Goal: Communication & Community: Participate in discussion

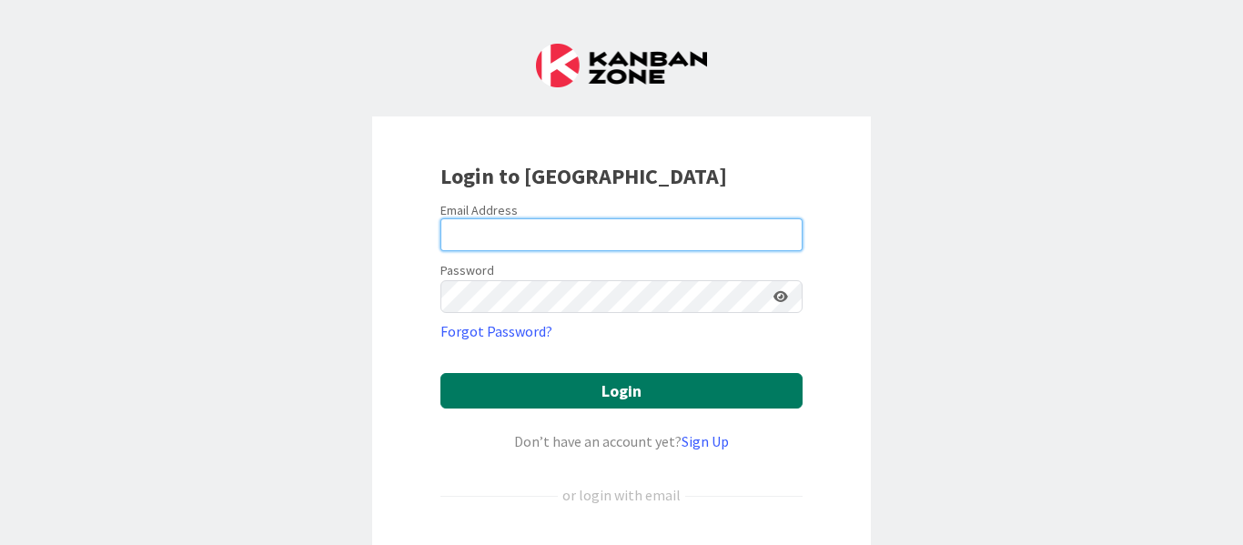
type input "[PERSON_NAME][EMAIL_ADDRESS][PERSON_NAME][DOMAIN_NAME]"
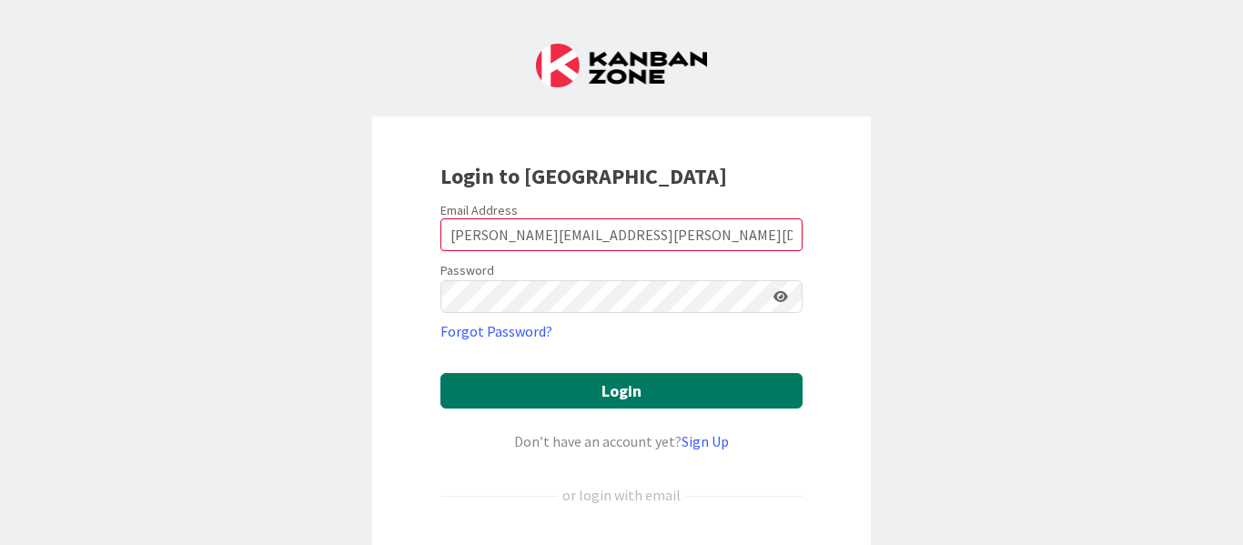
click at [589, 396] on button "Login" at bounding box center [622, 390] width 362 height 35
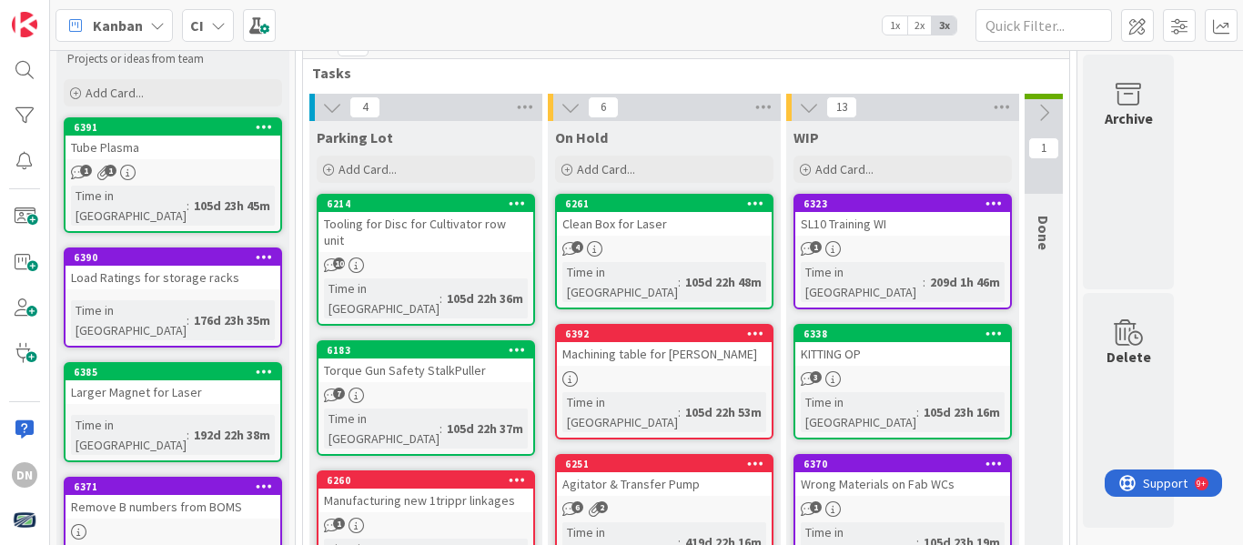
scroll to position [91, 0]
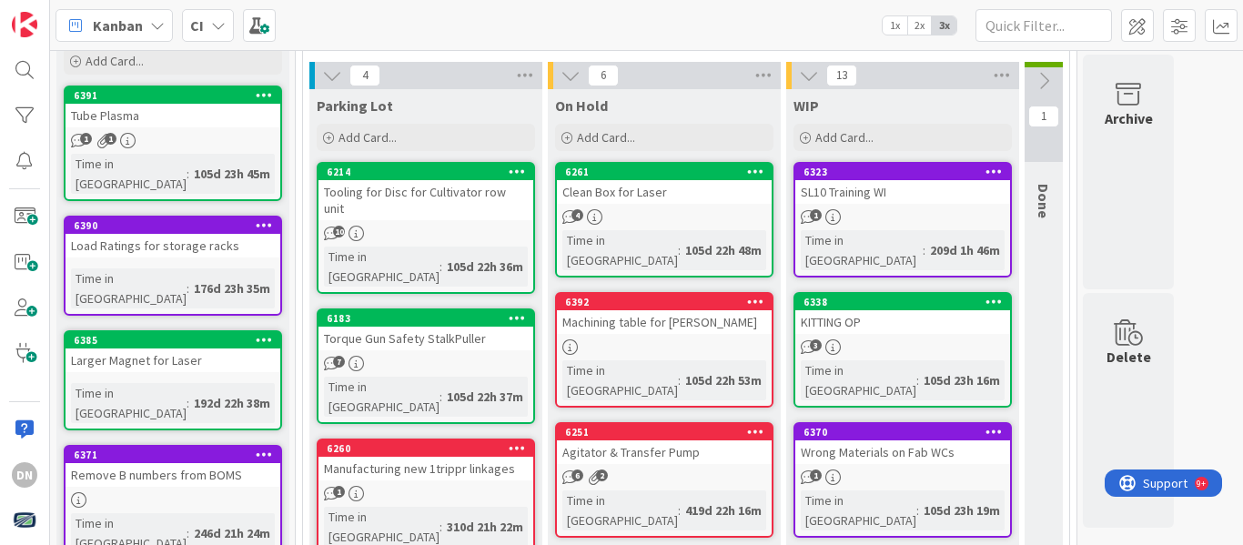
click at [215, 112] on div "Tube Plasma" at bounding box center [173, 116] width 215 height 24
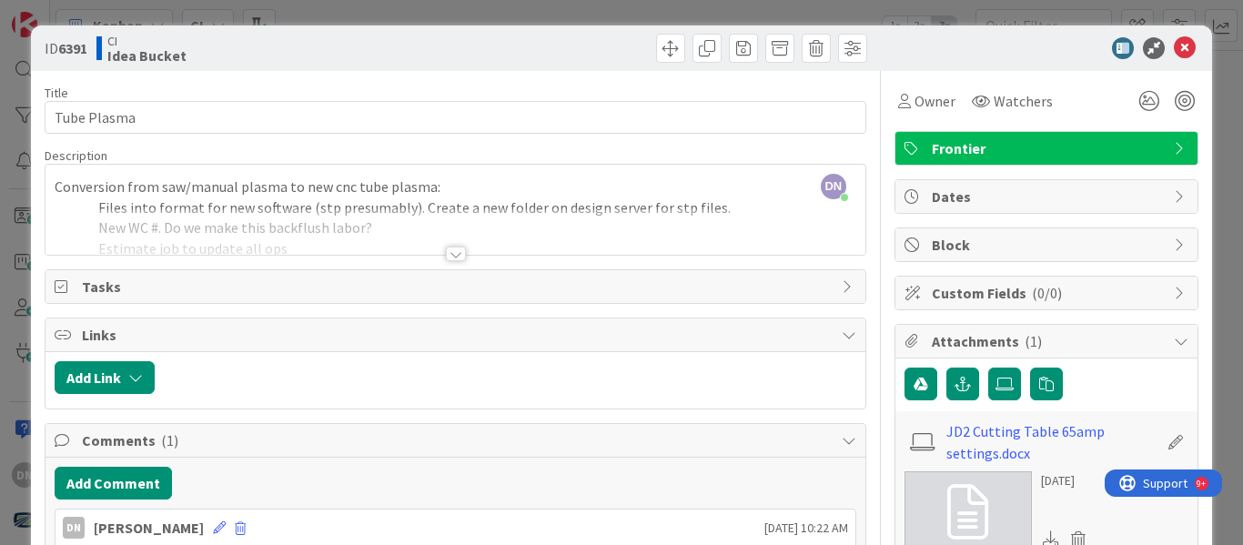
click at [460, 254] on div at bounding box center [456, 231] width 820 height 46
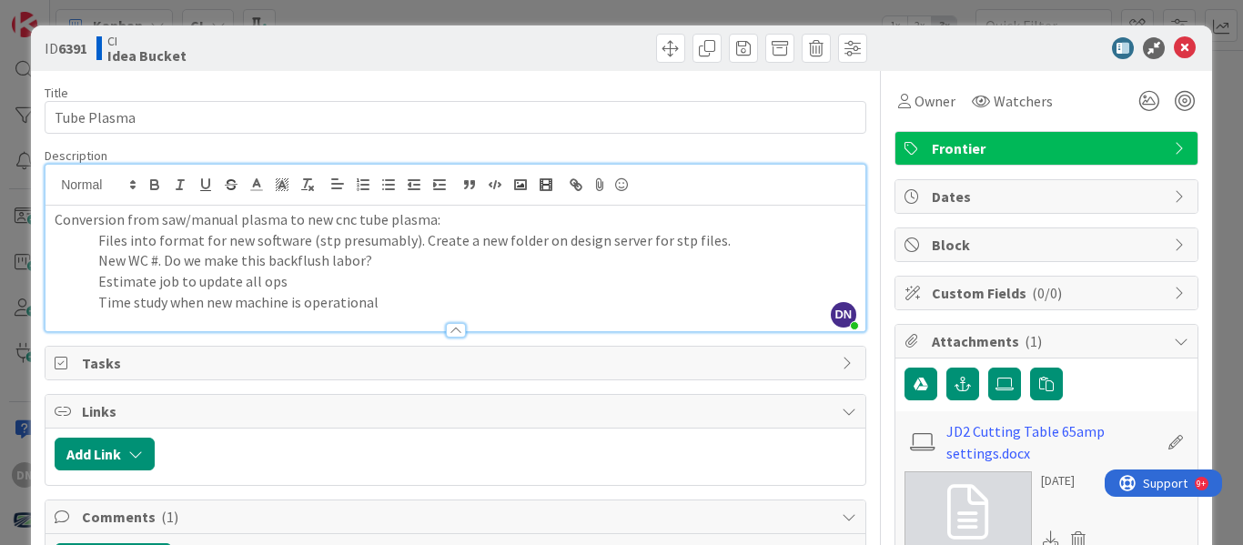
click at [370, 267] on p "New WC #. Do we make this backflush labor?" at bounding box center [456, 260] width 802 height 21
click at [413, 267] on p "New WC #. Do we make this backflush labor?" at bounding box center [456, 260] width 802 height 21
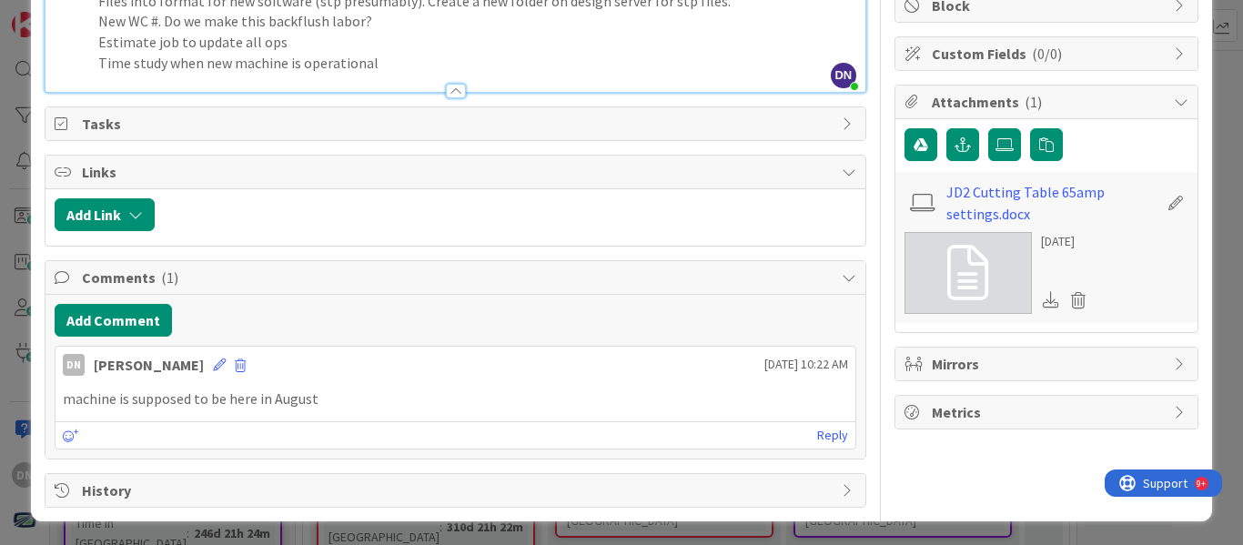
scroll to position [241, 0]
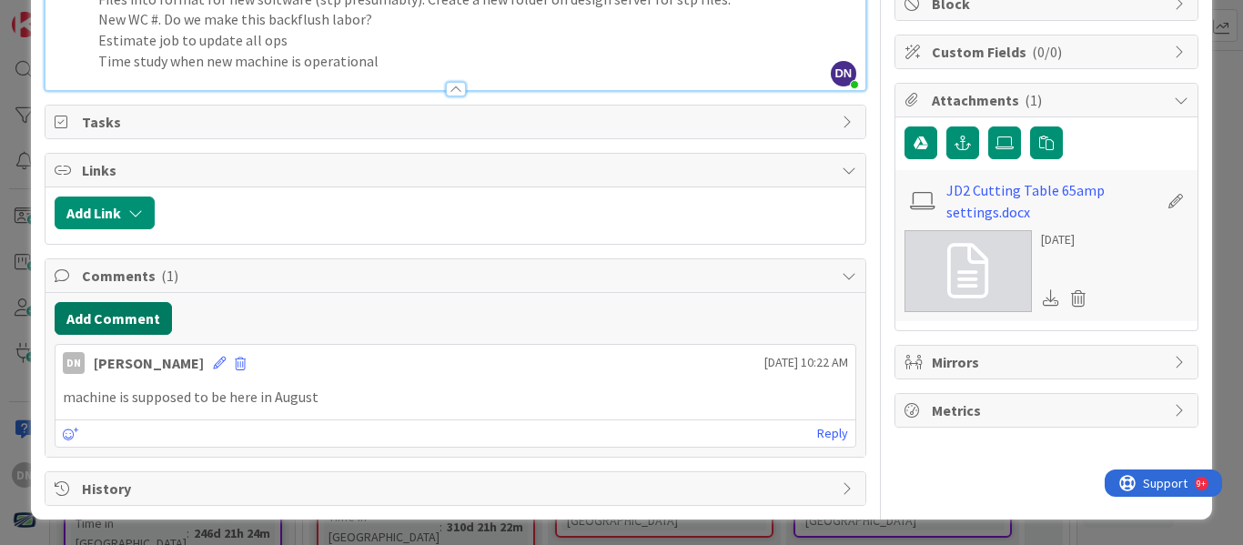
click at [137, 327] on button "Add Comment" at bounding box center [113, 318] width 117 height 33
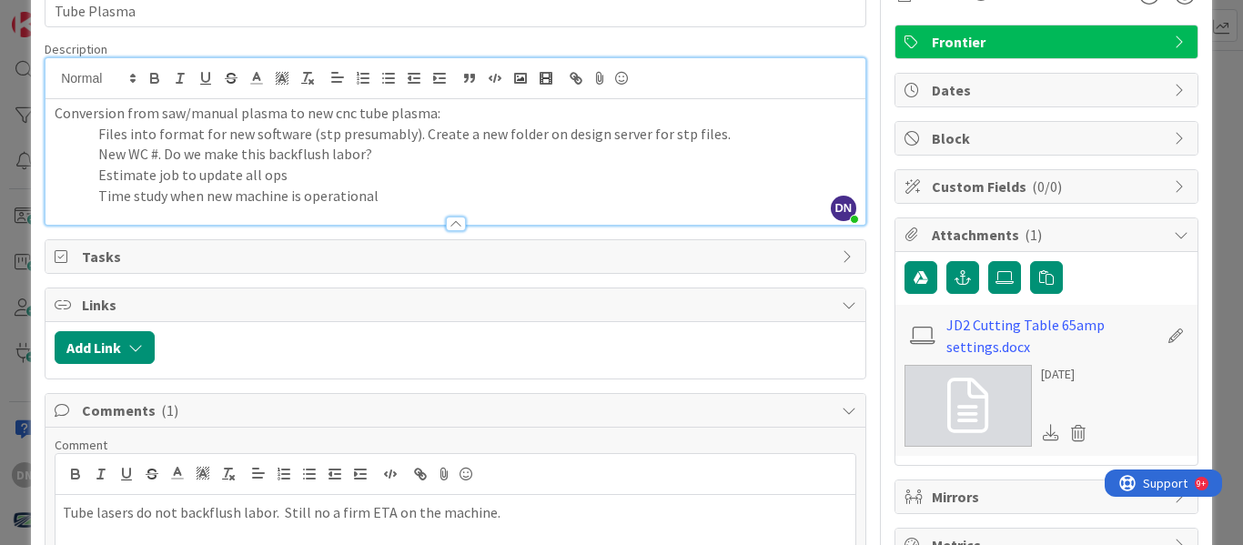
scroll to position [174, 0]
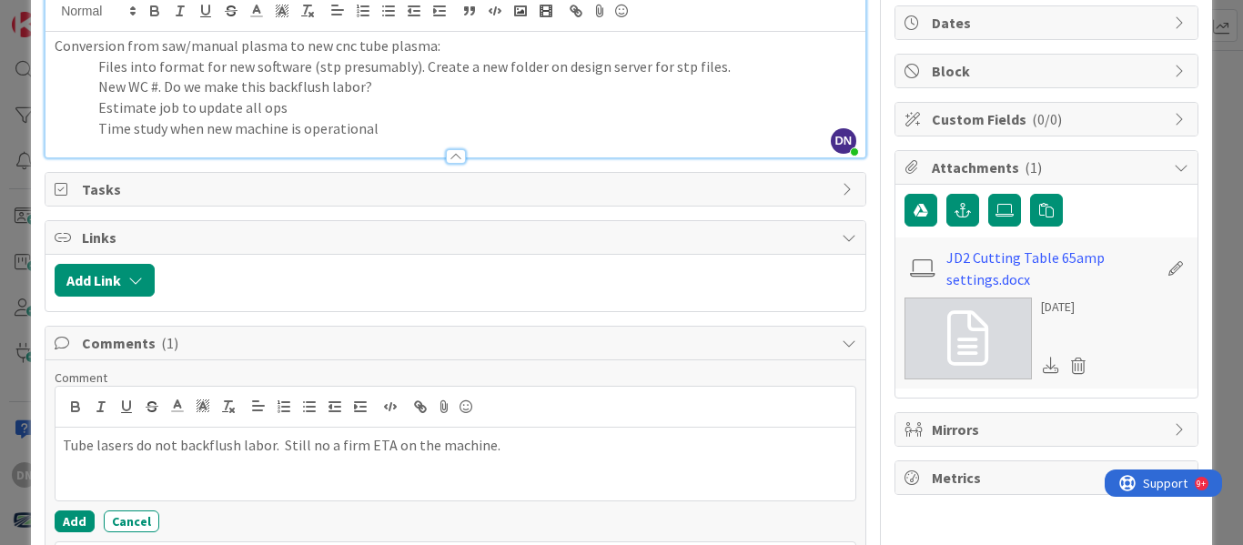
click at [315, 441] on p "Tube lasers do not backflush labor. Still no a firm ETA on the machine." at bounding box center [456, 445] width 786 height 21
click at [334, 445] on p "Tube lasers do not backflush labor. Still no a firm ETA on the machine." at bounding box center [456, 445] width 786 height 21
click at [78, 521] on button "Add" at bounding box center [75, 522] width 40 height 22
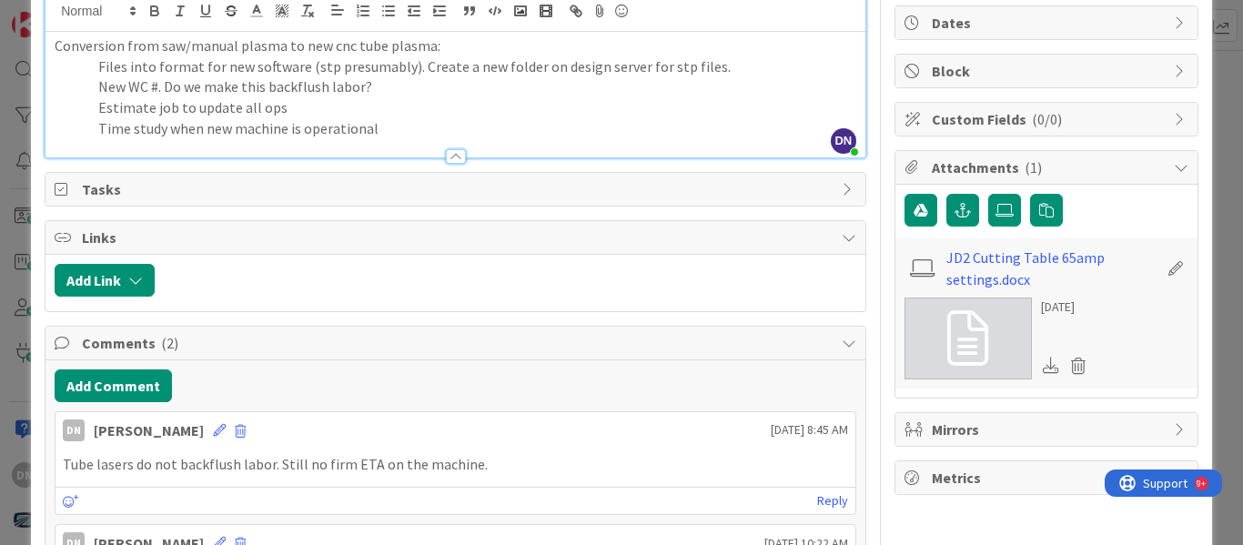
click at [1202, 213] on div "ID 6391 CI Idea Bucket Title 11 / 128 Tube Plasma Description DN [PERSON_NAME] …" at bounding box center [621, 272] width 1243 height 545
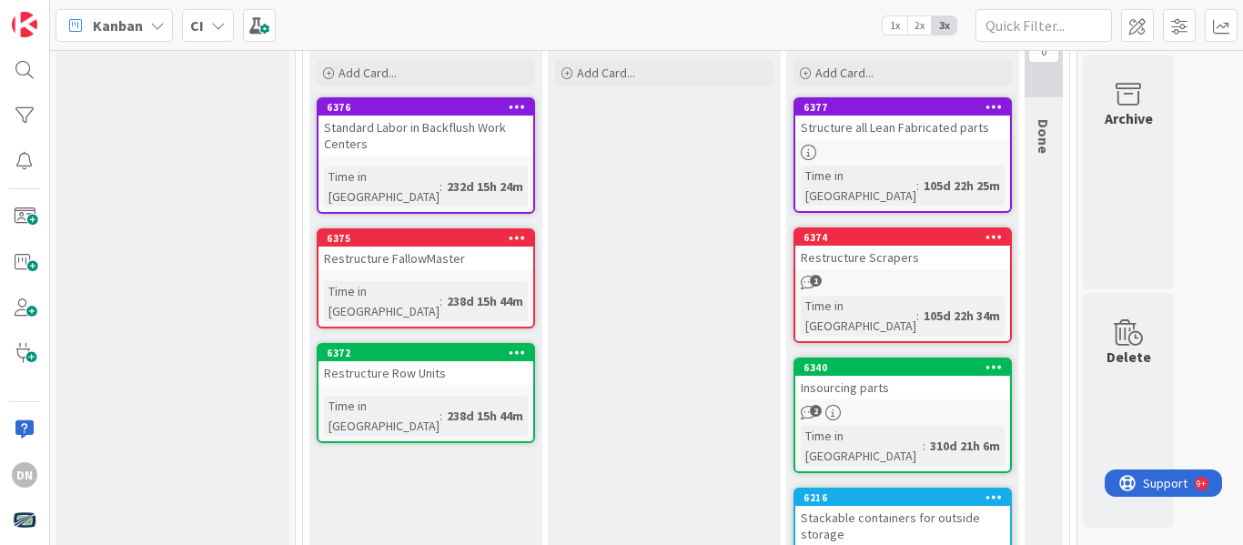
scroll to position [2328, 0]
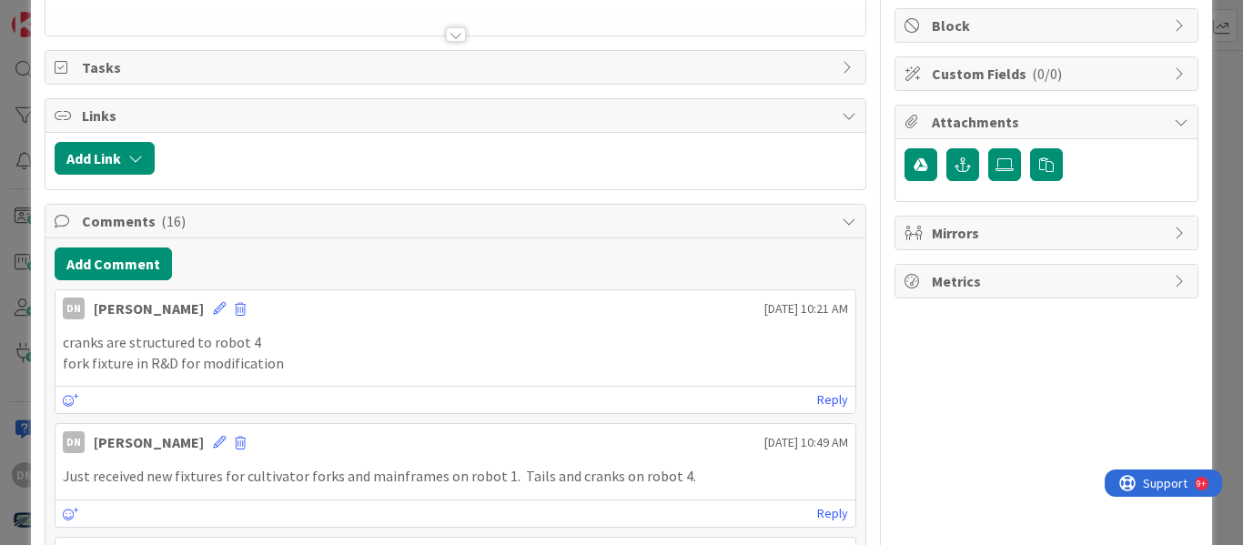
scroll to position [273, 0]
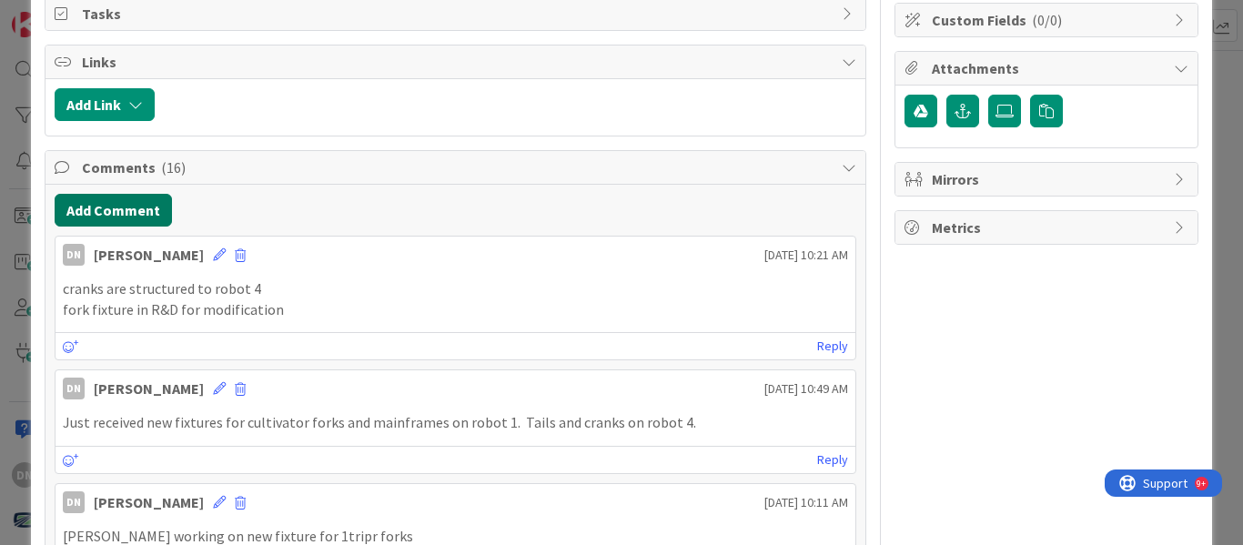
click at [116, 219] on button "Add Comment" at bounding box center [113, 210] width 117 height 33
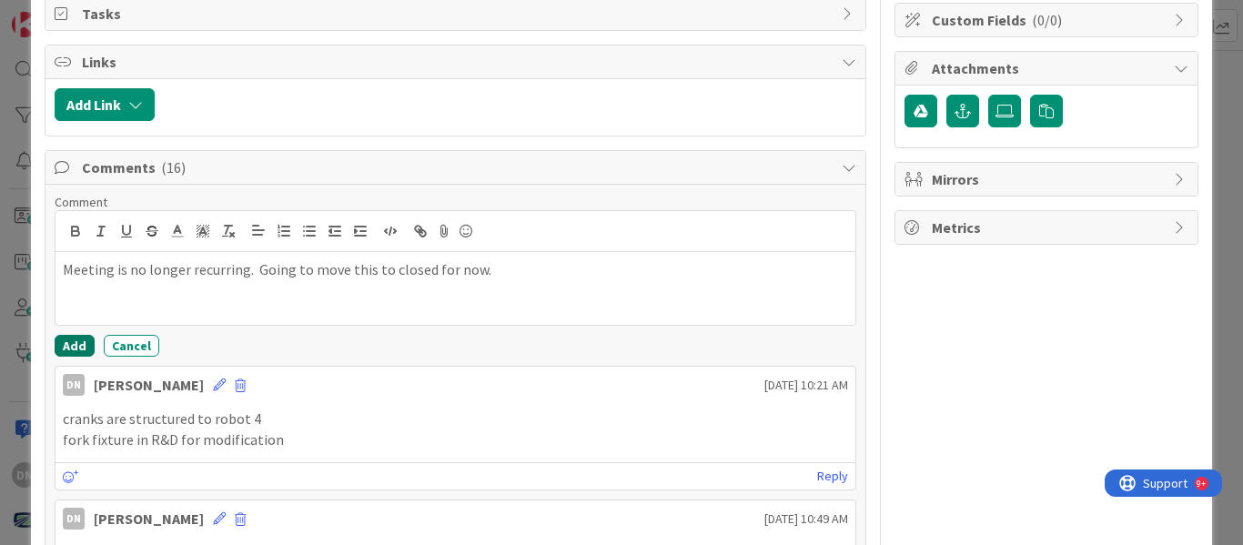
click at [74, 340] on button "Add" at bounding box center [75, 346] width 40 height 22
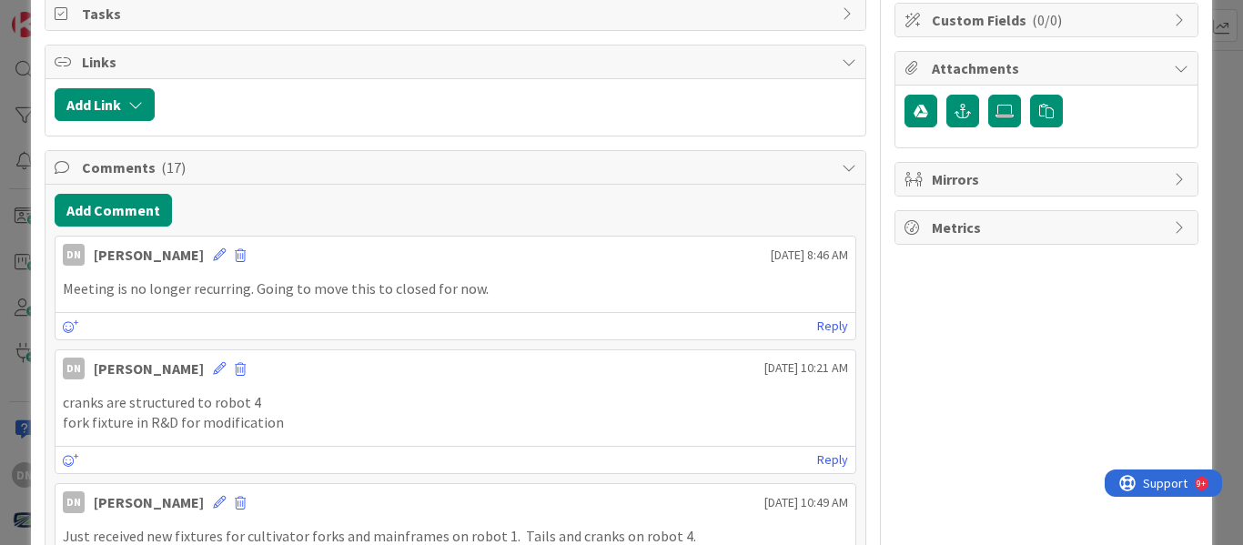
click at [1204, 77] on div "ID 5722 CI WIP Title 17 / 128 Robot Utilization Description DN [PERSON_NAME] ju…" at bounding box center [621, 272] width 1243 height 545
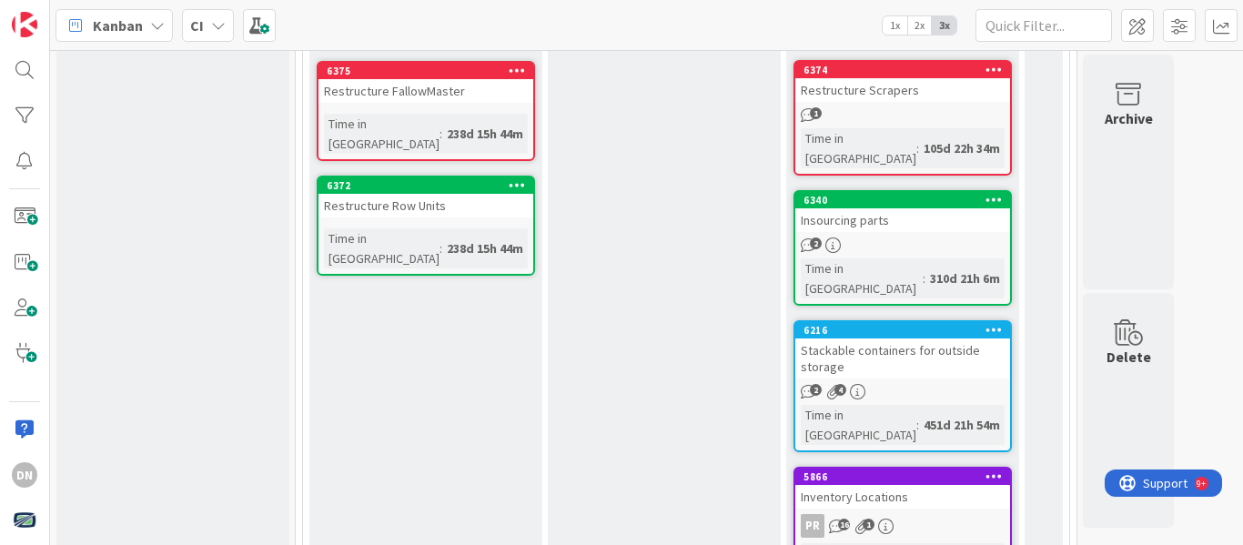
scroll to position [2582, 0]
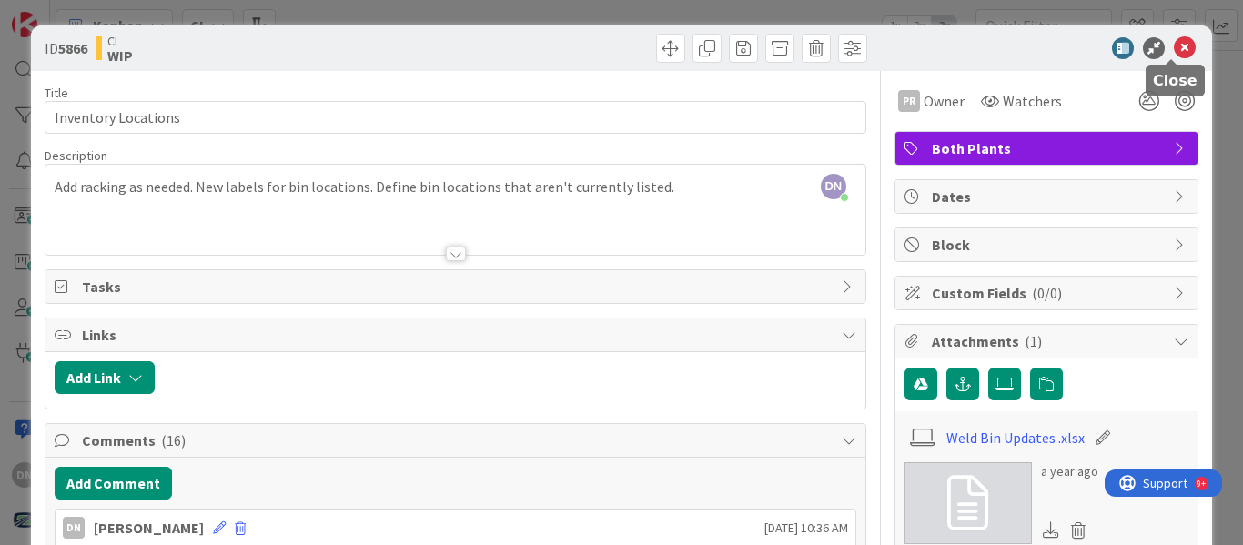
click at [1181, 44] on icon at bounding box center [1185, 48] width 22 height 22
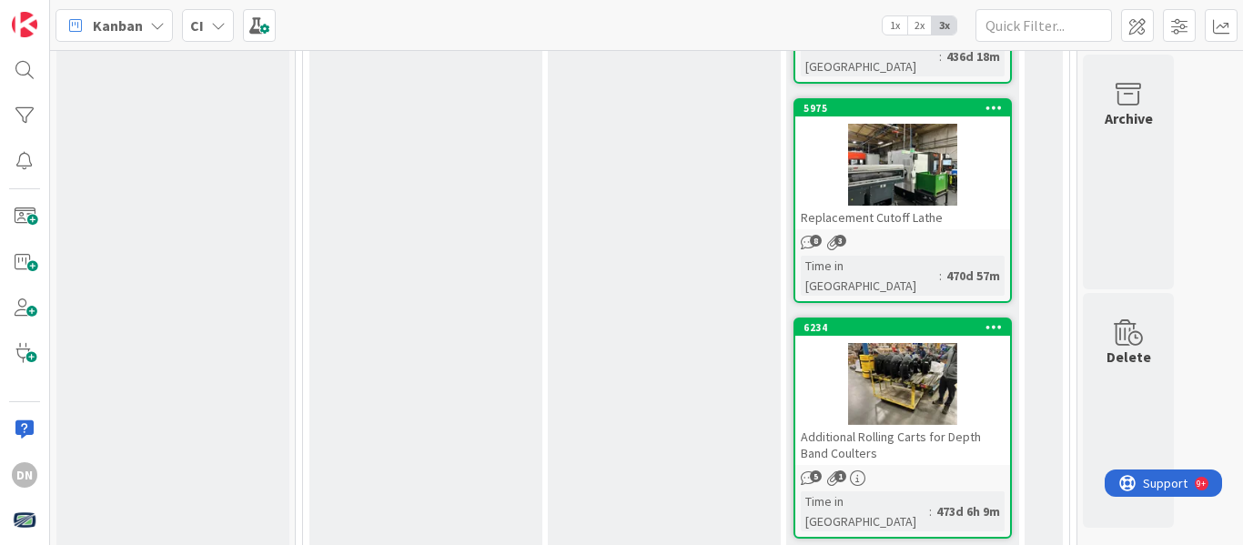
scroll to position [2094, 0]
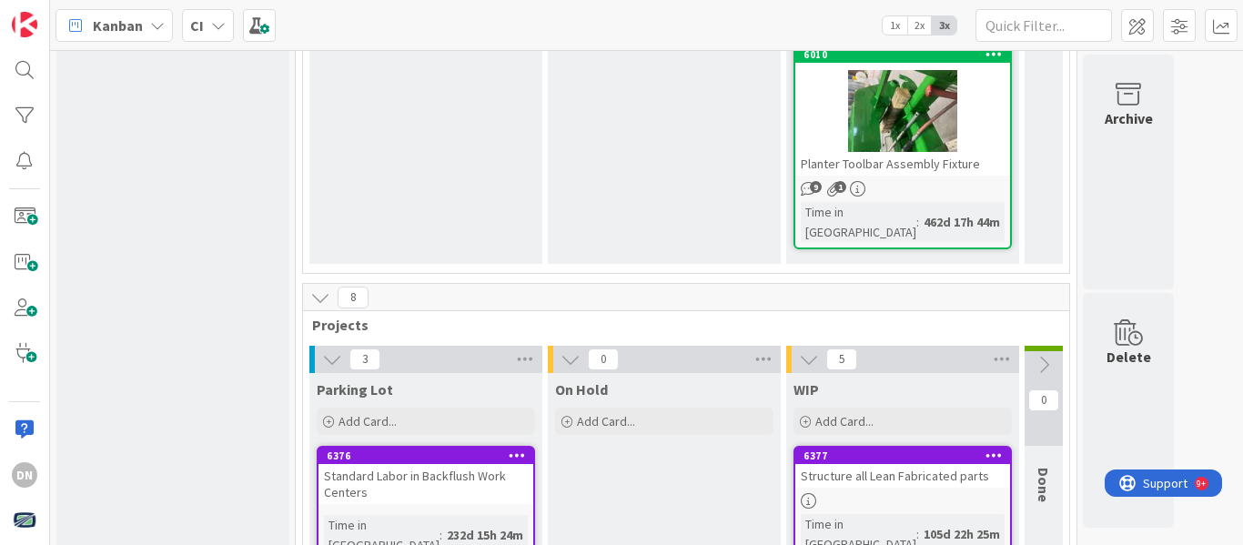
scroll to position [1842, 0]
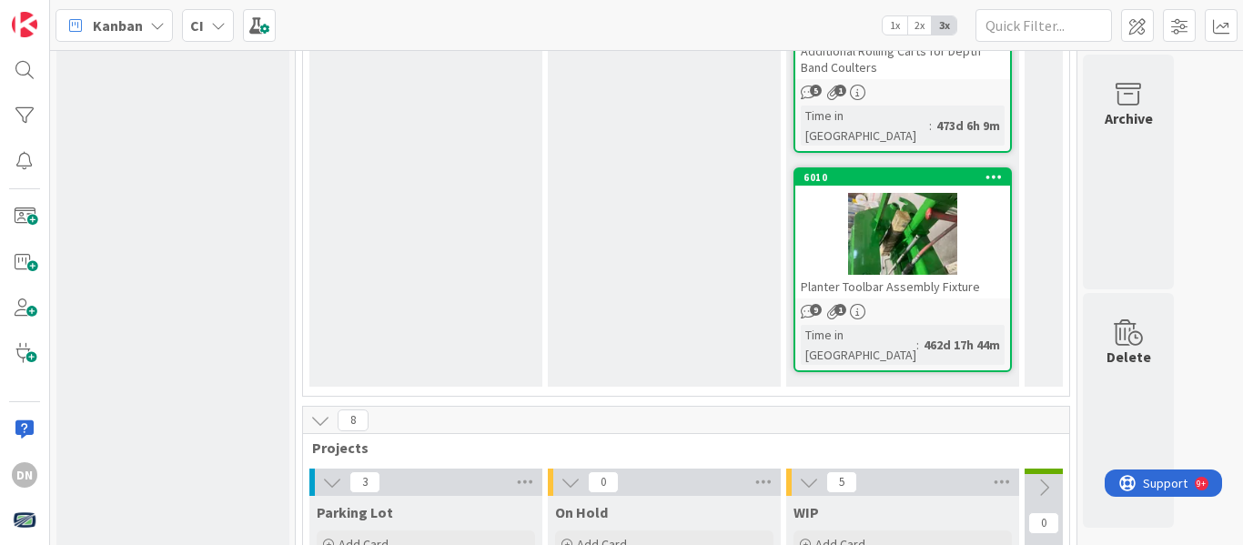
click at [1051, 478] on icon at bounding box center [1044, 488] width 20 height 20
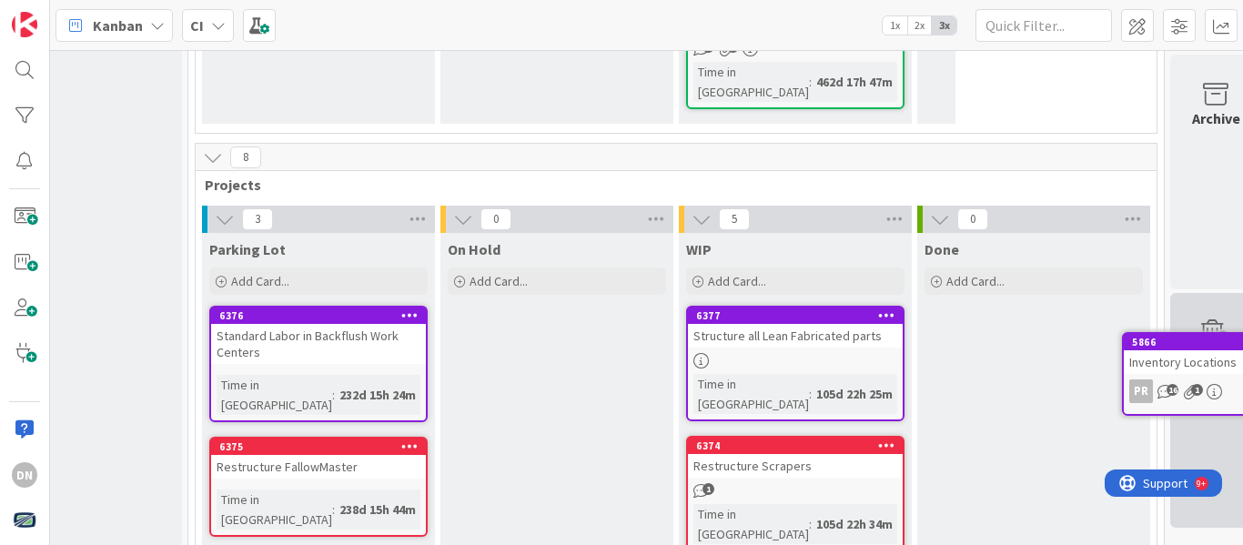
scroll to position [2105, 146]
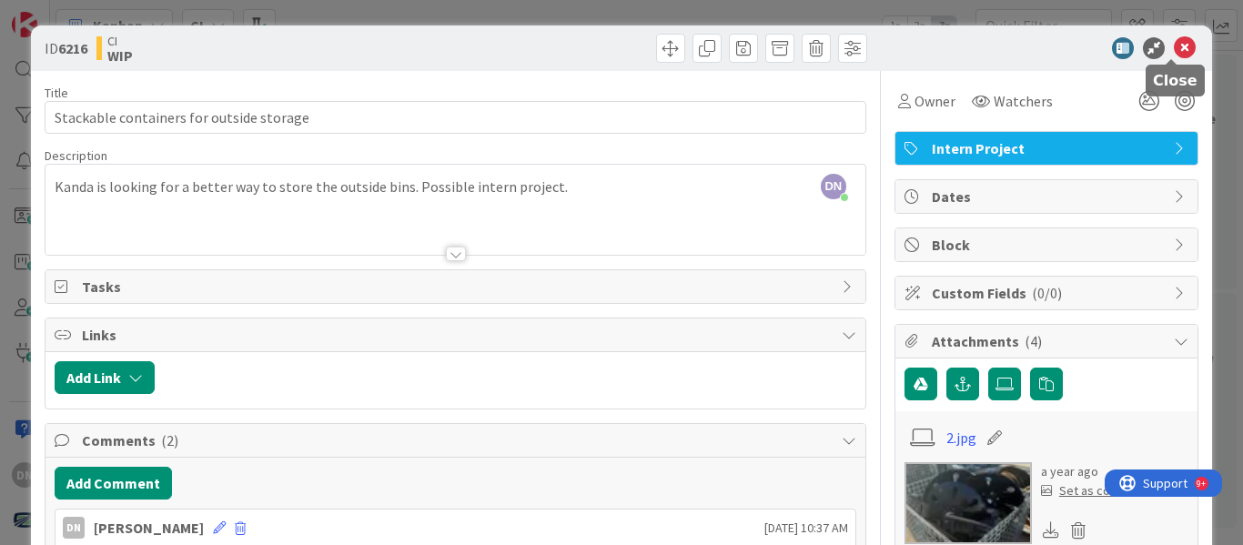
click at [1180, 49] on icon at bounding box center [1185, 48] width 22 height 22
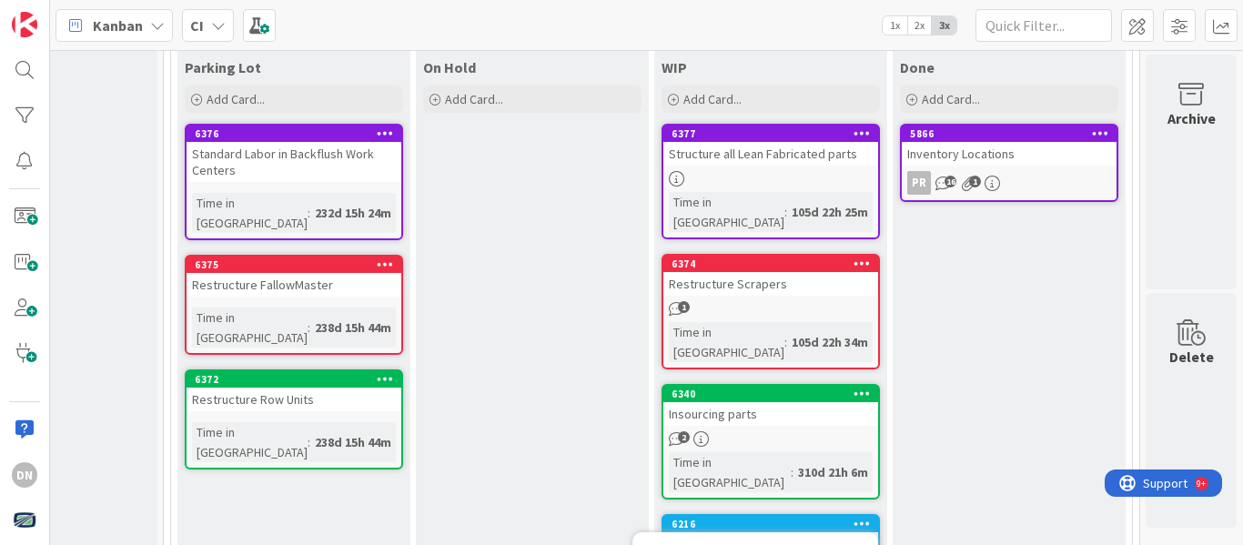
click at [1006, 430] on div "7 Idea Bucket Projects or ideas from team Add Card... 6391 Tube Plasma 2 1 Time…" at bounding box center [646, 297] width 1193 height 495
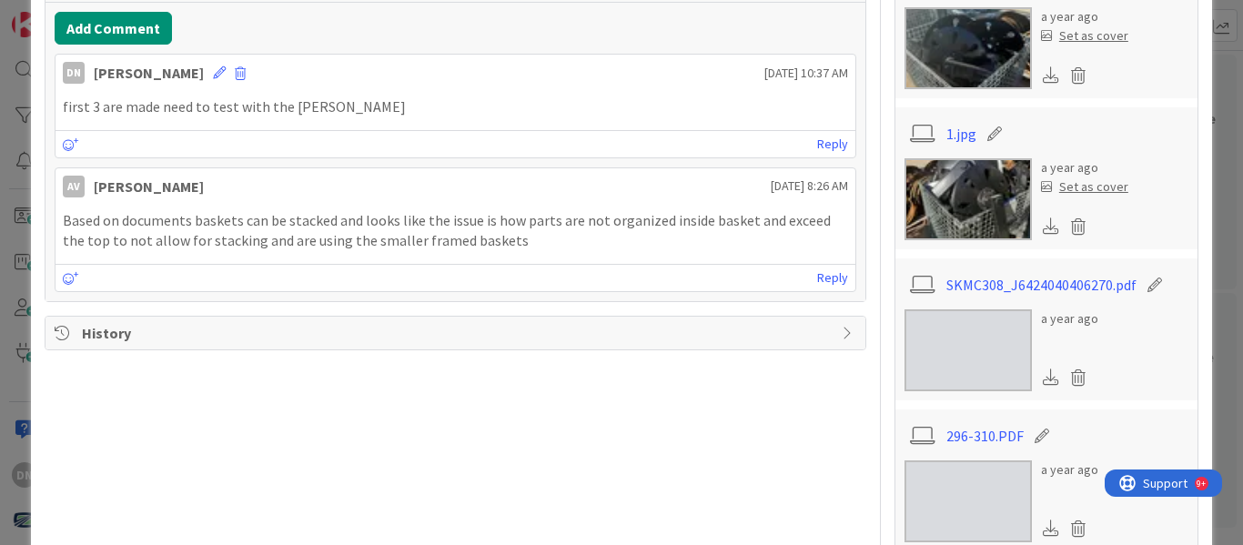
scroll to position [273, 0]
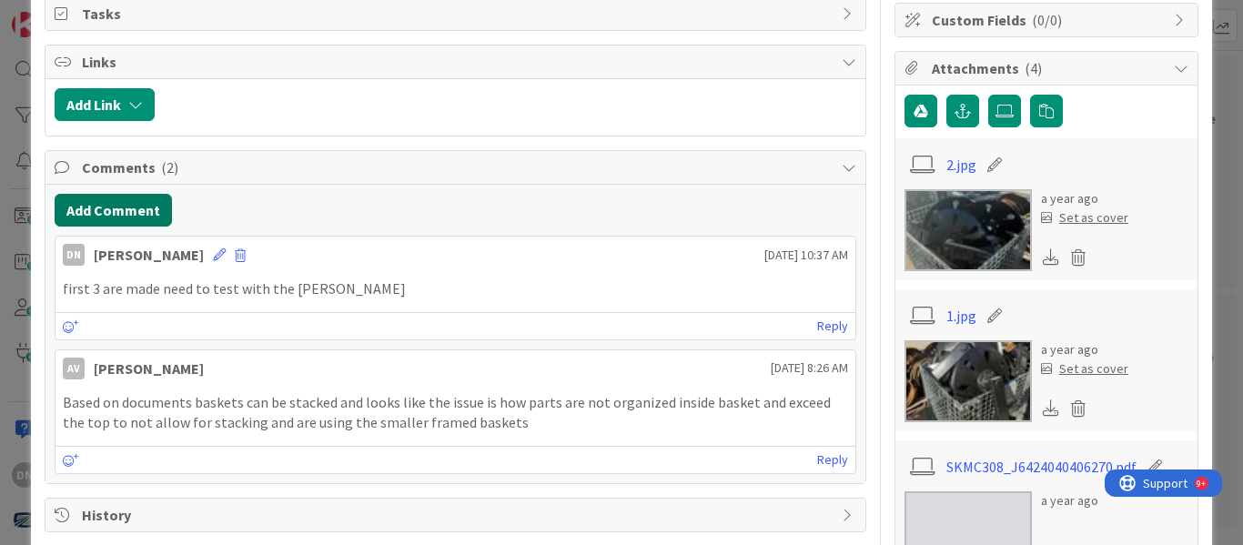
click at [106, 213] on button "Add Comment" at bounding box center [113, 210] width 117 height 33
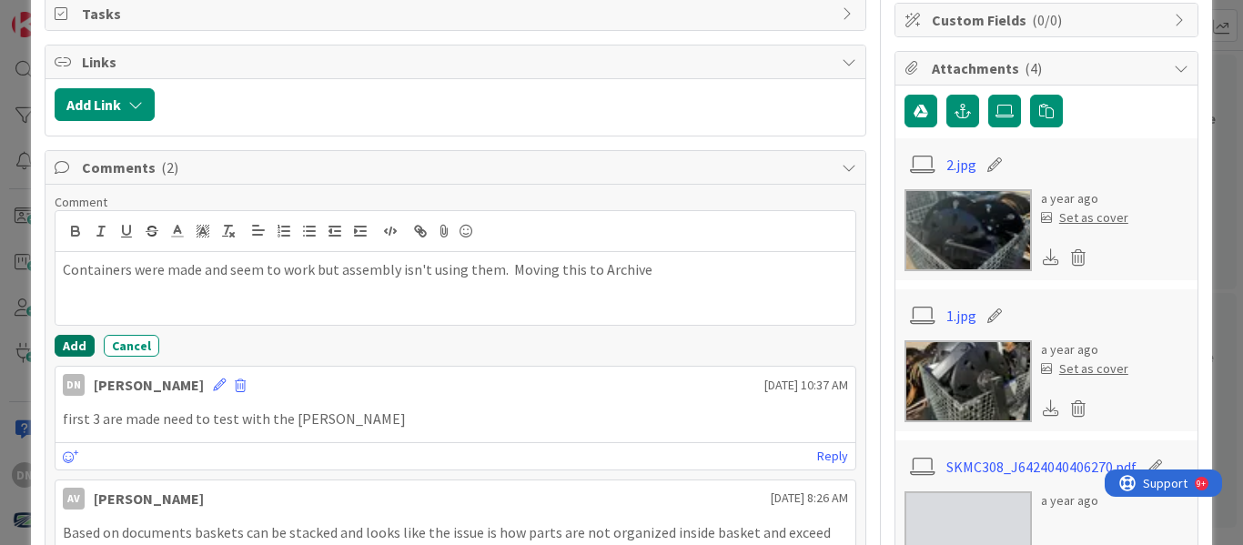
click at [67, 342] on button "Add" at bounding box center [75, 346] width 40 height 22
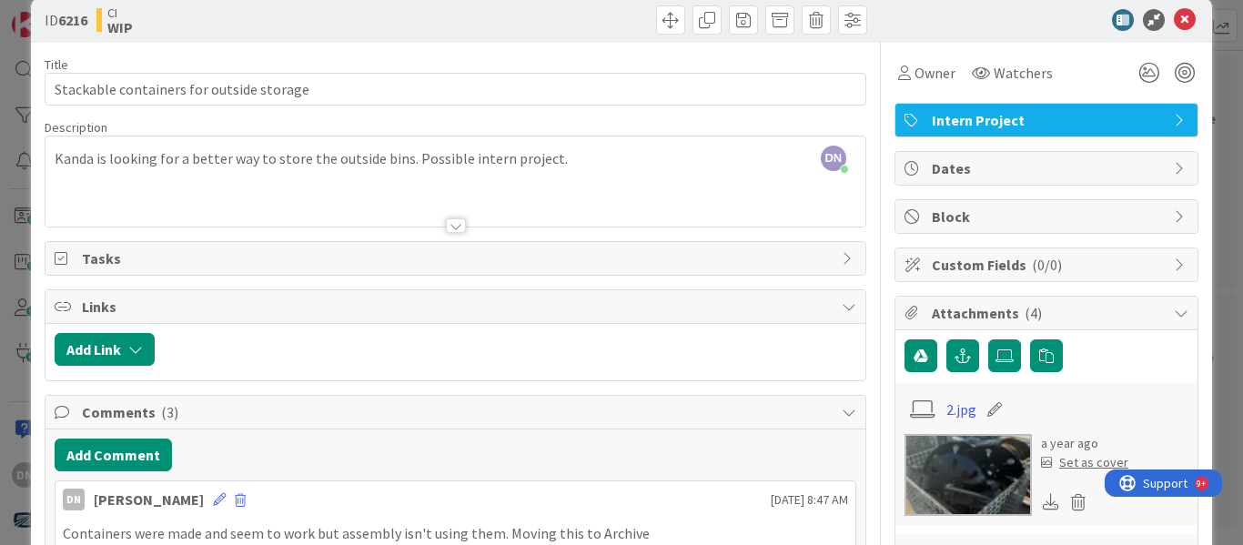
scroll to position [0, 0]
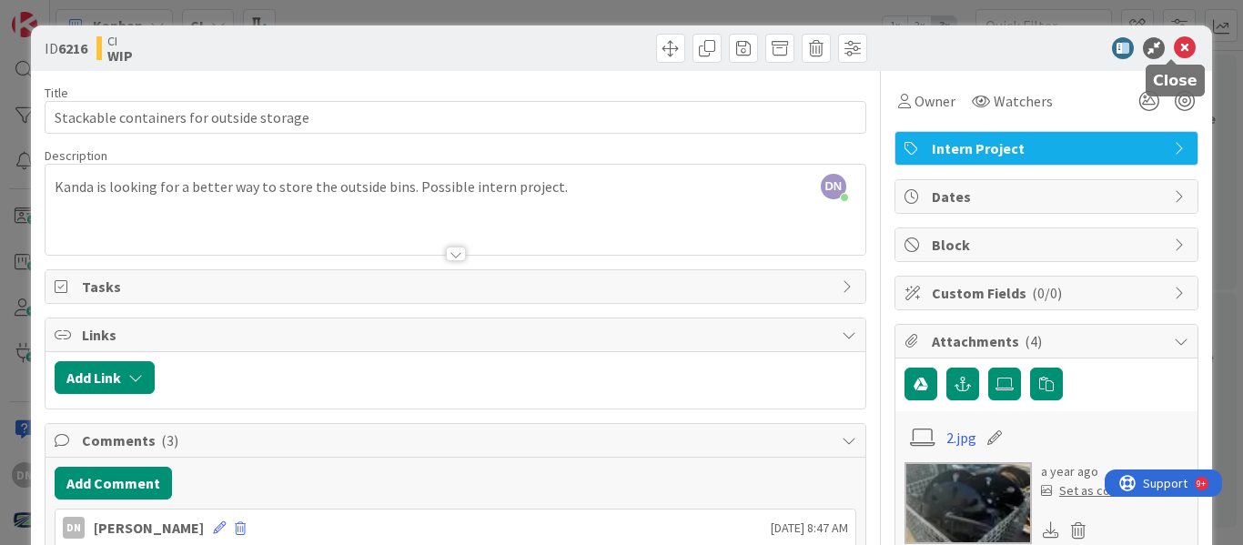
click at [1179, 44] on icon at bounding box center [1185, 48] width 22 height 22
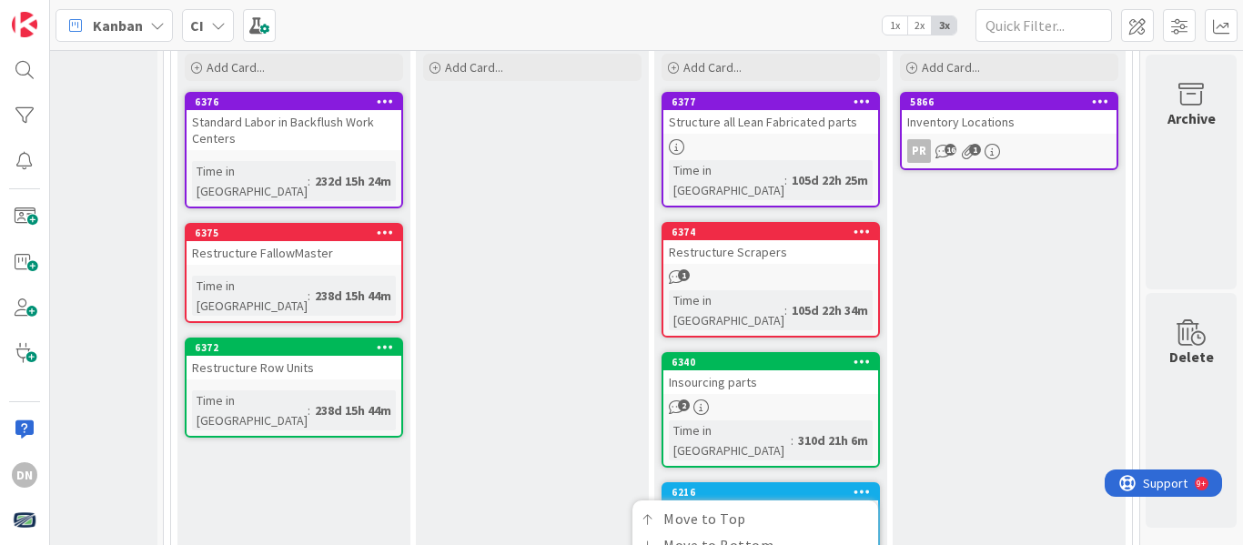
scroll to position [2351, 146]
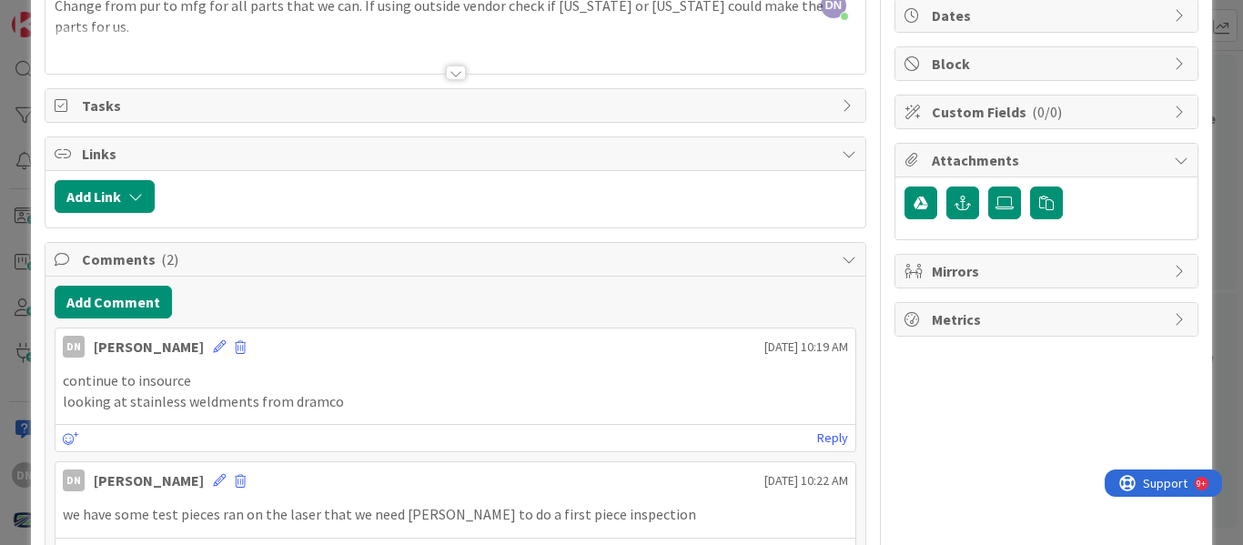
scroll to position [182, 0]
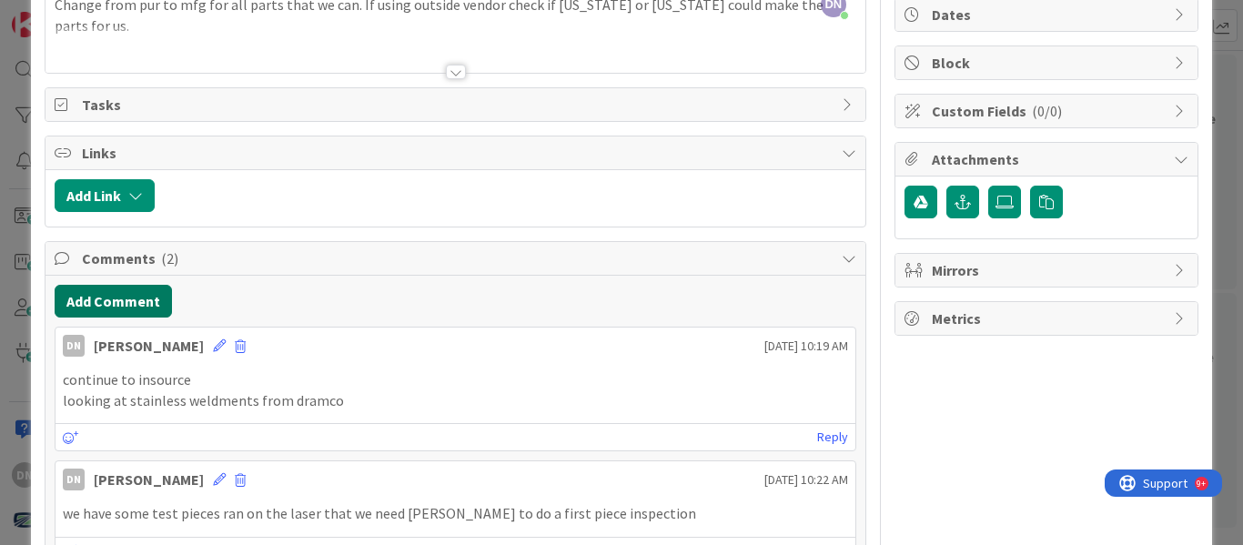
click at [123, 311] on button "Add Comment" at bounding box center [113, 301] width 117 height 33
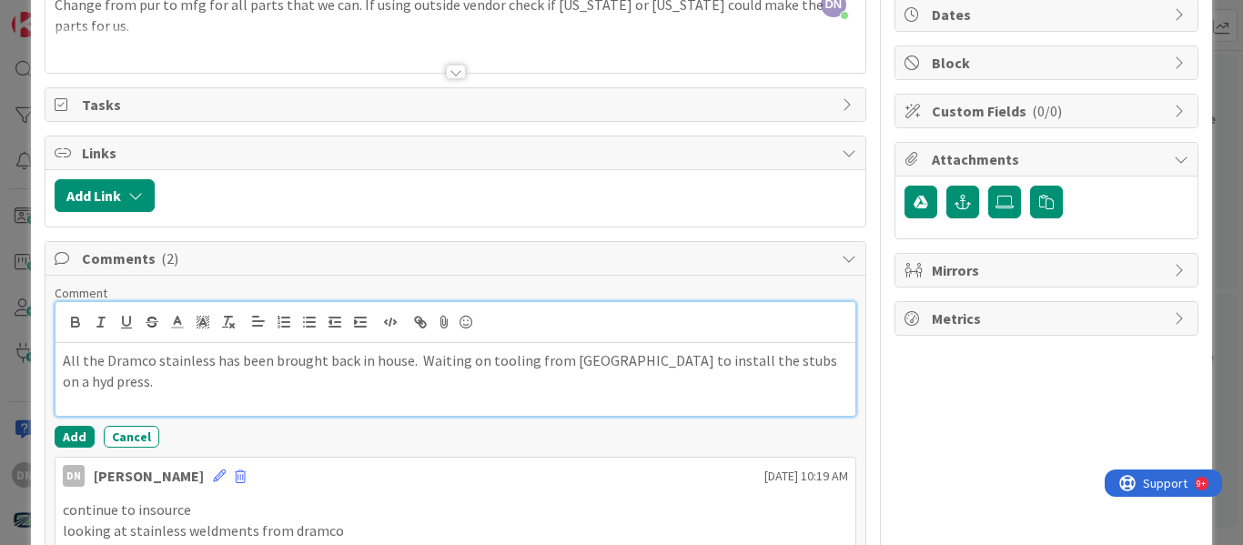
click at [833, 368] on p "All the Dramco stainless has been brought back in house. Waiting on tooling fro…" at bounding box center [456, 370] width 786 height 41
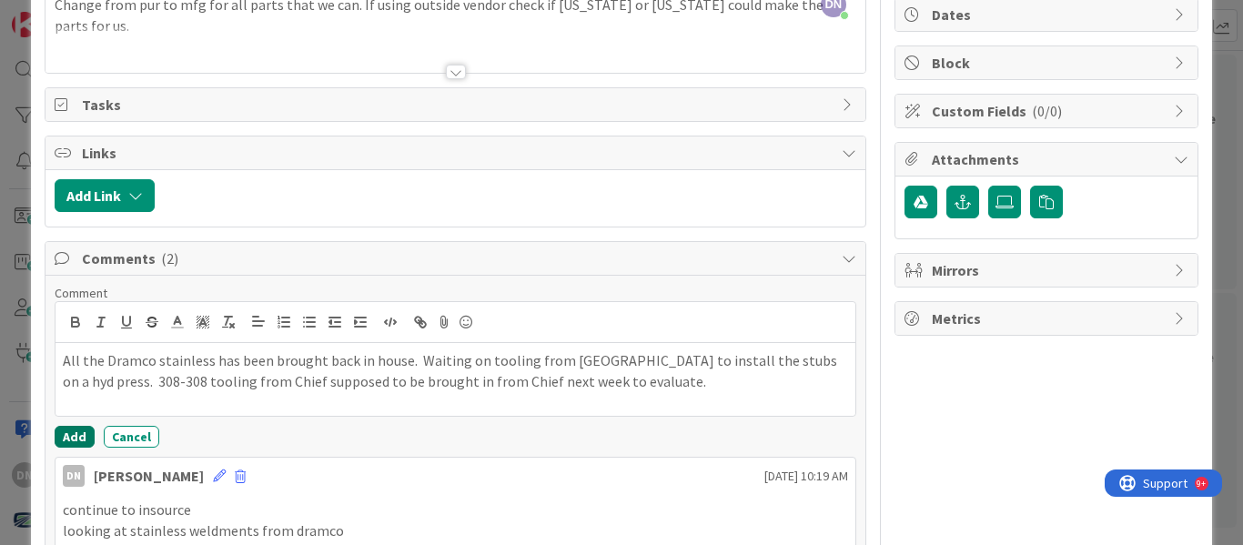
click at [86, 437] on button "Add" at bounding box center [75, 437] width 40 height 22
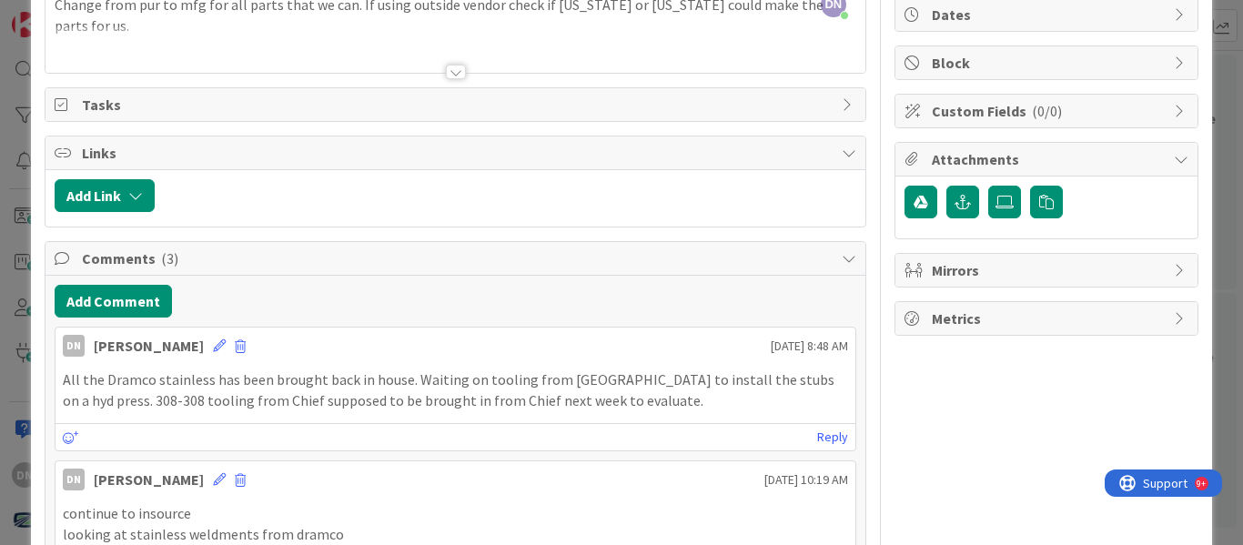
scroll to position [91, 0]
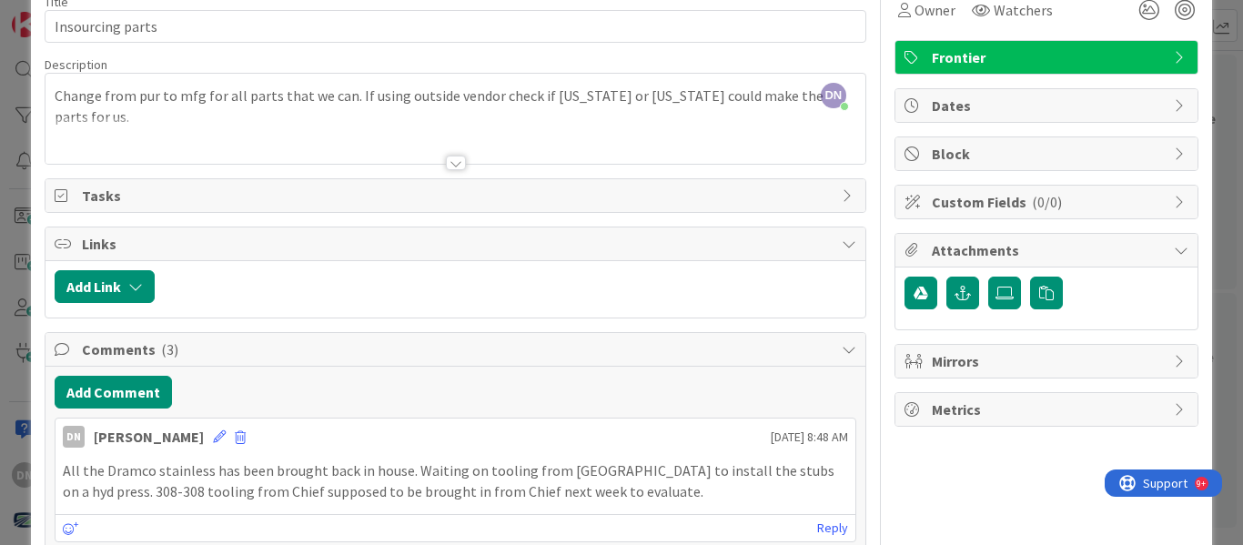
click at [1217, 138] on div "ID 6340 CI WIP Title 16 / 128 Insourcing parts Description DN [PERSON_NAME] jus…" at bounding box center [621, 272] width 1243 height 545
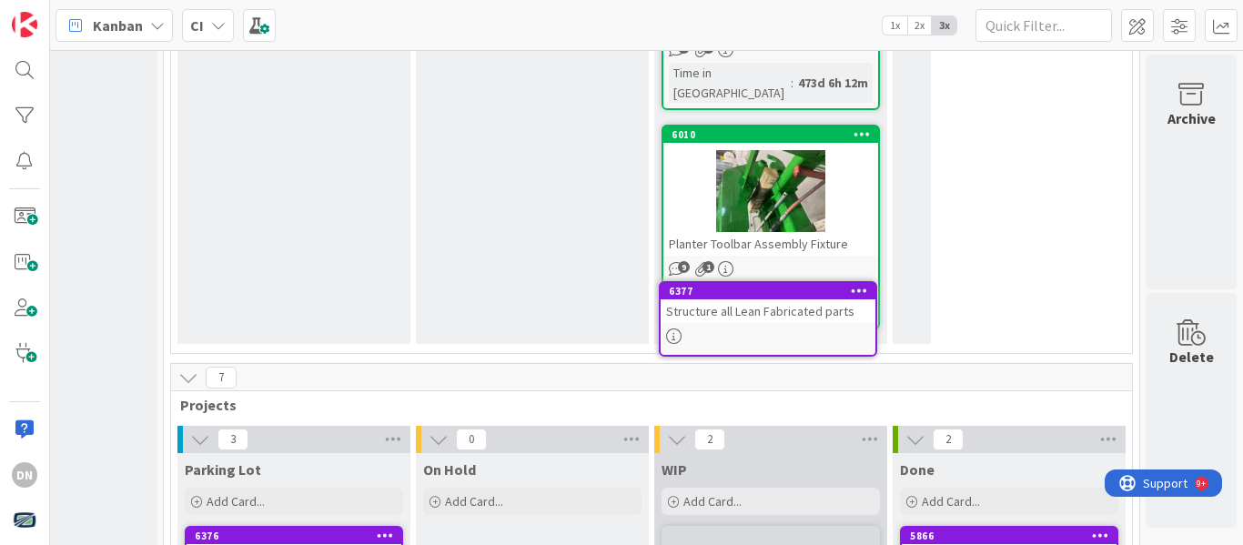
scroll to position [1887, 146]
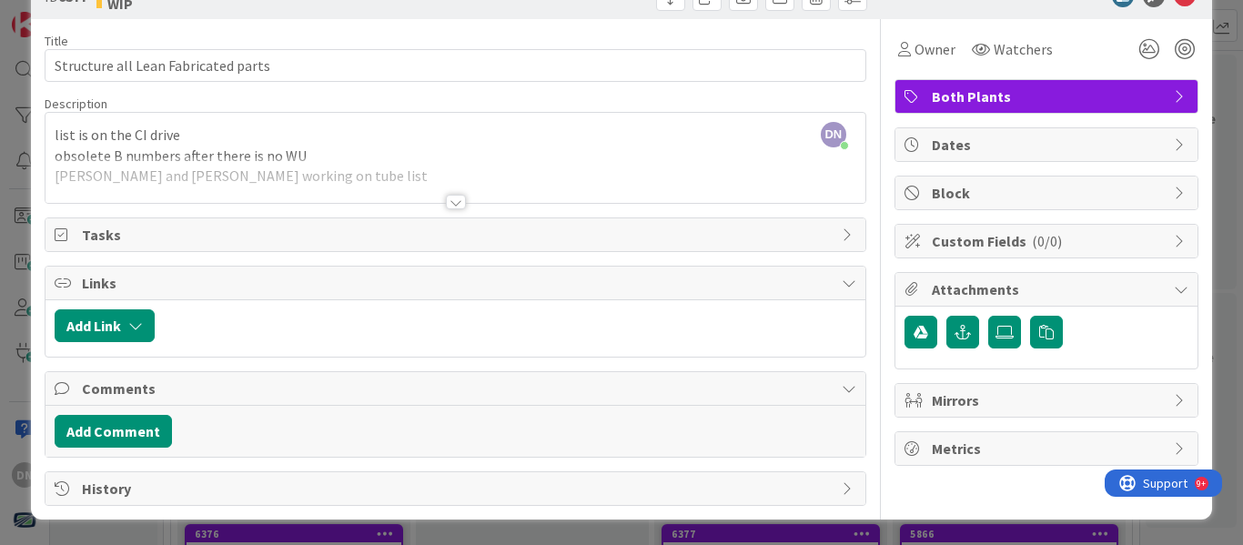
click at [450, 202] on div at bounding box center [456, 202] width 20 height 15
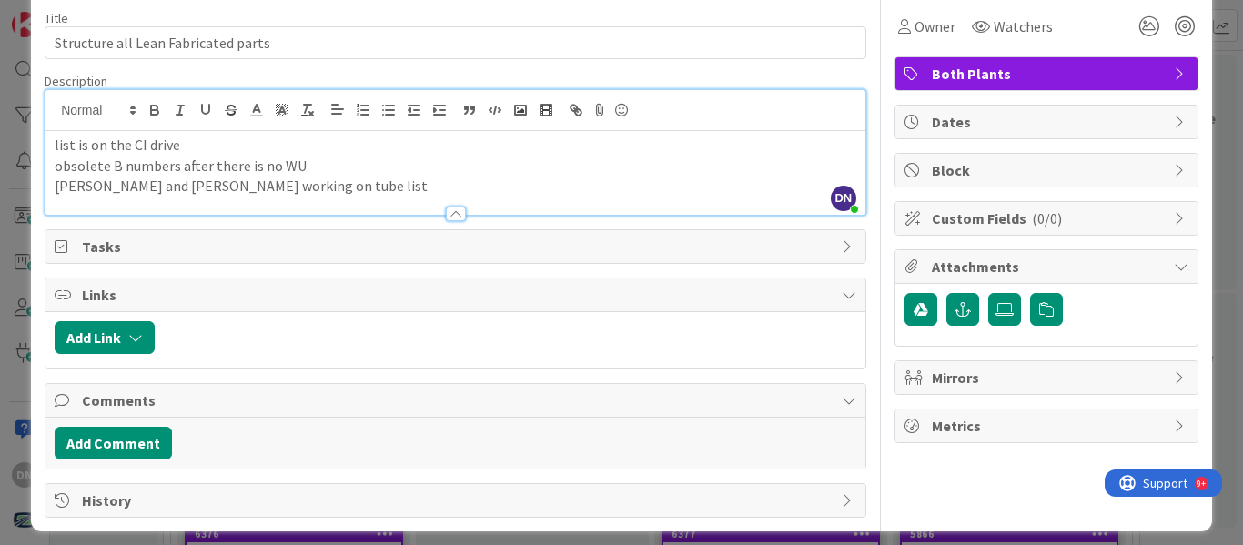
scroll to position [86, 0]
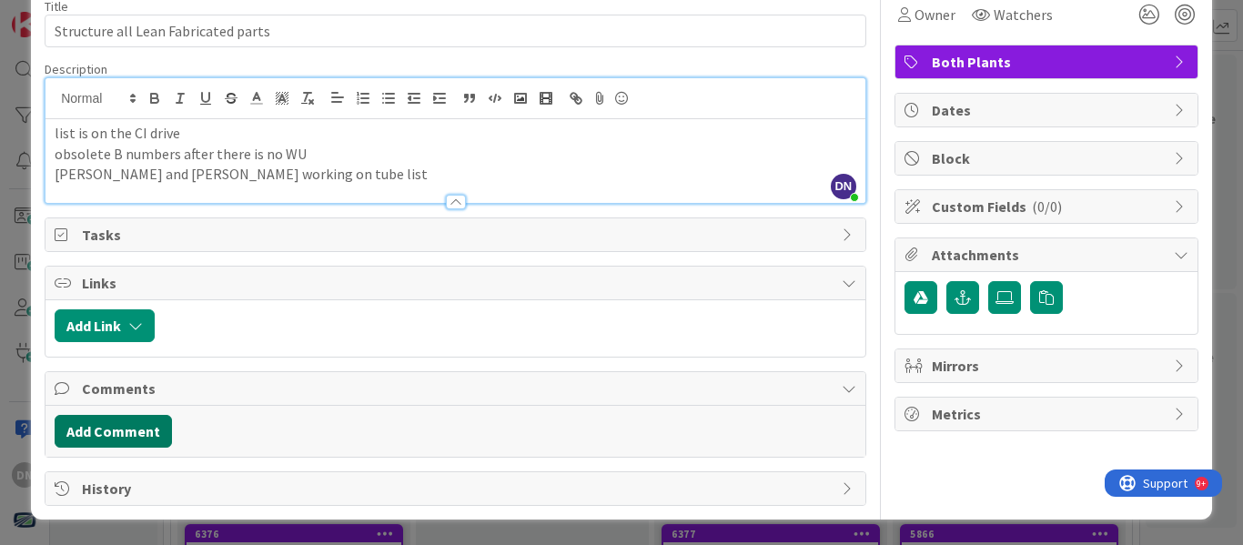
click at [147, 426] on button "Add Comment" at bounding box center [113, 431] width 117 height 33
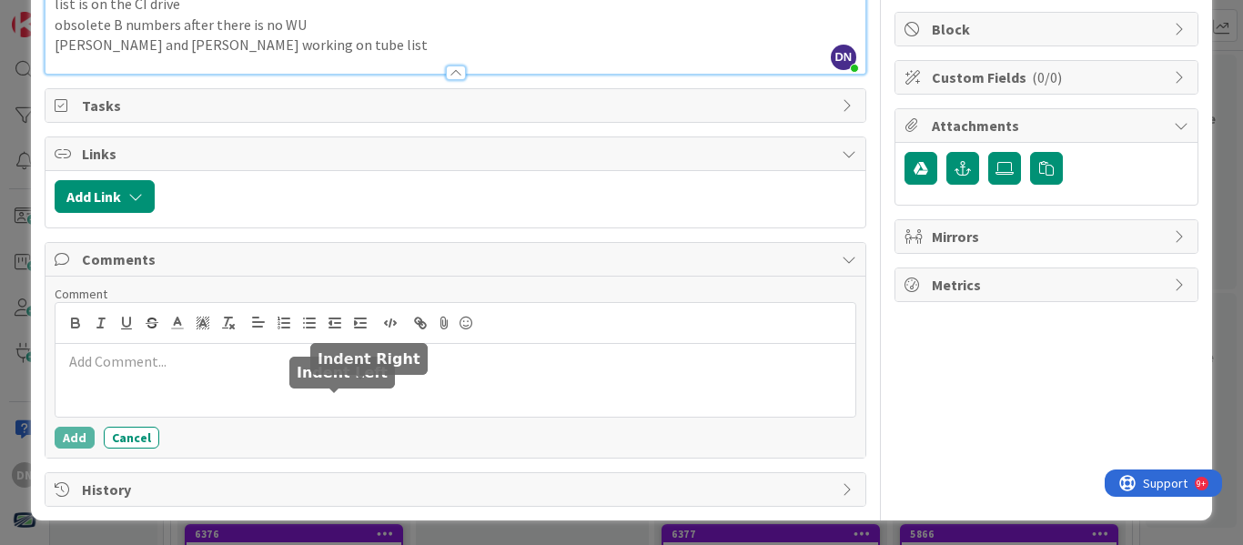
scroll to position [217, 0]
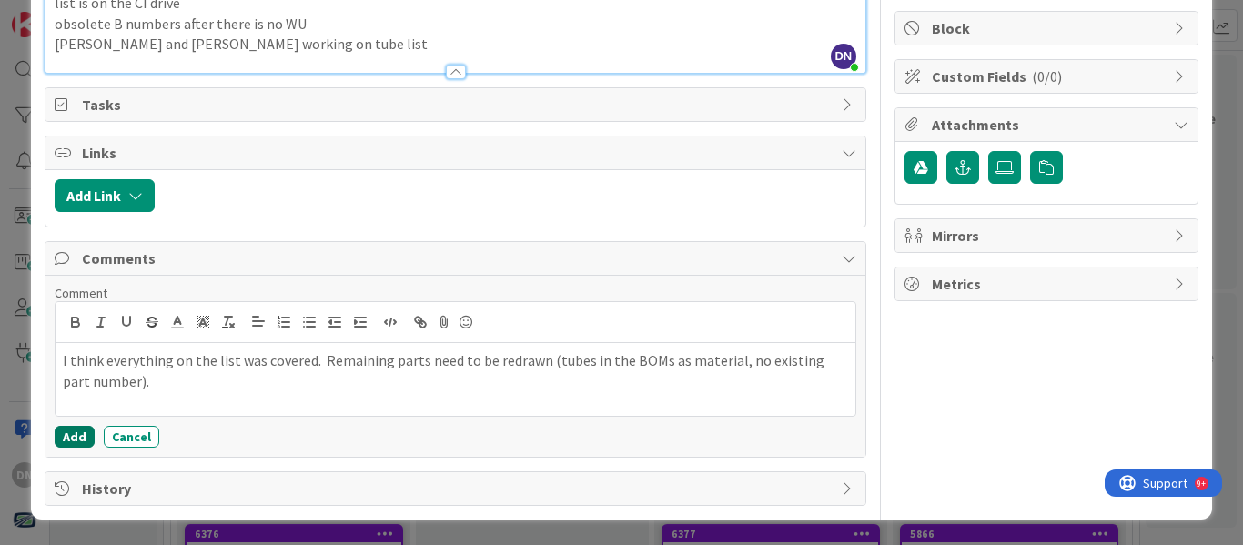
click at [73, 431] on button "Add" at bounding box center [75, 437] width 40 height 22
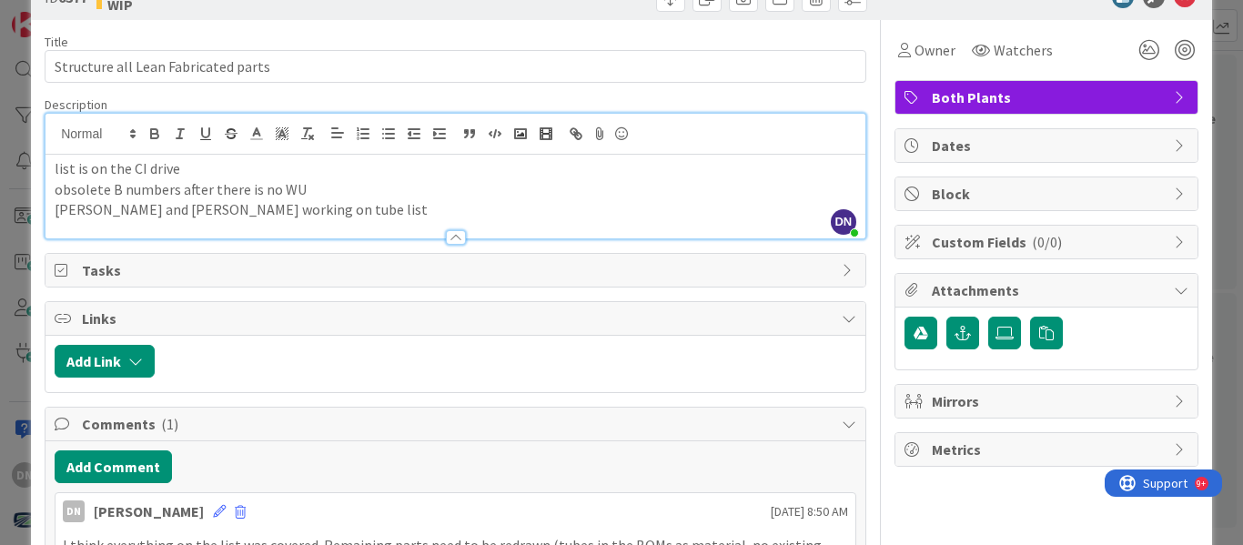
scroll to position [0, 0]
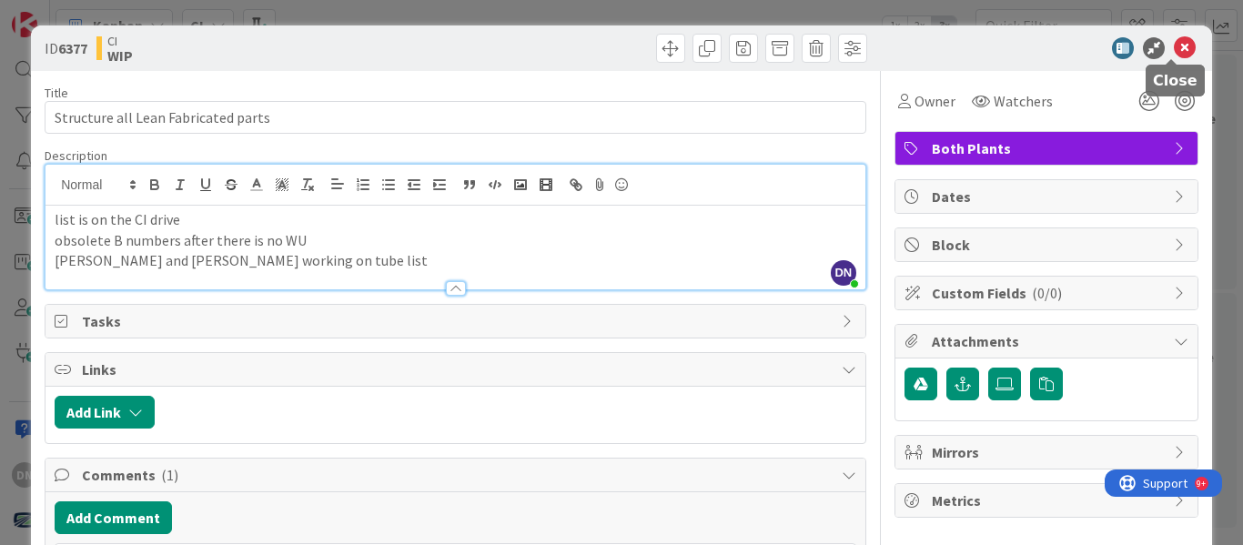
click at [1174, 43] on icon at bounding box center [1185, 48] width 22 height 22
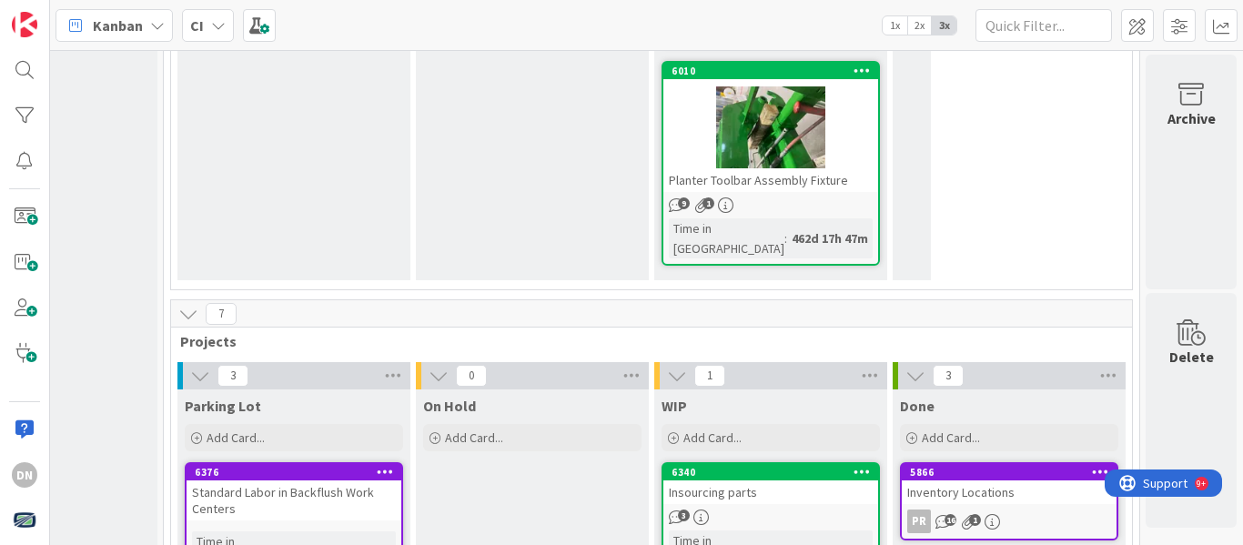
click at [807, 481] on div "Insourcing parts" at bounding box center [771, 493] width 215 height 24
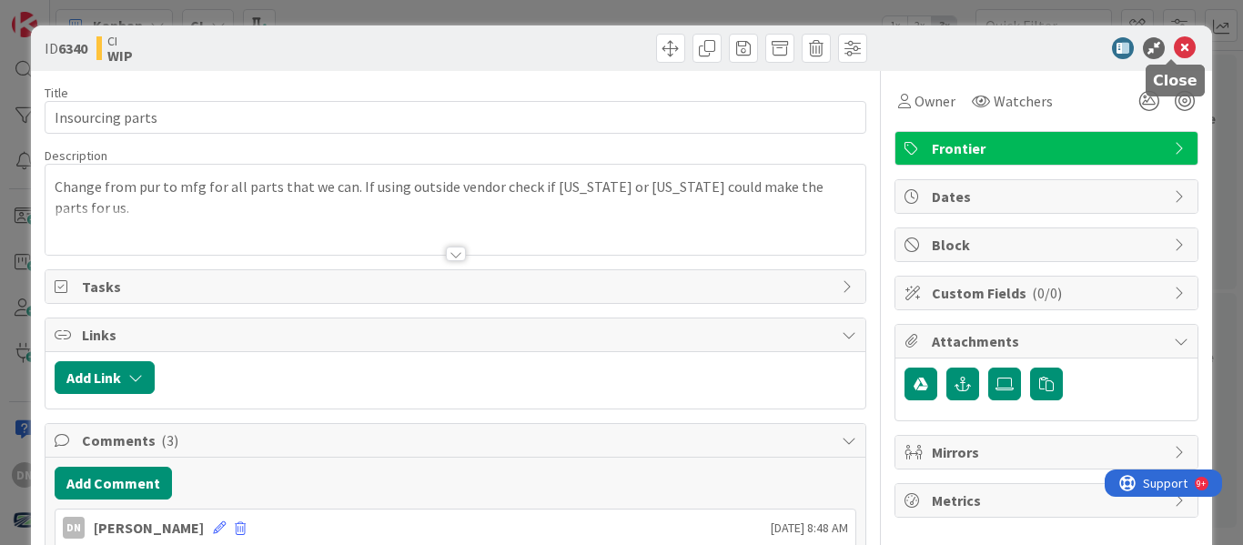
click at [1174, 40] on icon at bounding box center [1185, 48] width 22 height 22
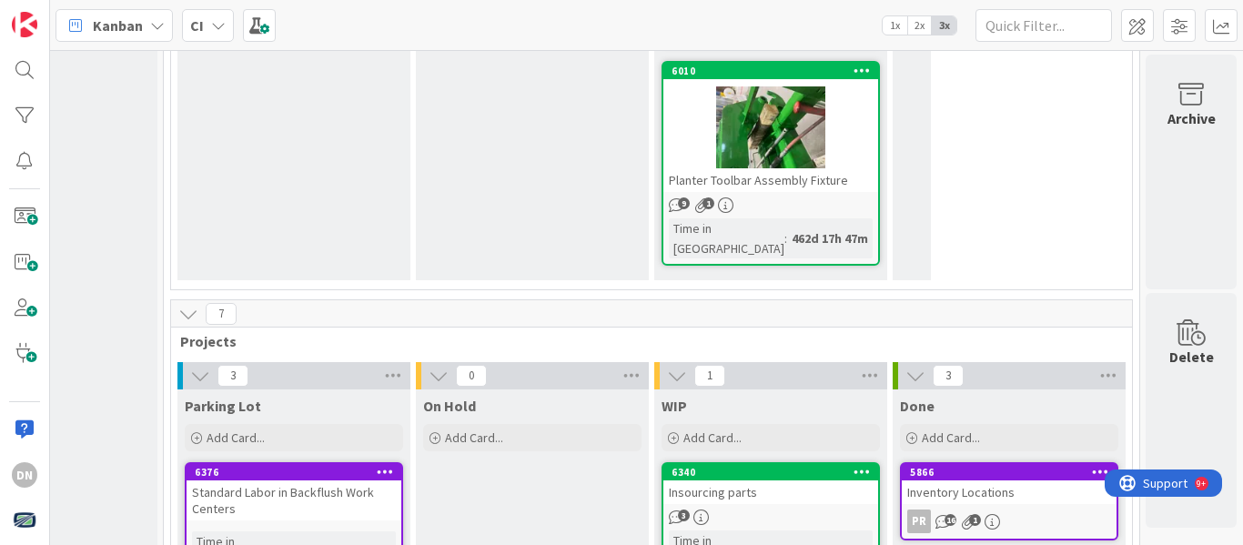
click at [255, 481] on div "Standard Labor in Backflush Work Centers" at bounding box center [294, 501] width 215 height 40
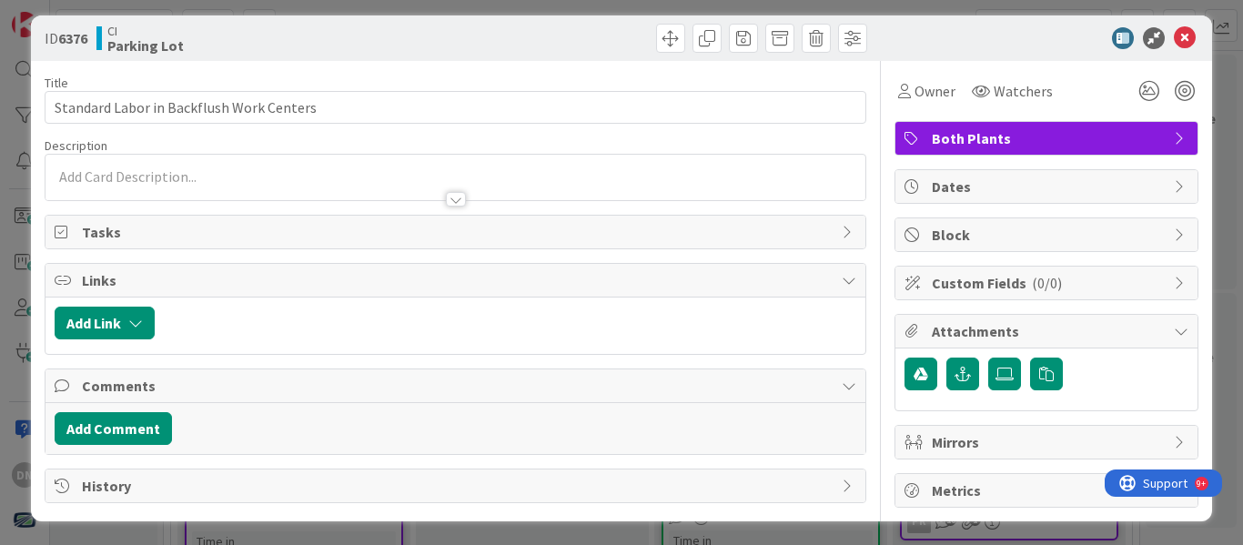
scroll to position [12, 0]
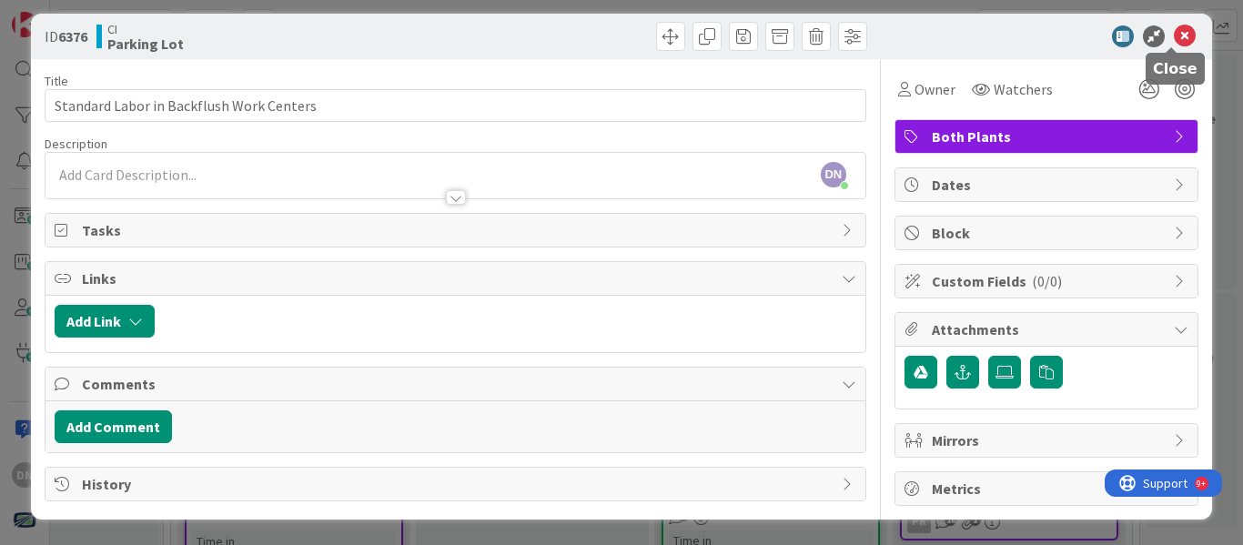
click at [1180, 44] on icon at bounding box center [1185, 36] width 22 height 22
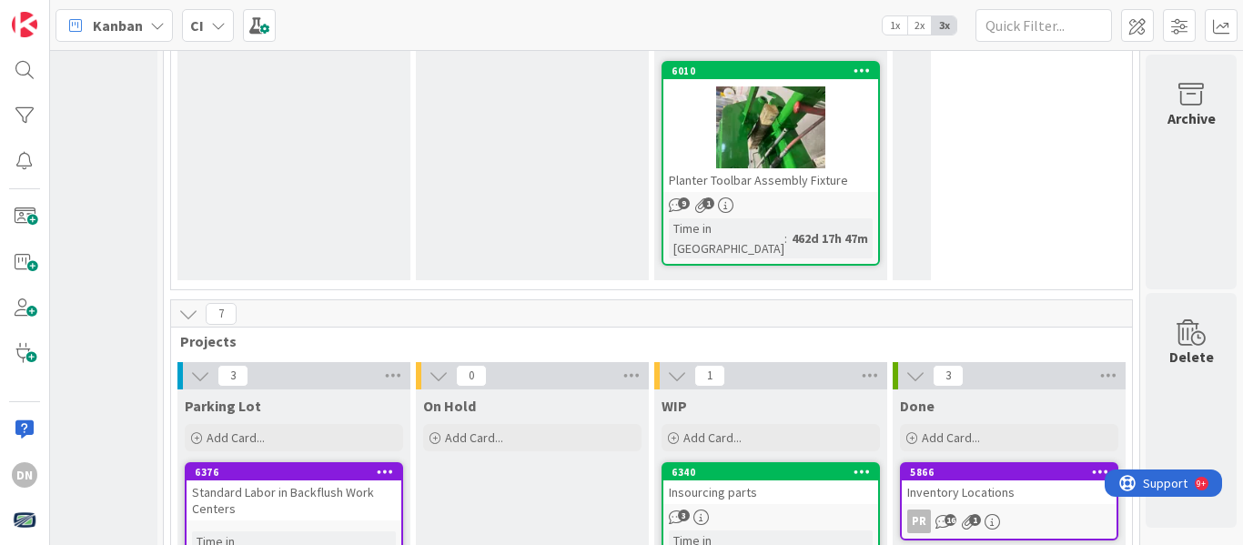
click at [377, 465] on icon at bounding box center [385, 471] width 17 height 13
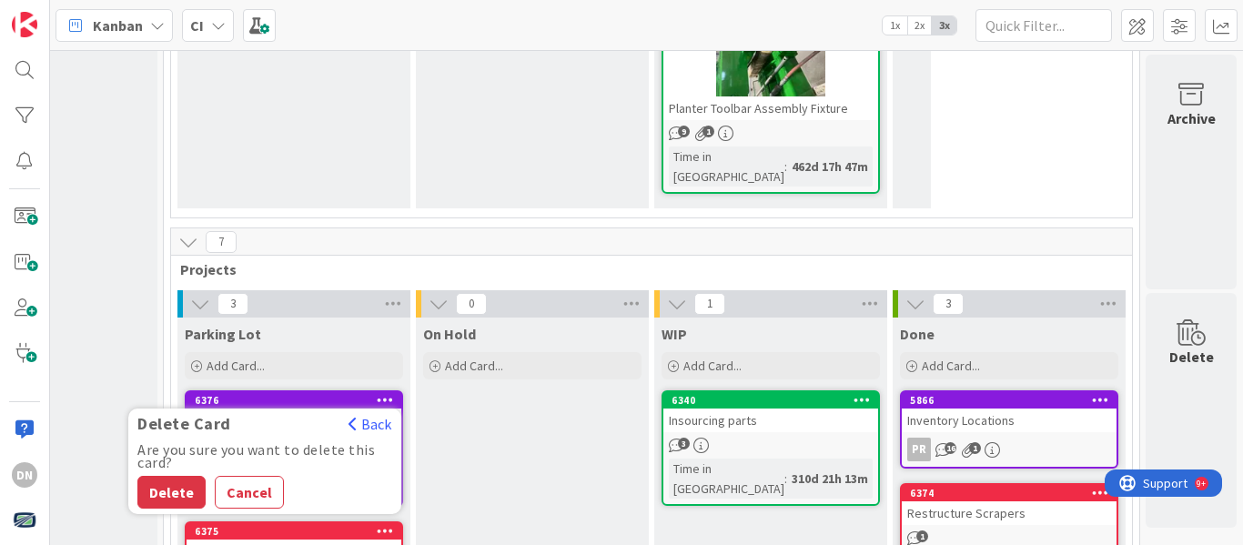
scroll to position [1949, 146]
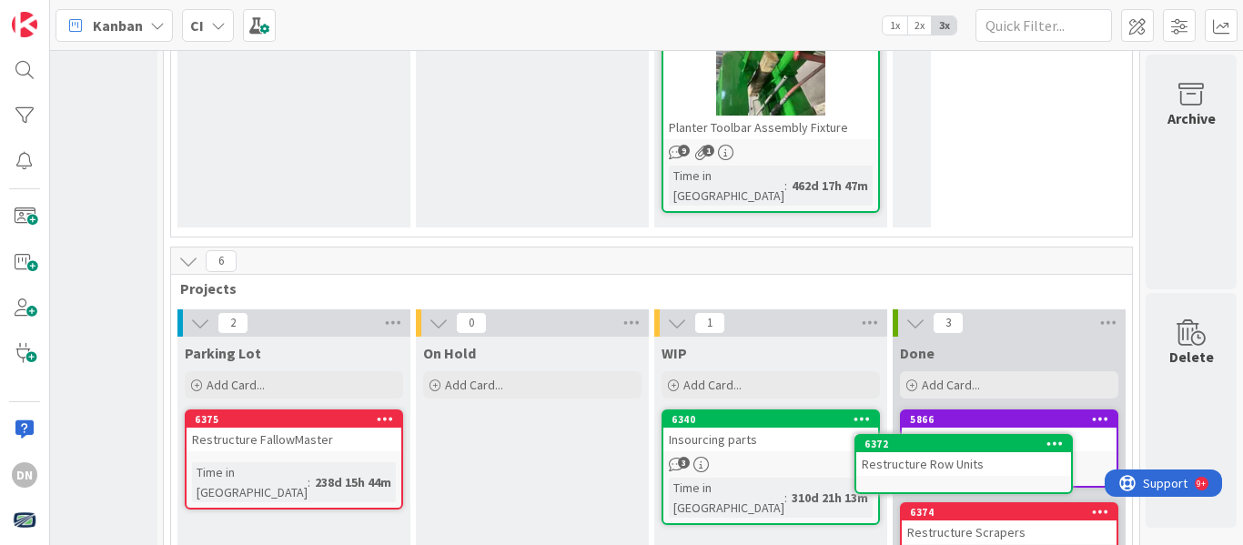
scroll to position [1911, 146]
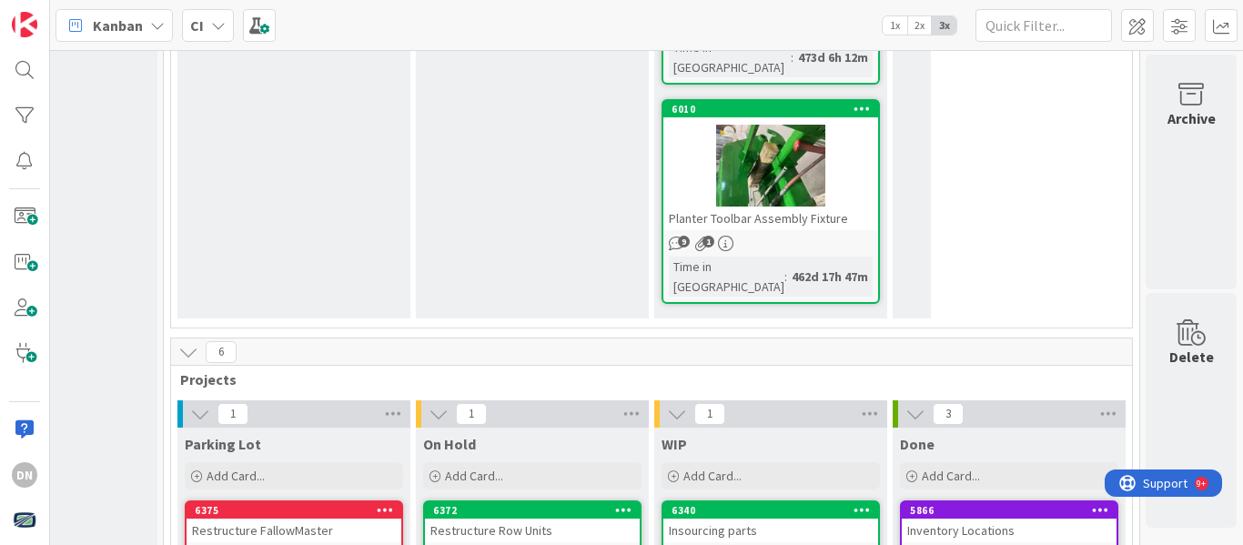
click at [615, 503] on icon at bounding box center [623, 509] width 17 height 13
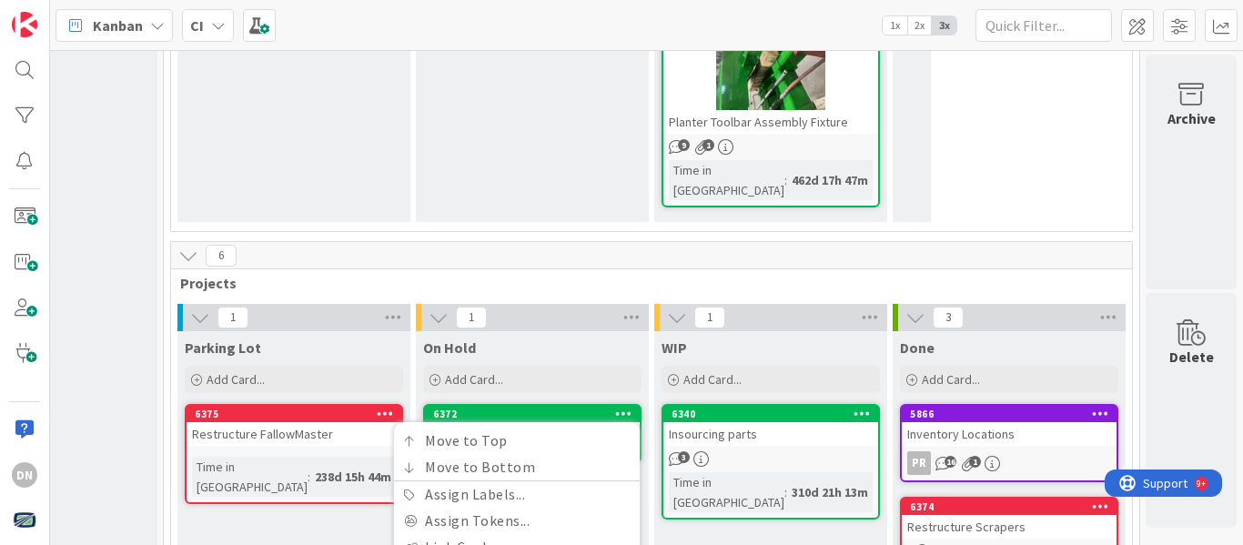
scroll to position [2021, 146]
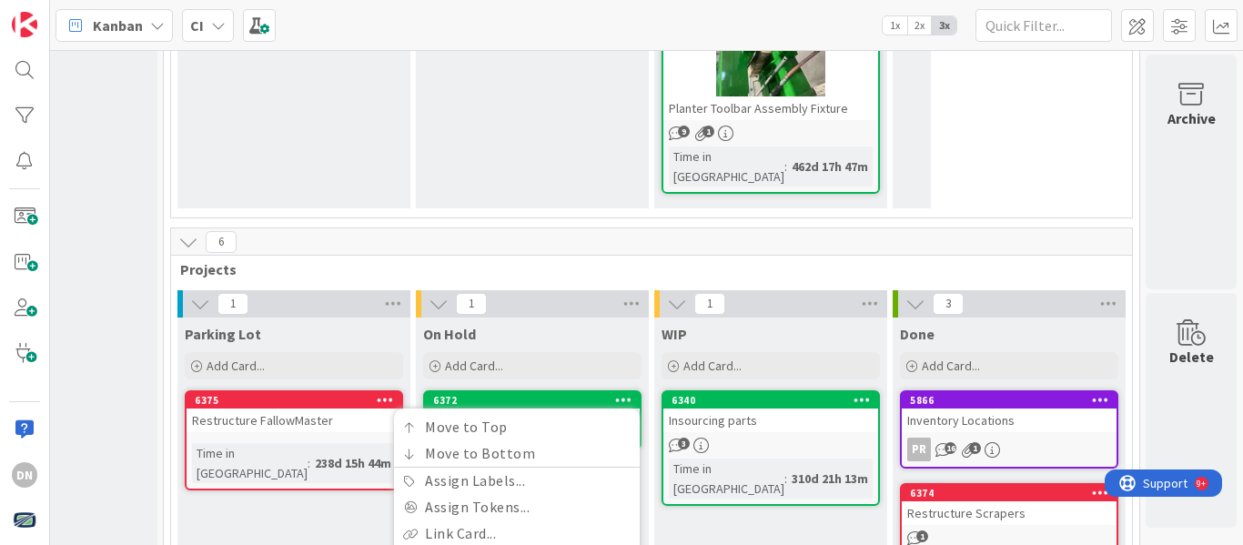
click at [754, 358] on div "WIP Add Card... 6340 Insourcing parts 3 Time in [GEOGRAPHIC_DATA] : 310d 21h 13m" at bounding box center [770, 485] width 233 height 335
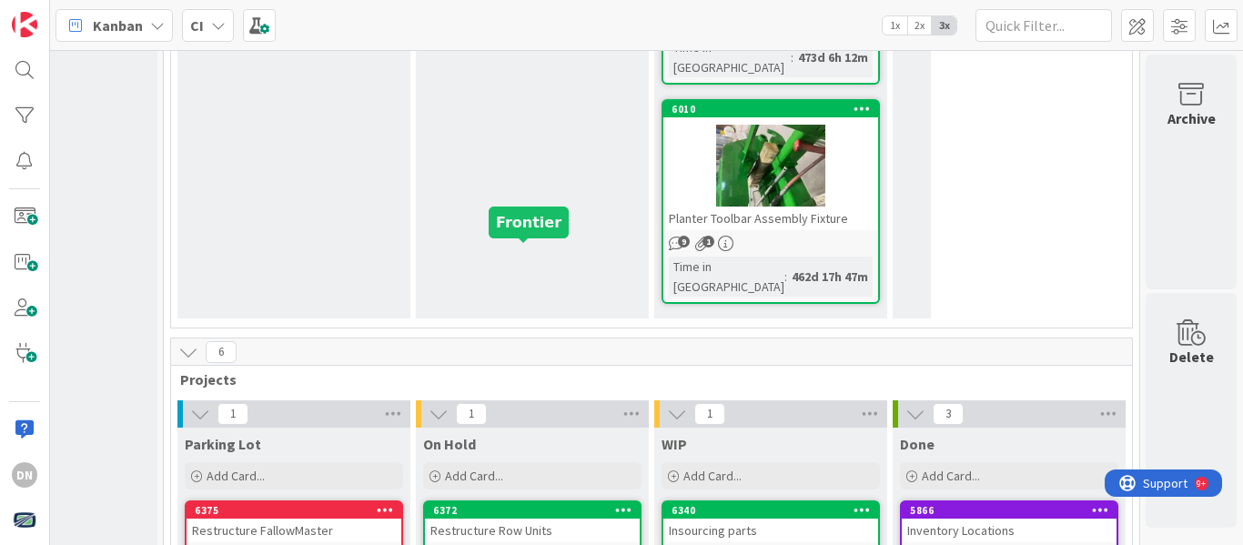
click at [441, 504] on div "6372" at bounding box center [536, 510] width 207 height 13
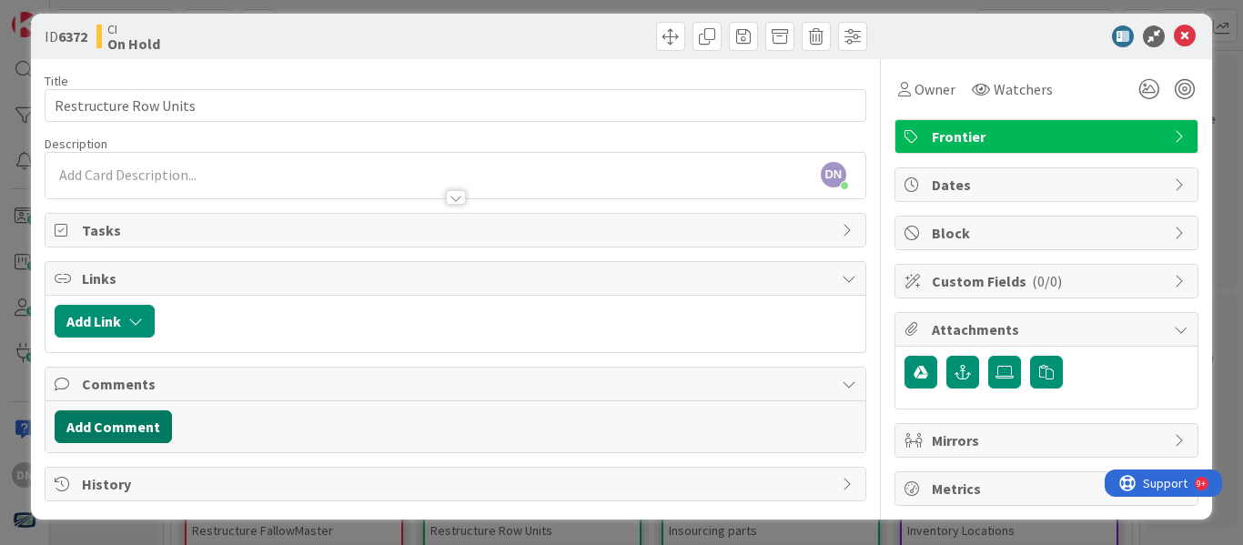
click at [115, 417] on button "Add Comment" at bounding box center [113, 427] width 117 height 33
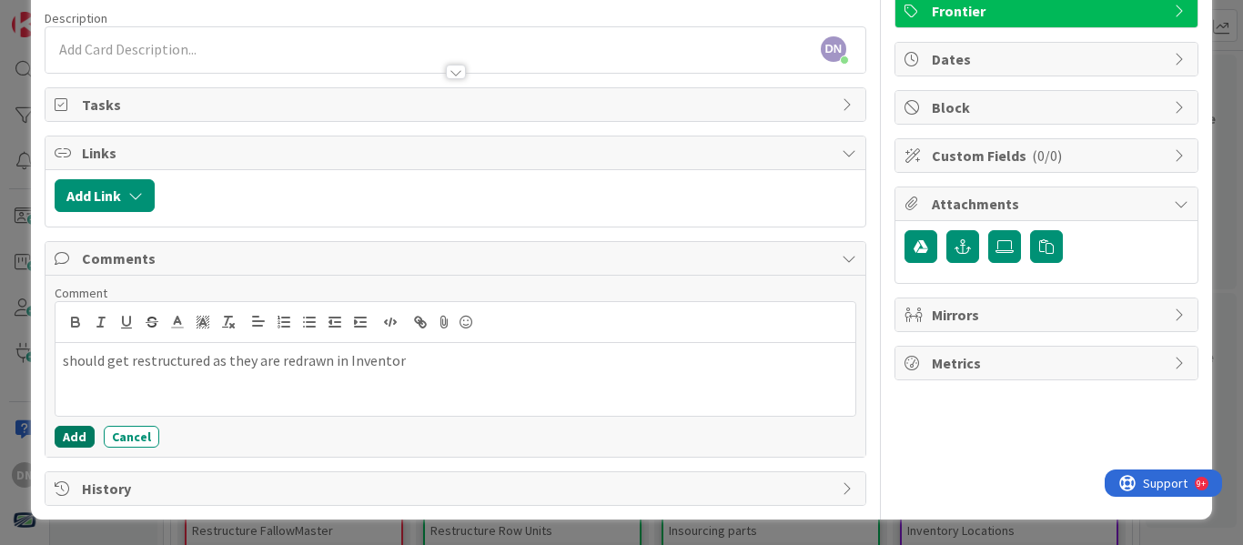
click at [67, 441] on button "Add" at bounding box center [75, 437] width 40 height 22
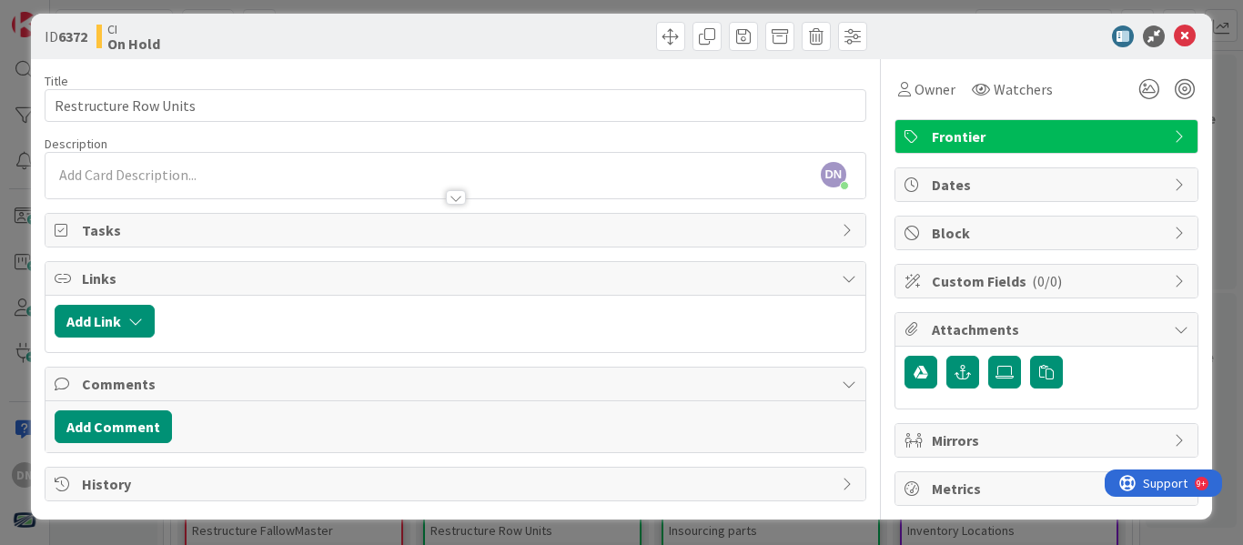
scroll to position [121, 0]
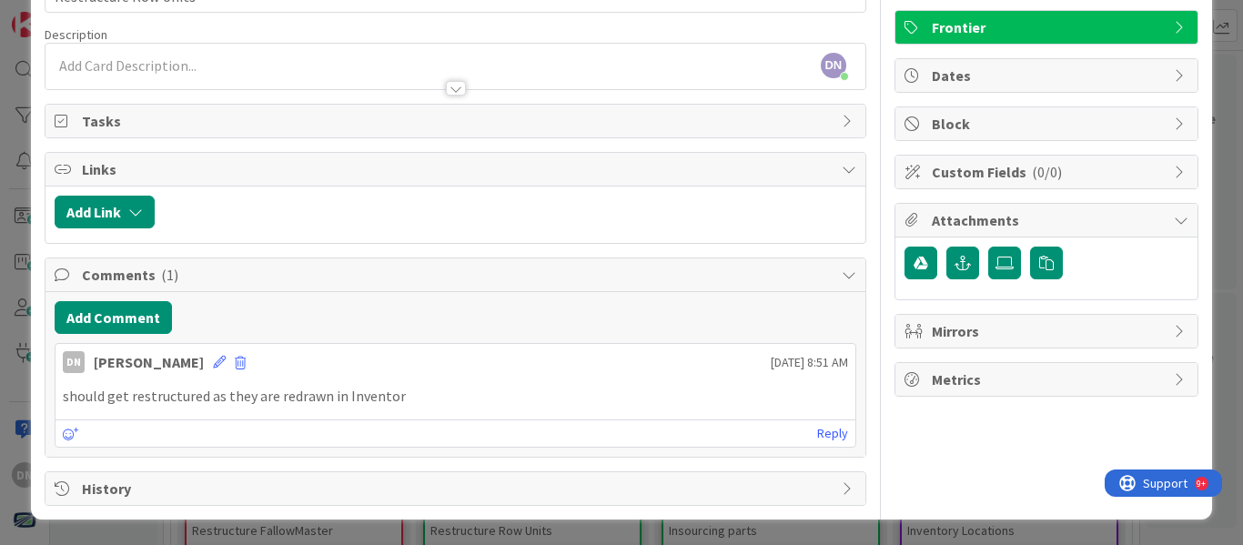
click at [1216, 106] on div "ID 6372 CI On Hold Title 21 / 128 Restructure Row Units Description DN [PERSON_…" at bounding box center [621, 272] width 1243 height 545
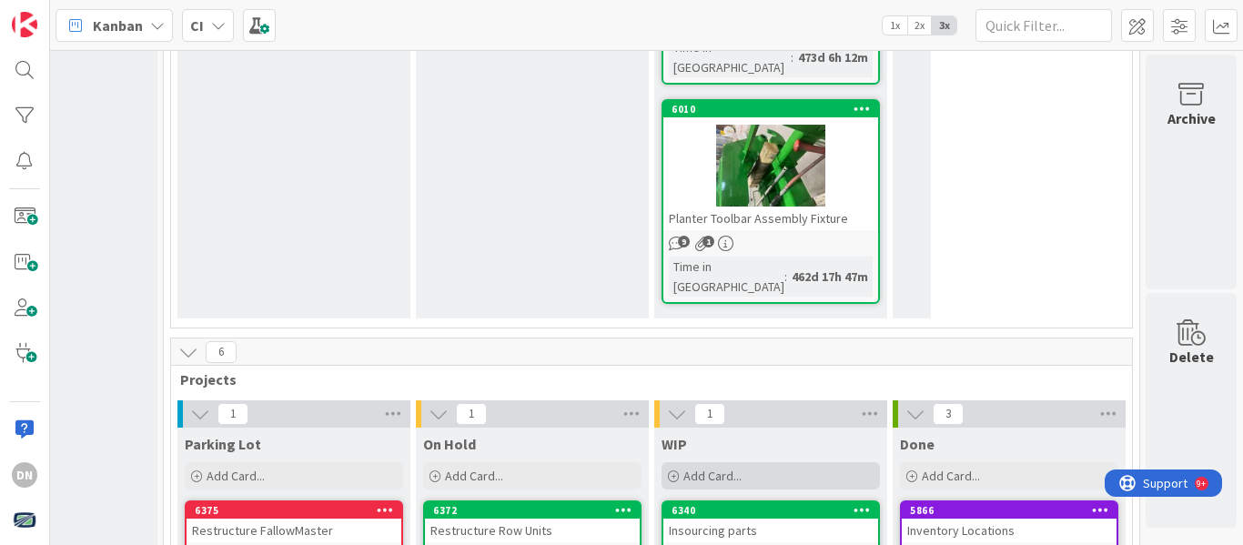
click at [684, 468] on span "Add Card..." at bounding box center [713, 476] width 58 height 16
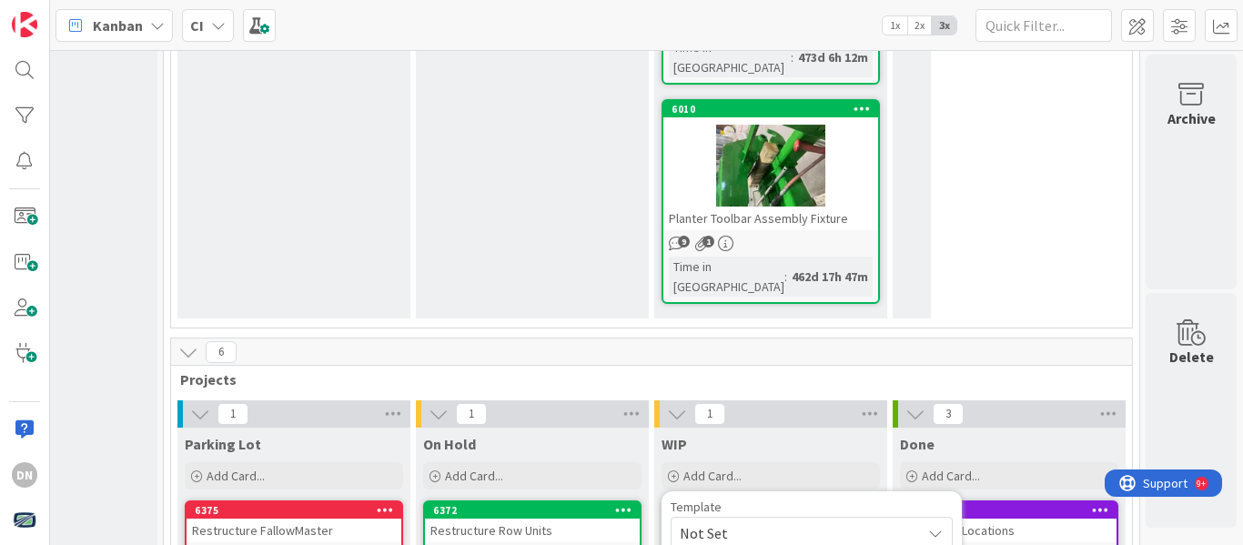
type textarea "x"
type textarea "P"
type textarea "x"
type textarea "Ph"
type textarea "x"
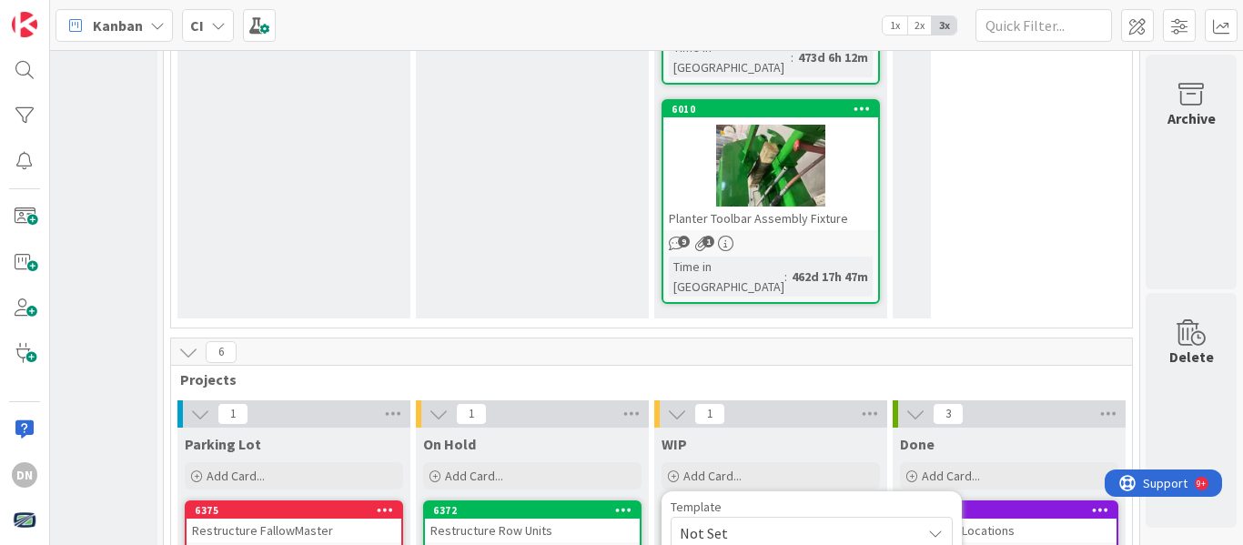
type textarea "Pha"
type textarea "x"
type textarea "[PERSON_NAME]"
type textarea "x"
type textarea "Phant"
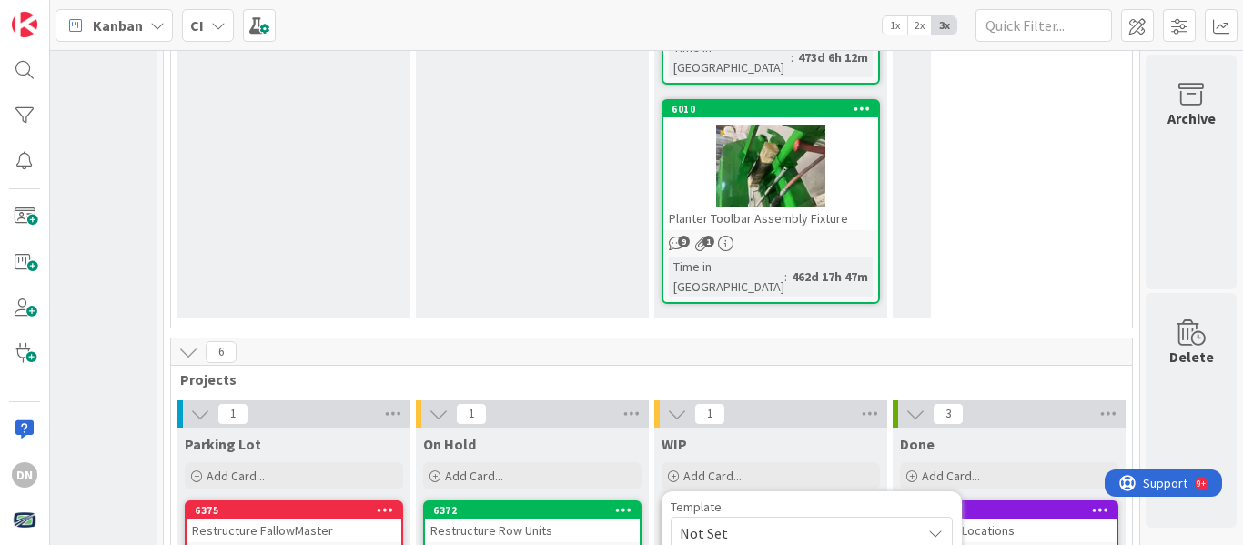
type textarea "x"
type textarea "Phantom"
type textarea "x"
type textarea "Phantom"
type textarea "x"
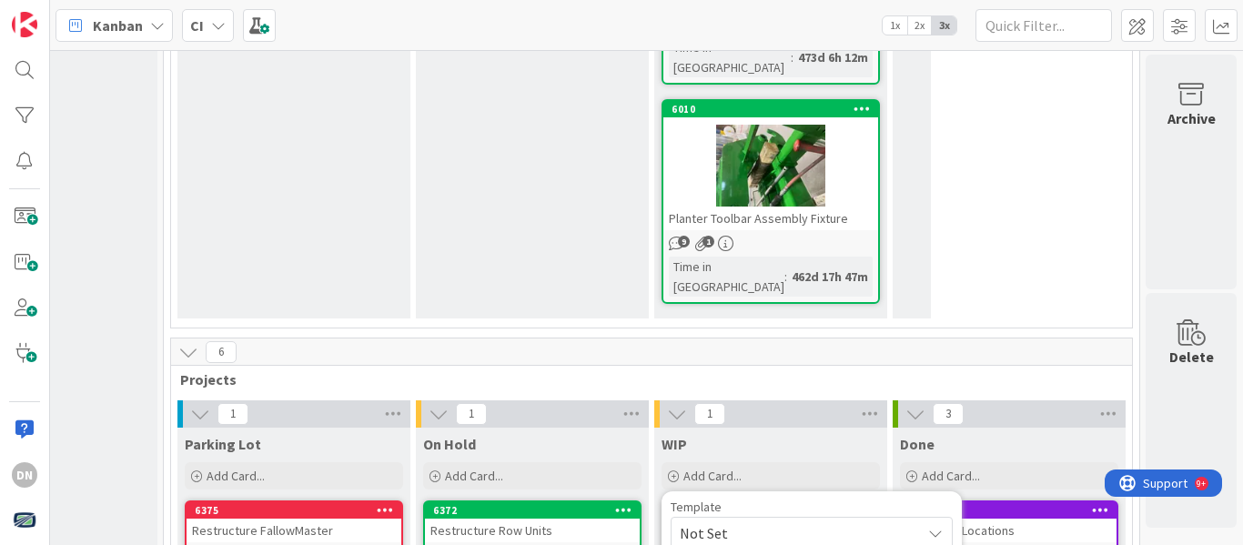
type textarea "Phantom W"
type textarea "x"
type textarea "Phantom Wl"
type textarea "x"
type textarea "Phantom Wle"
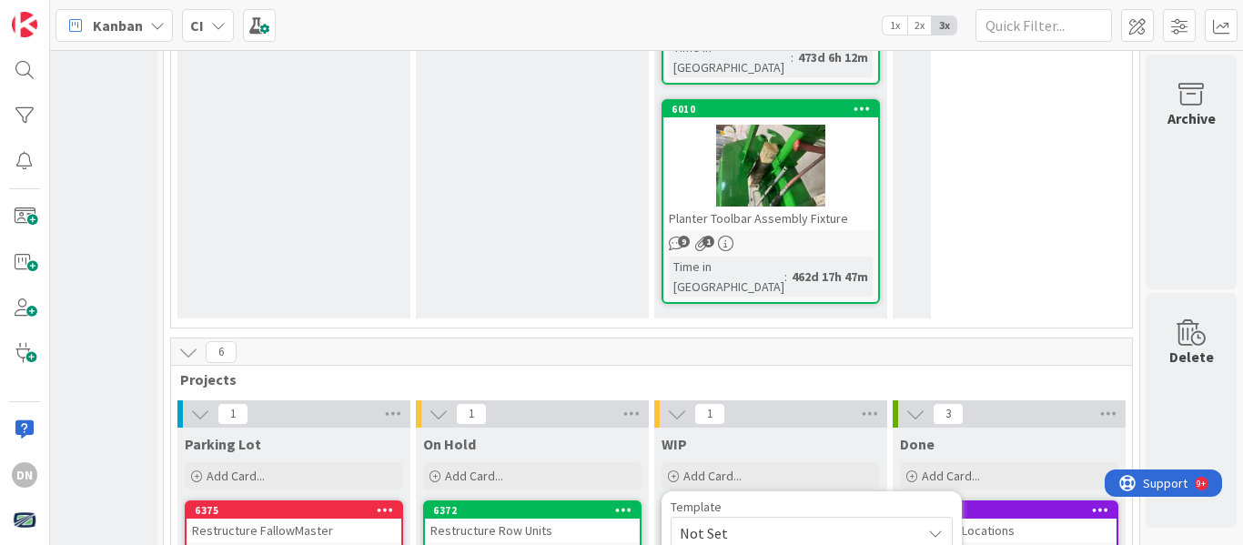
type textarea "x"
type textarea "Phantom Wled"
type textarea "x"
type textarea "Phantom Wle"
type textarea "x"
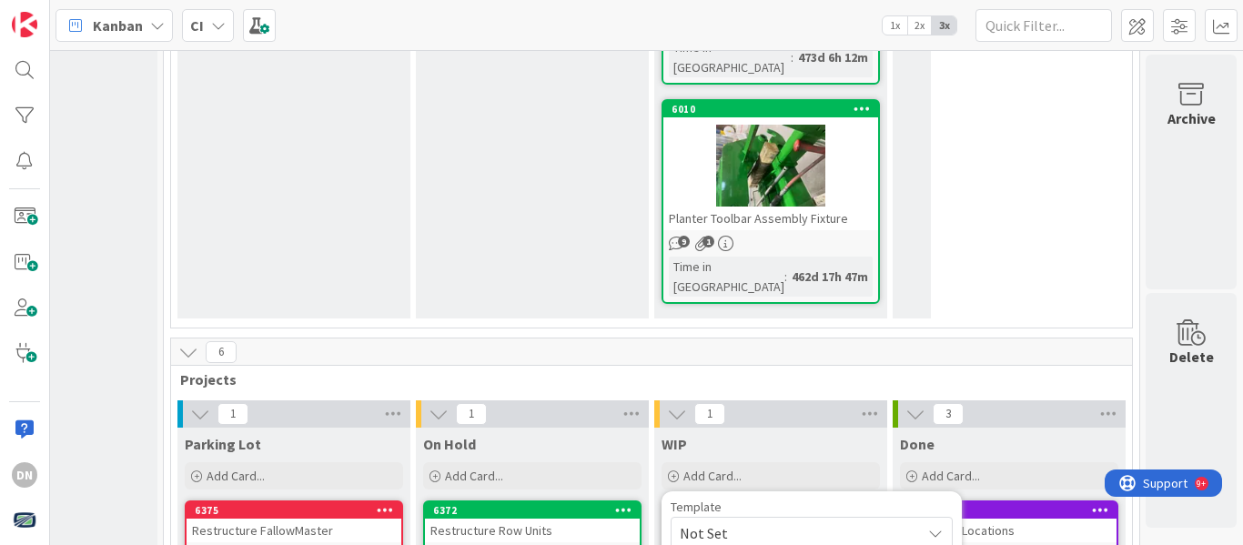
type textarea "Phantom Wl"
type textarea "x"
type textarea "Phantom W"
type textarea "x"
type textarea "Phantom We"
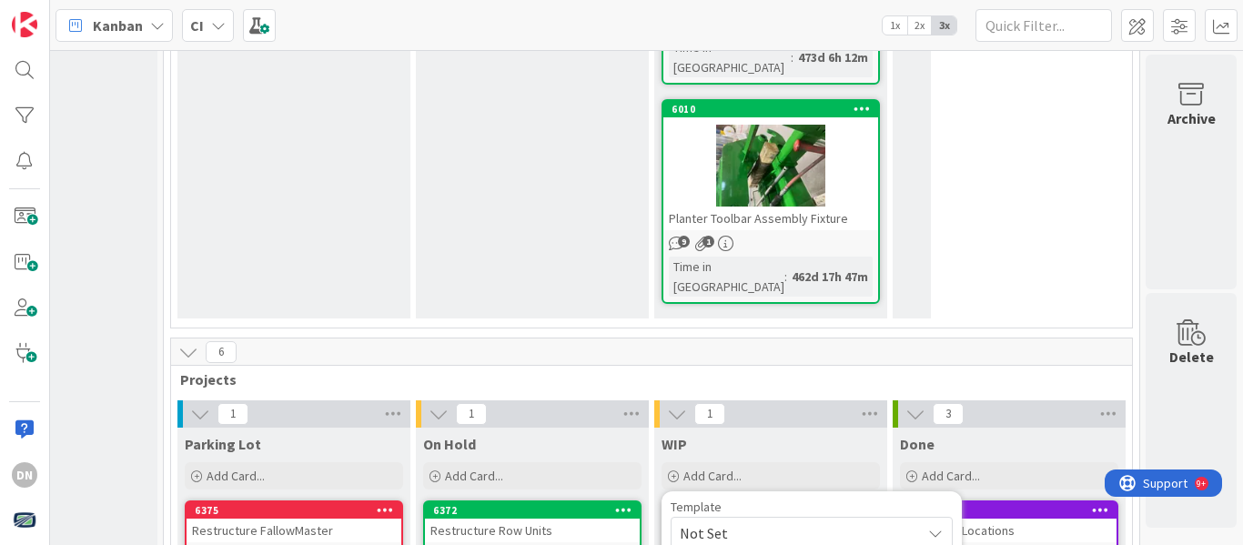
type textarea "x"
type textarea "Phantom Wel"
type textarea "x"
type textarea "Phantom Weld"
type textarea "x"
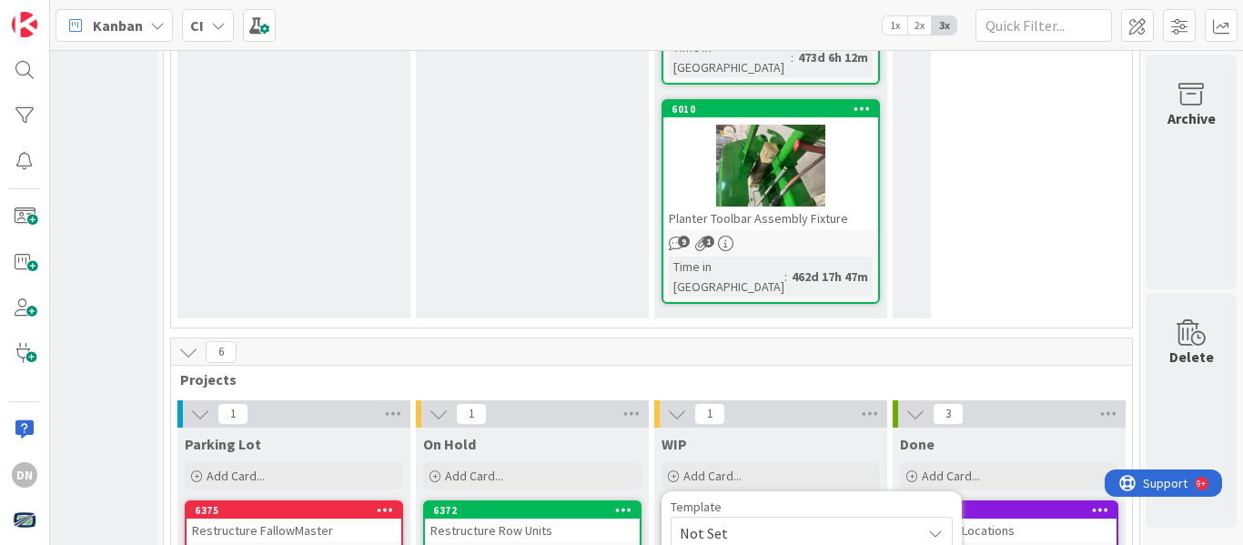
type textarea "Phantom Weldm"
type textarea "x"
type textarea "Phantom Weldme"
type textarea "x"
type textarea "Phantom Weldmen"
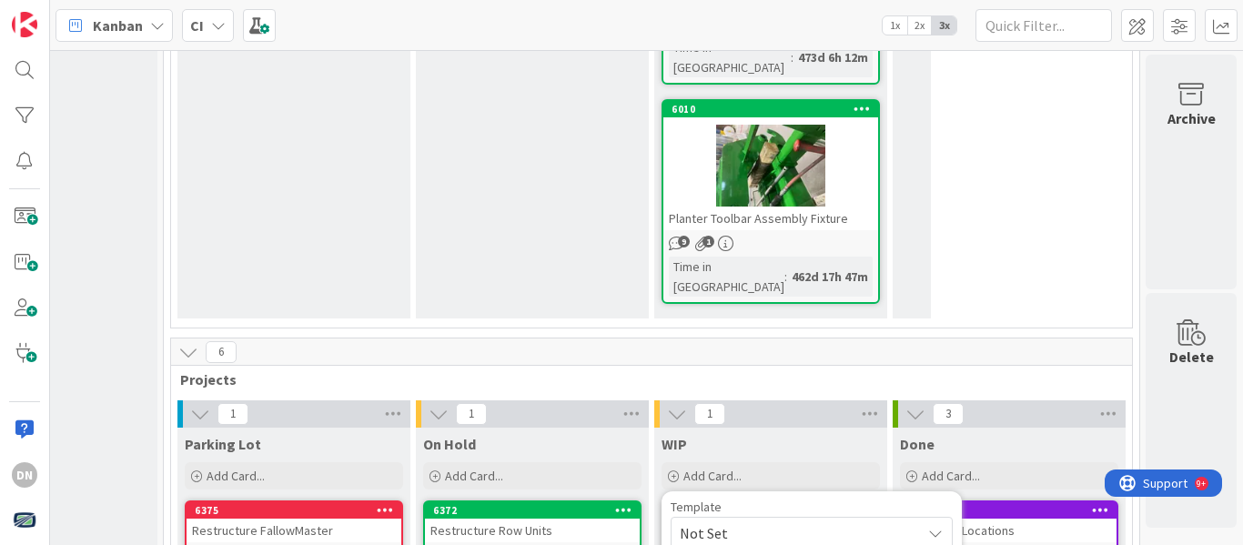
type textarea "x"
type textarea "Phantom Weldment"
type textarea "x"
type textarea "Phantom Weldments"
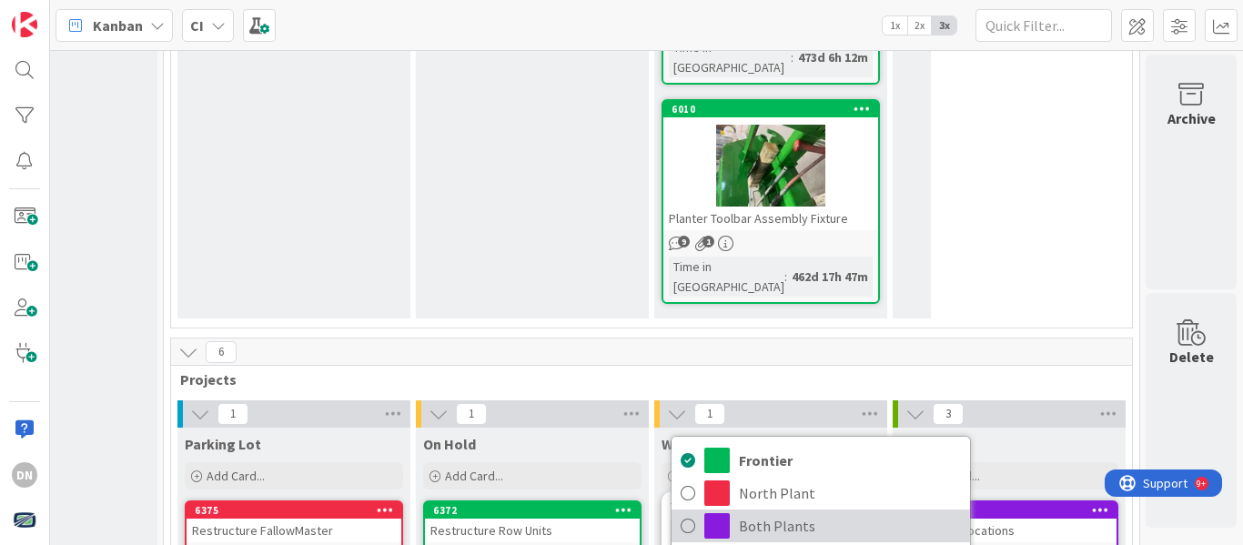
click at [782, 512] on span "Both Plants" at bounding box center [850, 525] width 222 height 27
type textarea "x"
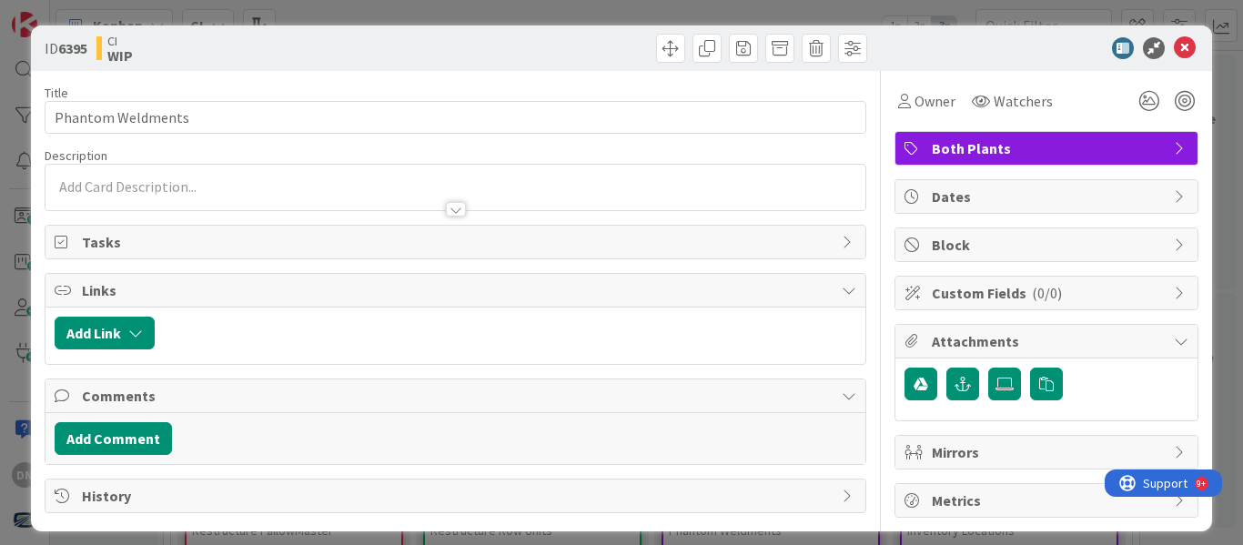
click at [214, 192] on div at bounding box center [456, 200] width 820 height 19
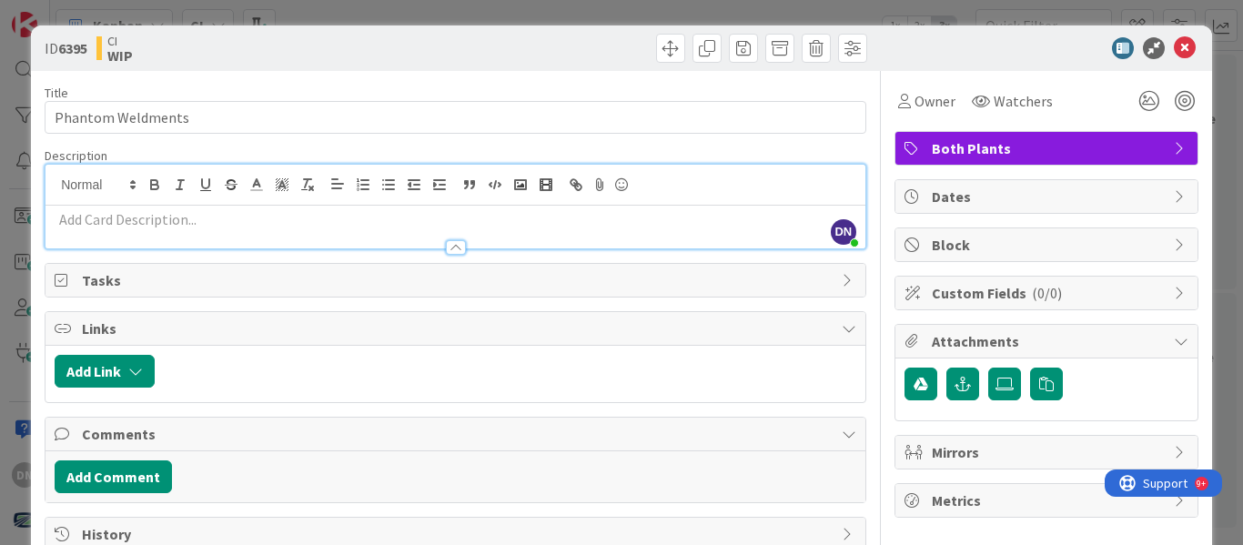
click at [192, 224] on p at bounding box center [456, 219] width 802 height 21
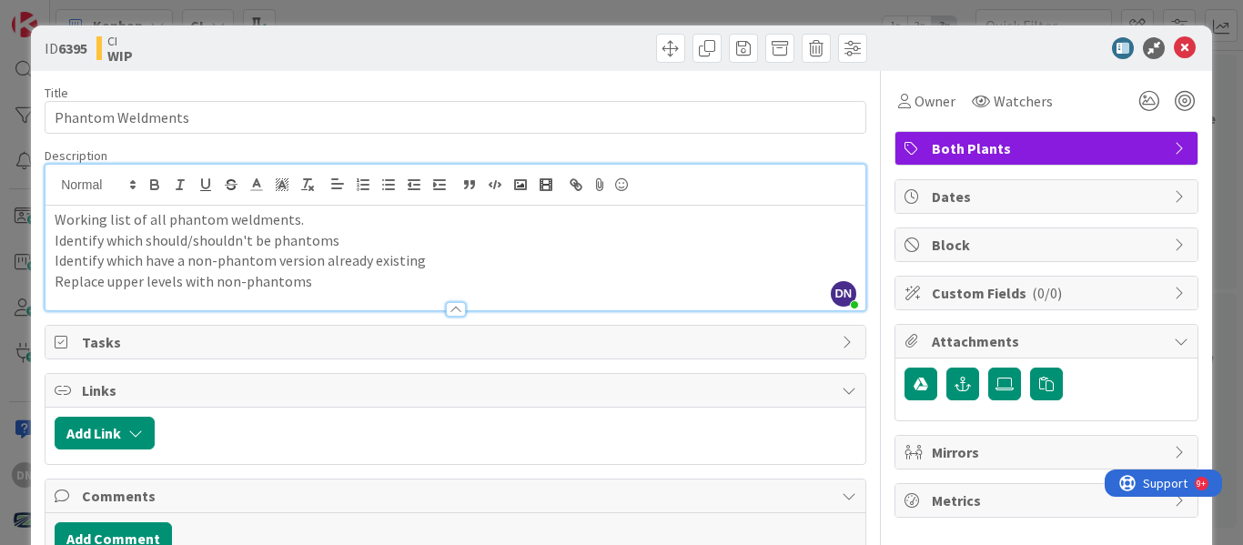
click at [480, 264] on p "Identify which have a non-phantom version already existing" at bounding box center [456, 260] width 802 height 21
click at [435, 273] on p "Replace upper levels with non-phantoms" at bounding box center [456, 281] width 802 height 21
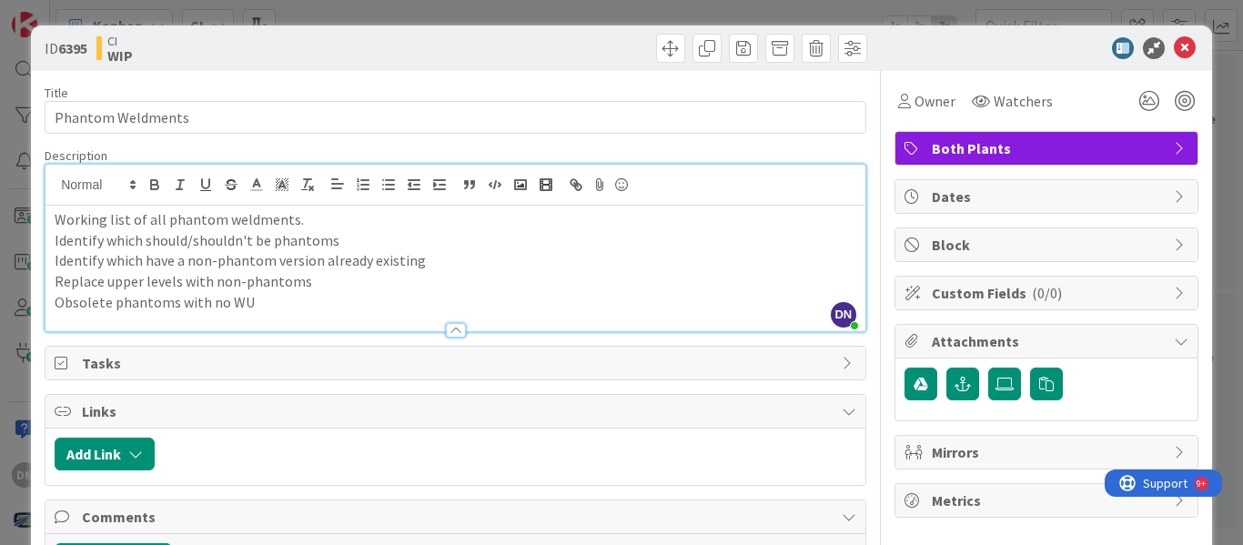
click at [452, 253] on p "Identify which have a non-phantom version already existing" at bounding box center [456, 260] width 802 height 21
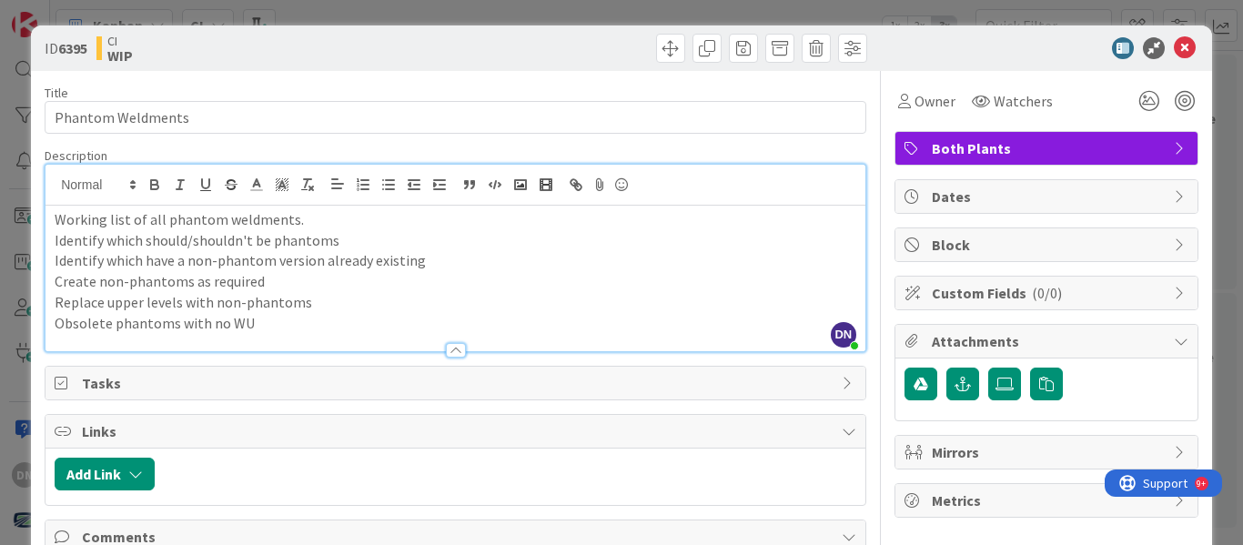
click at [1222, 198] on div "ID 6395 CI WIP Title 17 / 128 Phantom Weldments Description DN [PERSON_NAME] ju…" at bounding box center [621, 272] width 1243 height 545
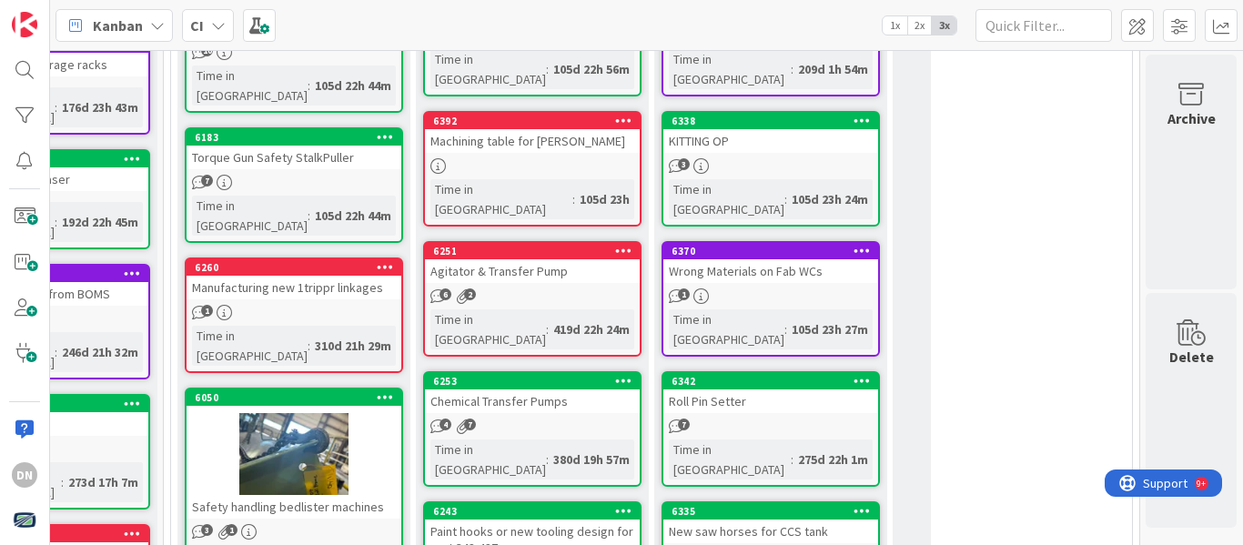
scroll to position [0, 146]
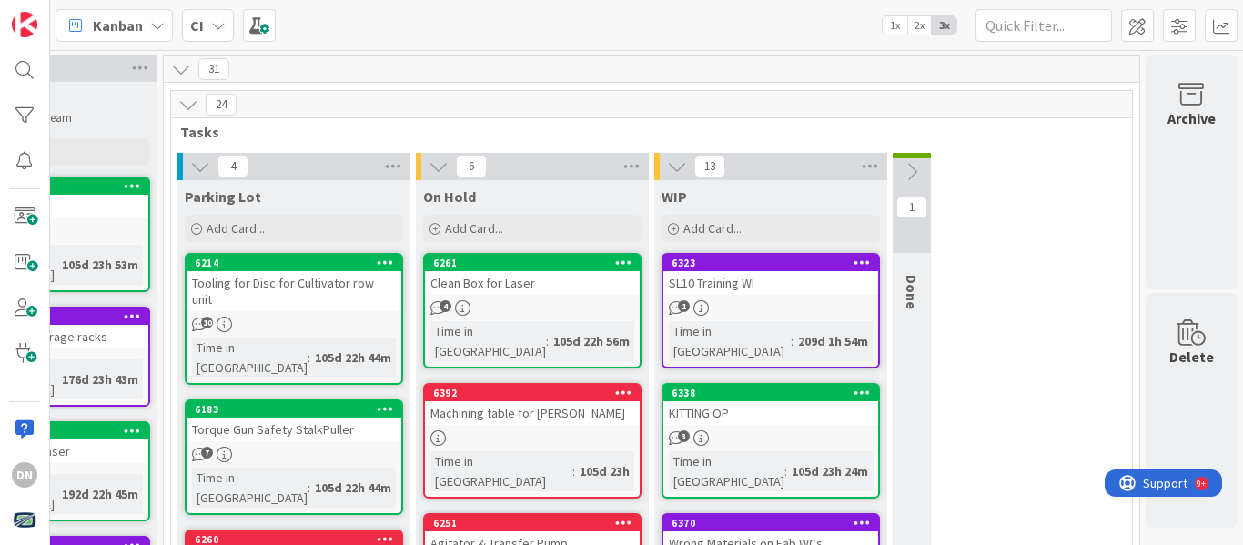
click at [908, 167] on button at bounding box center [912, 171] width 38 height 27
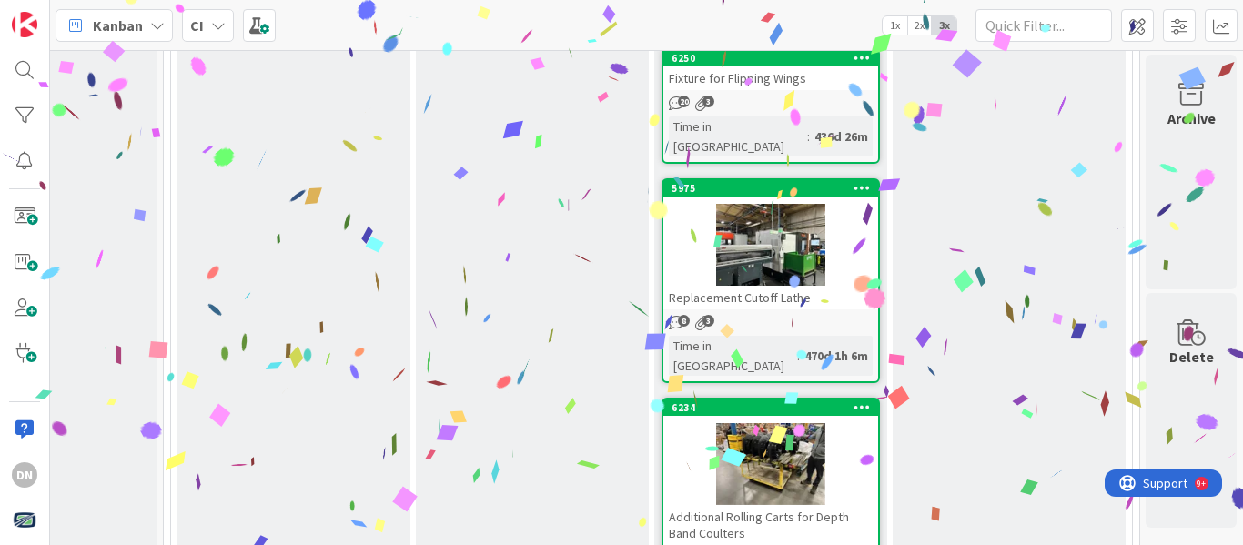
scroll to position [1194, 146]
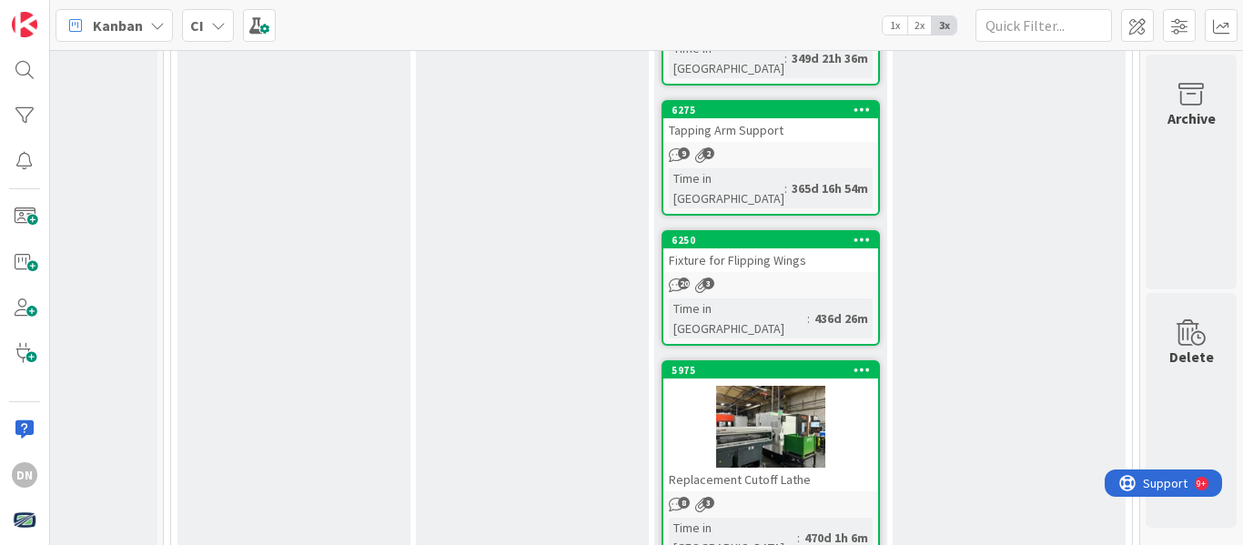
click at [700, 468] on div "Replacement Cutoff Lathe" at bounding box center [771, 480] width 215 height 24
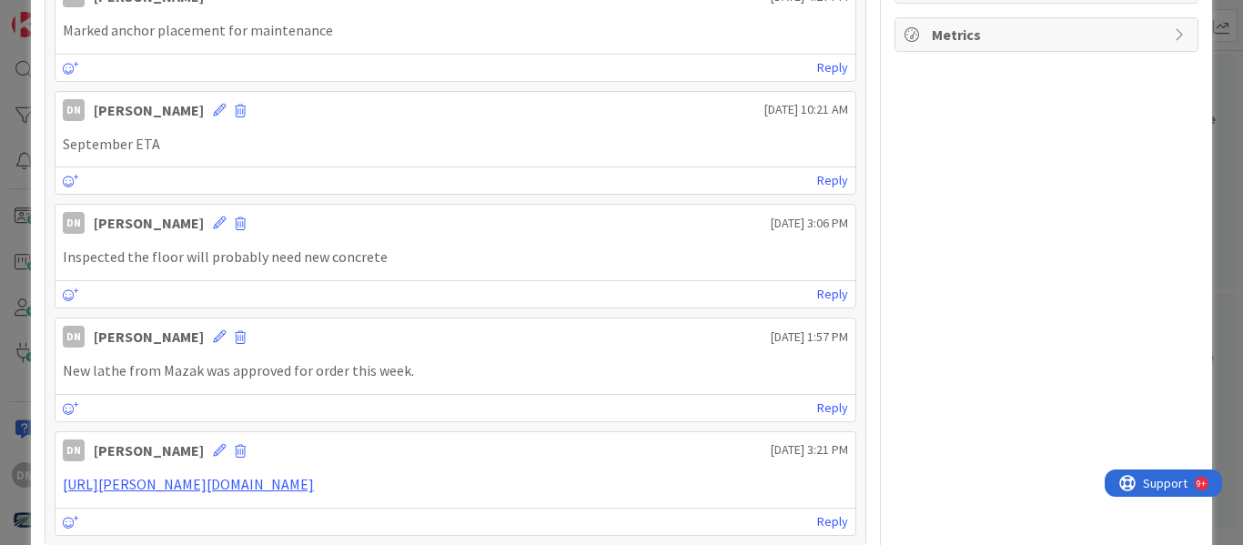
scroll to position [364, 0]
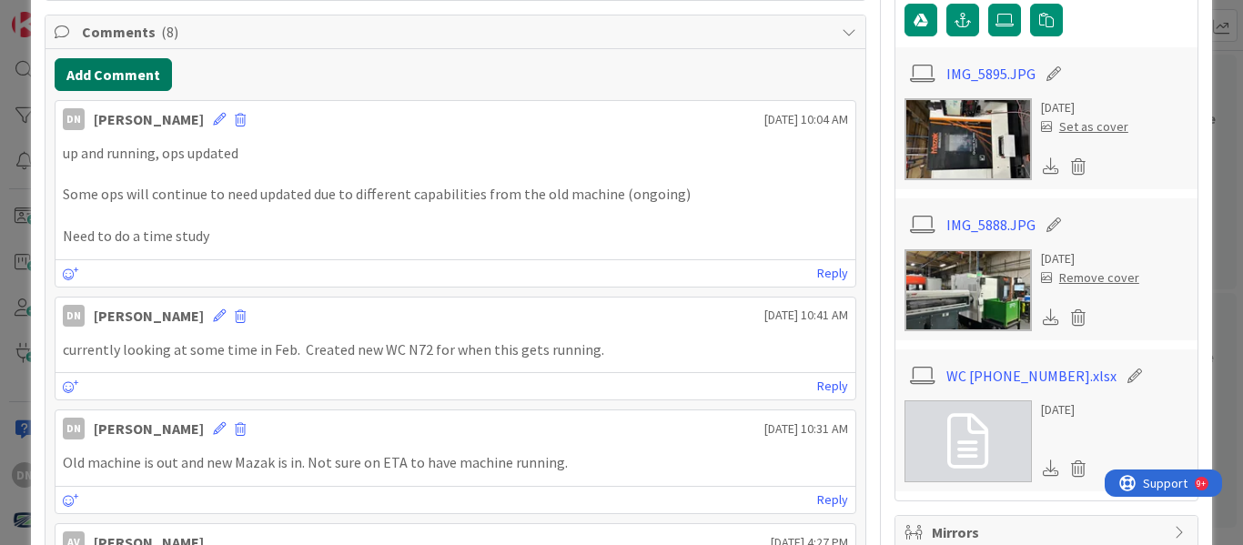
click at [101, 66] on button "Add Comment" at bounding box center [113, 74] width 117 height 33
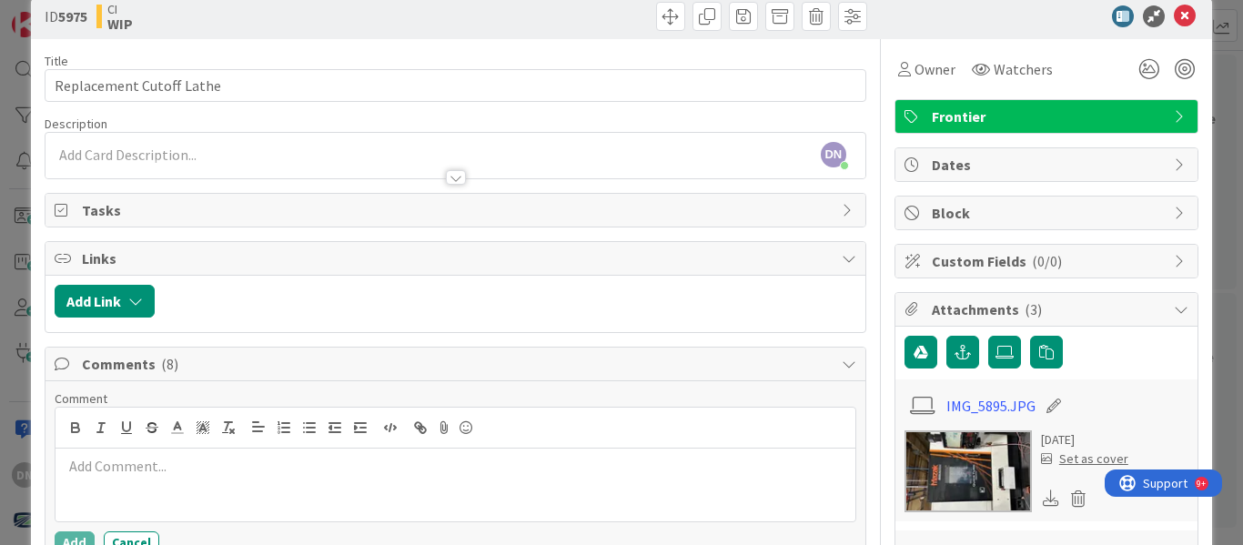
scroll to position [0, 0]
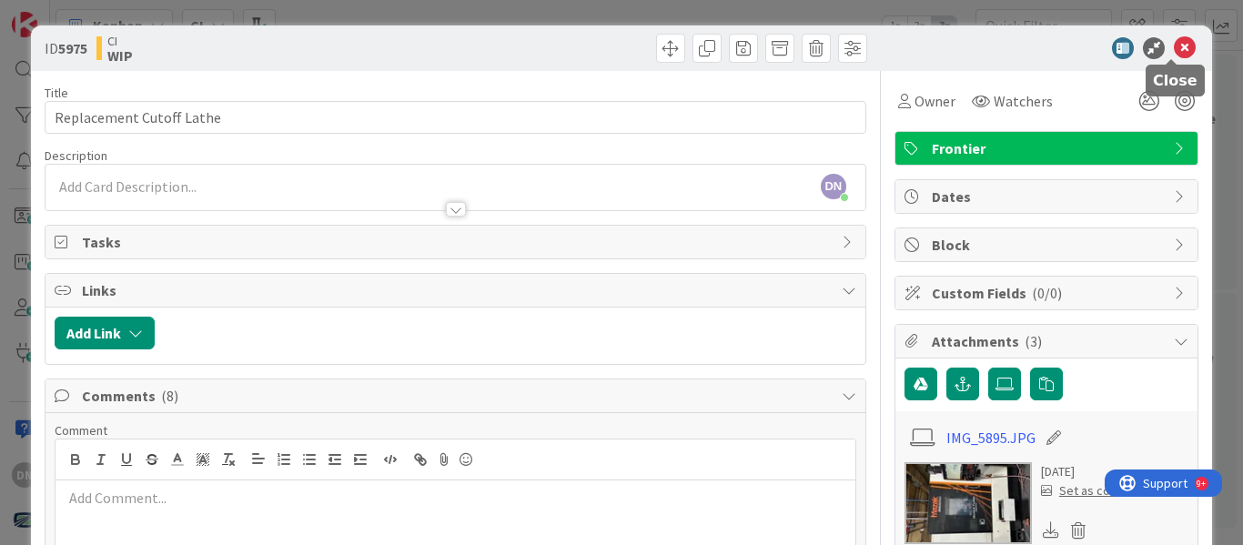
click at [1175, 46] on icon at bounding box center [1185, 48] width 22 height 22
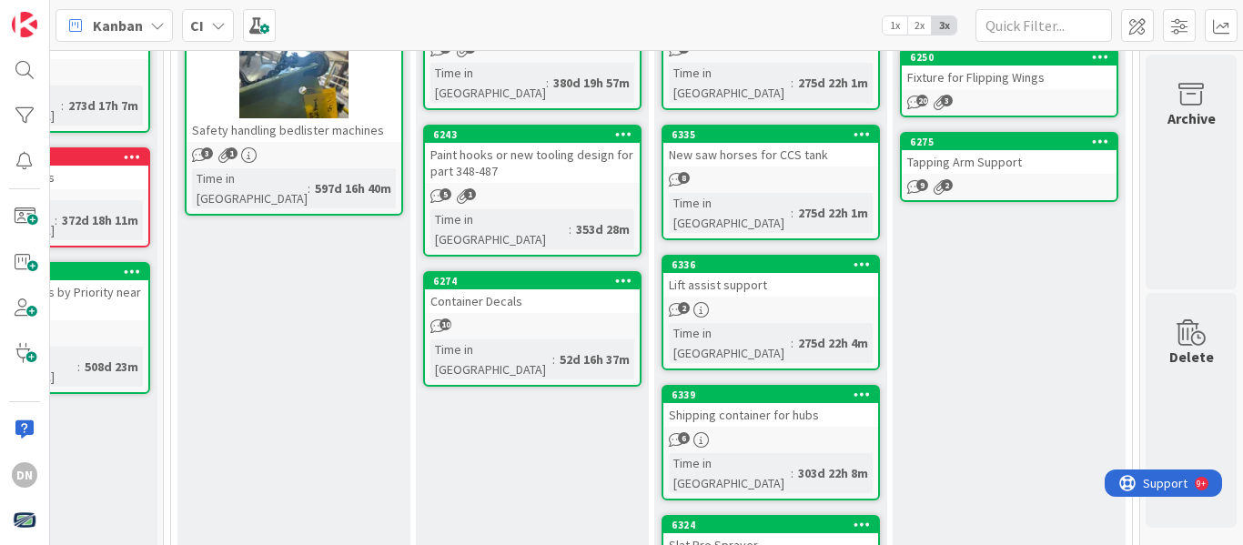
scroll to position [558, 146]
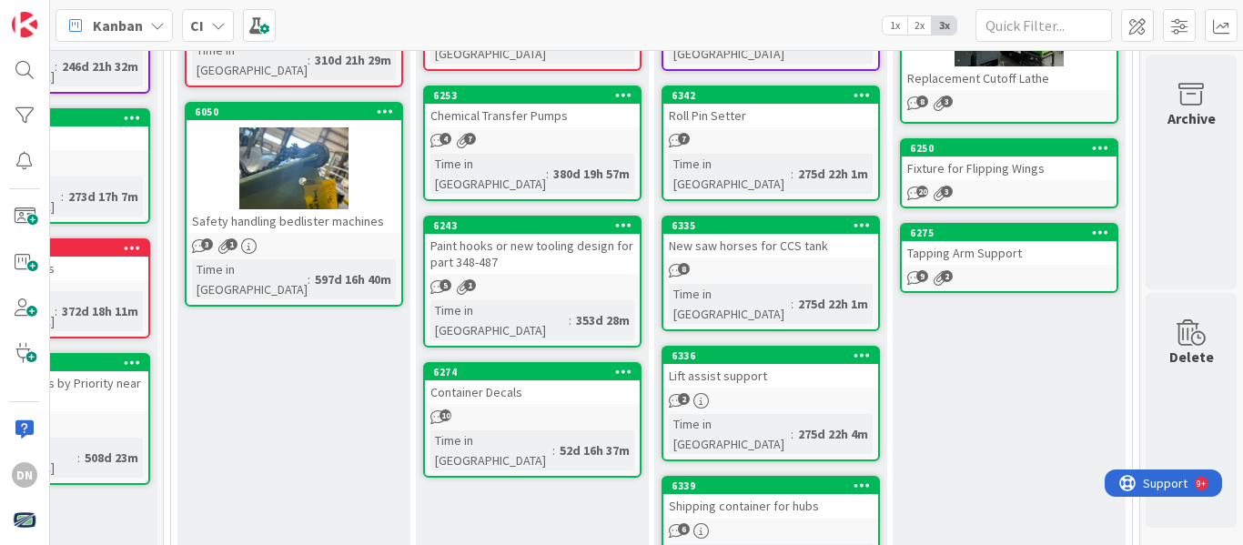
click at [756, 346] on link "6336 Lift assist support 2 Time in [GEOGRAPHIC_DATA] : 275d 22h 4m" at bounding box center [771, 404] width 218 height 116
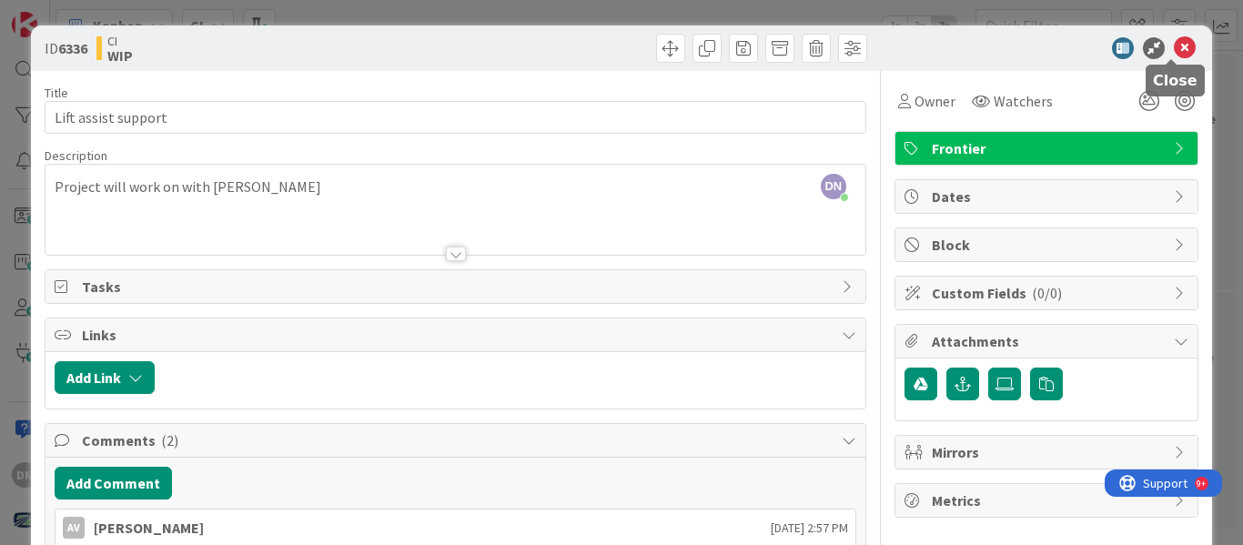
click at [1179, 43] on icon at bounding box center [1185, 48] width 22 height 22
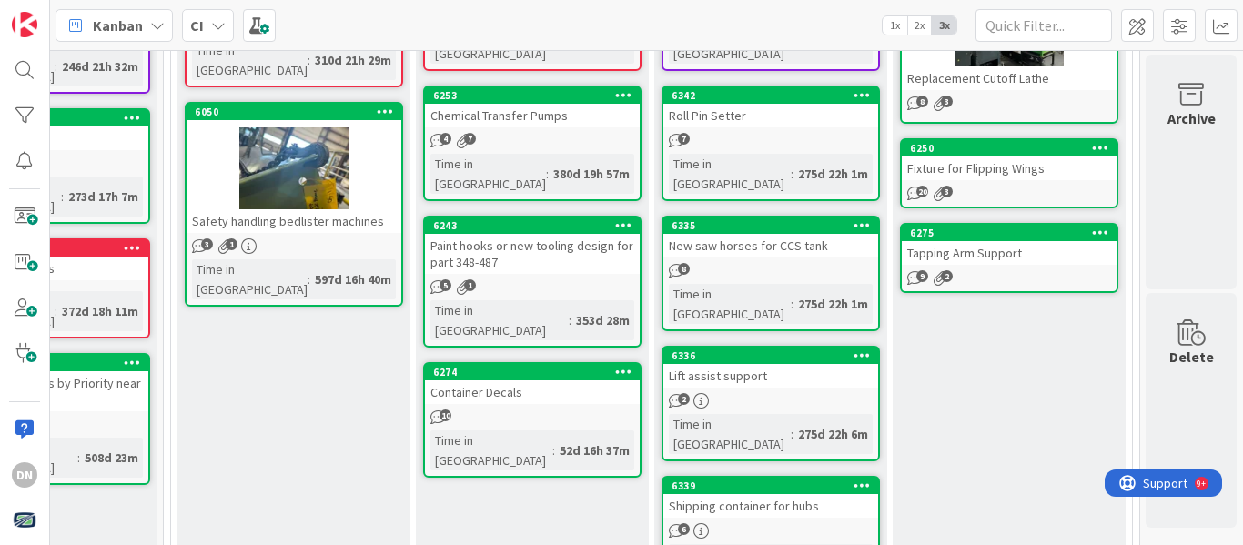
click at [740, 364] on div "Lift assist support" at bounding box center [771, 376] width 215 height 24
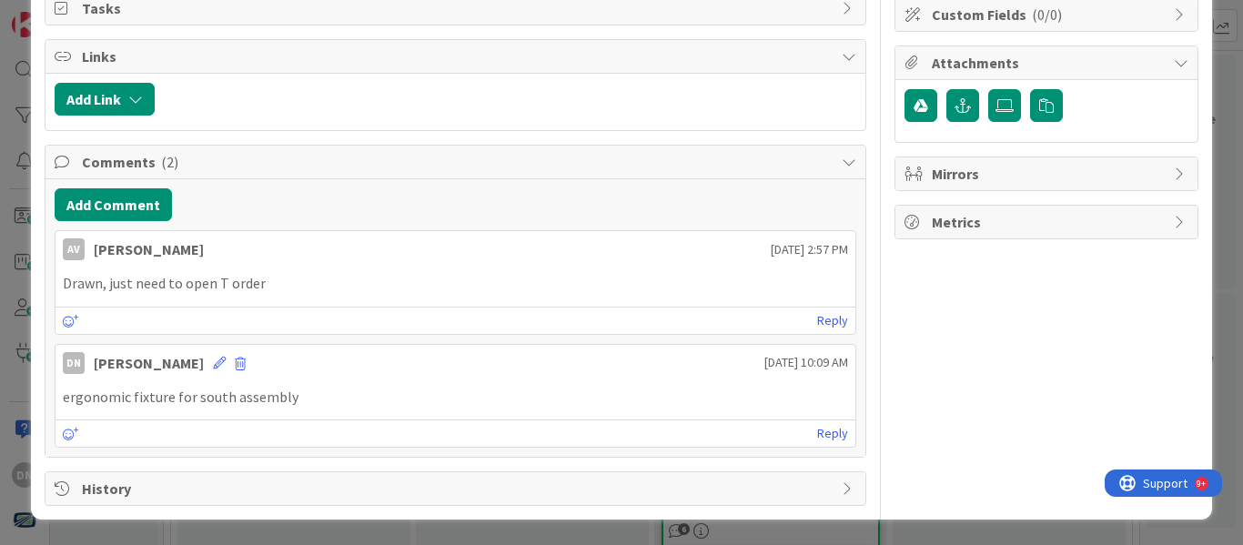
scroll to position [5, 0]
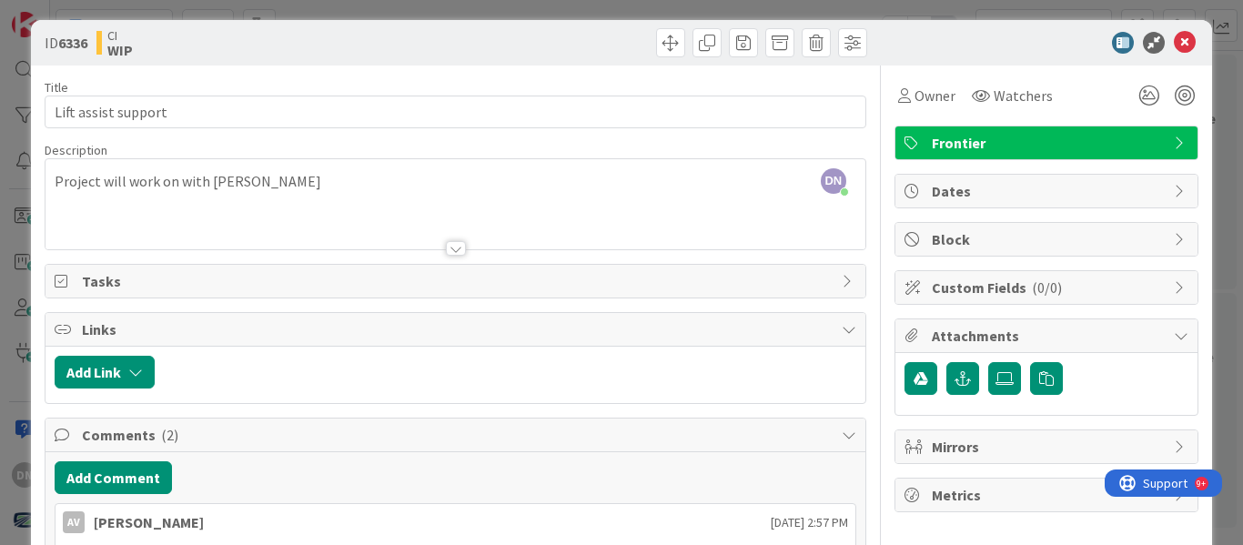
click at [1174, 39] on icon at bounding box center [1185, 43] width 22 height 22
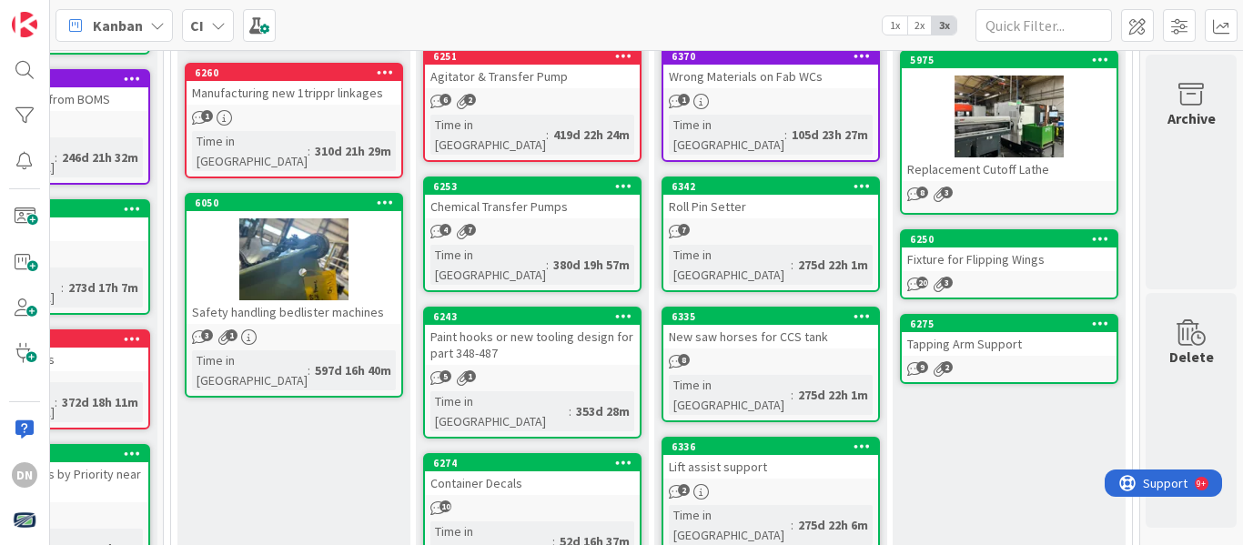
click at [783, 354] on div "8" at bounding box center [771, 361] width 215 height 15
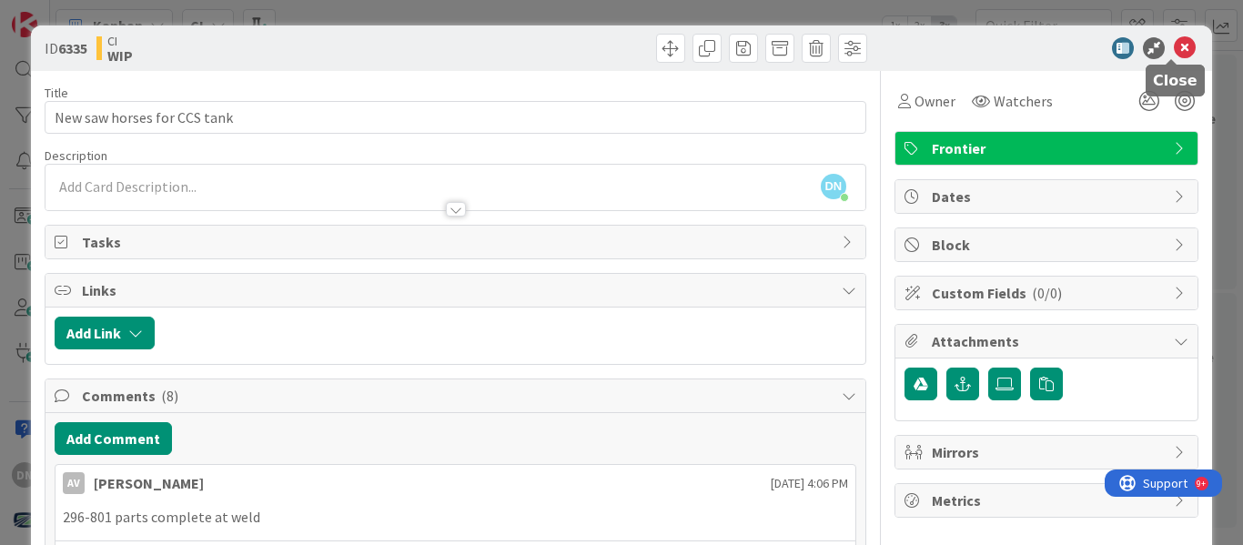
click at [1179, 44] on icon at bounding box center [1185, 48] width 22 height 22
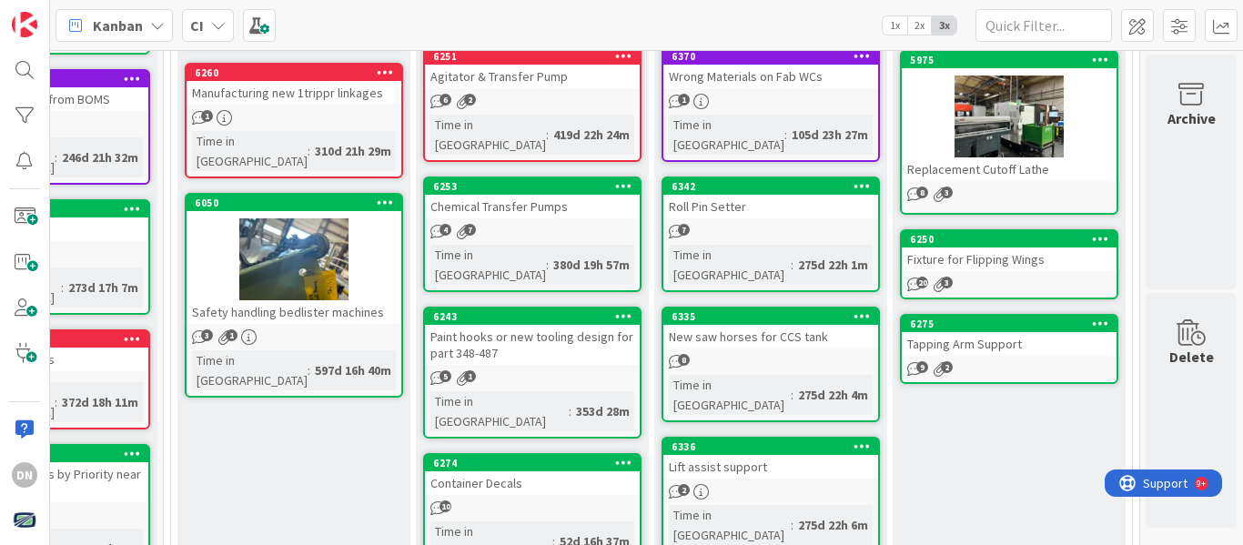
scroll to position [376, 146]
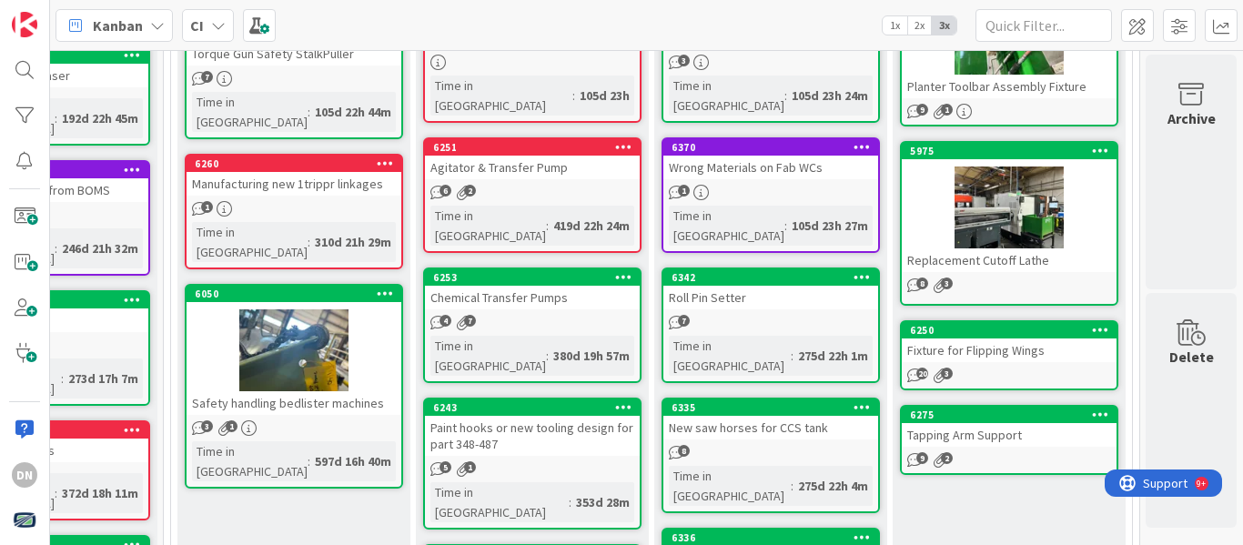
click at [744, 268] on link "6342 Roll Pin Setter 7 Time in [GEOGRAPHIC_DATA] : 275d 22h 1m" at bounding box center [771, 326] width 218 height 116
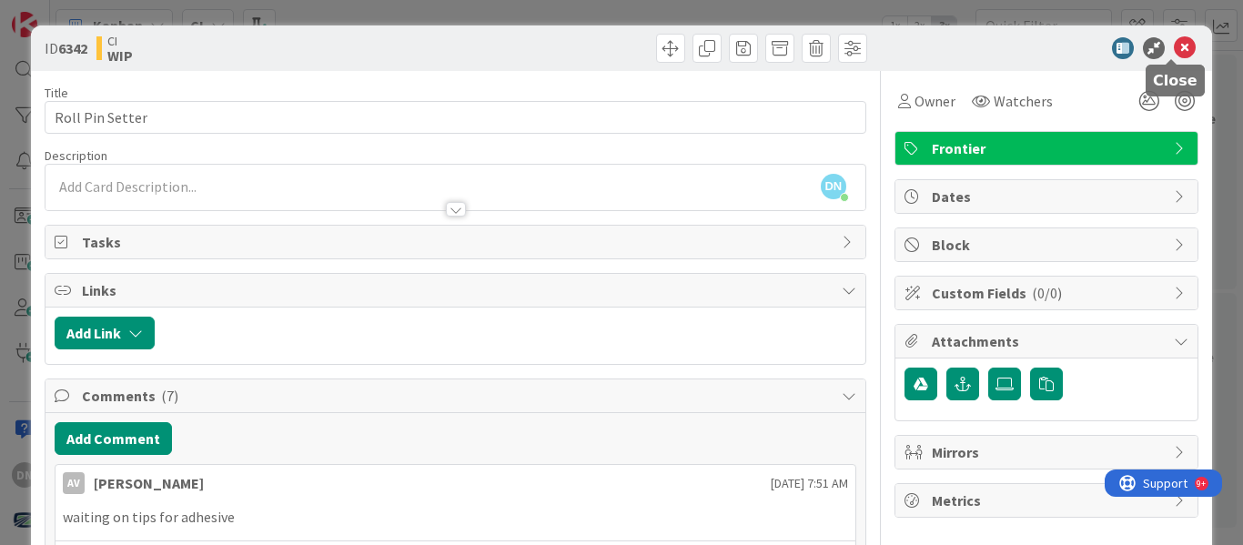
click at [1177, 37] on icon at bounding box center [1185, 48] width 22 height 22
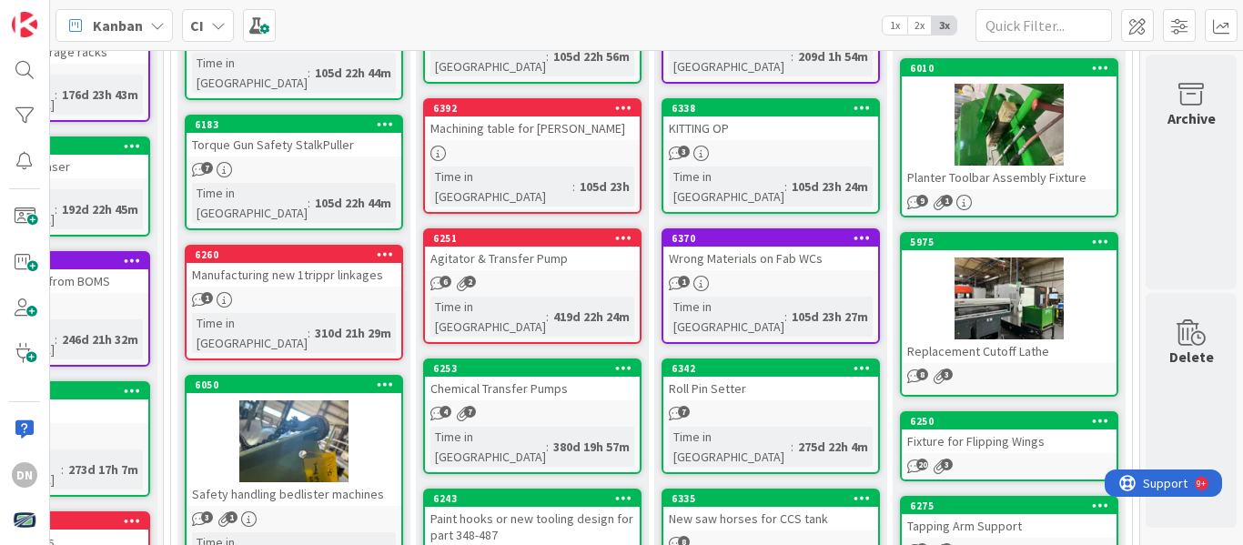
click at [756, 276] on div "1" at bounding box center [771, 283] width 215 height 15
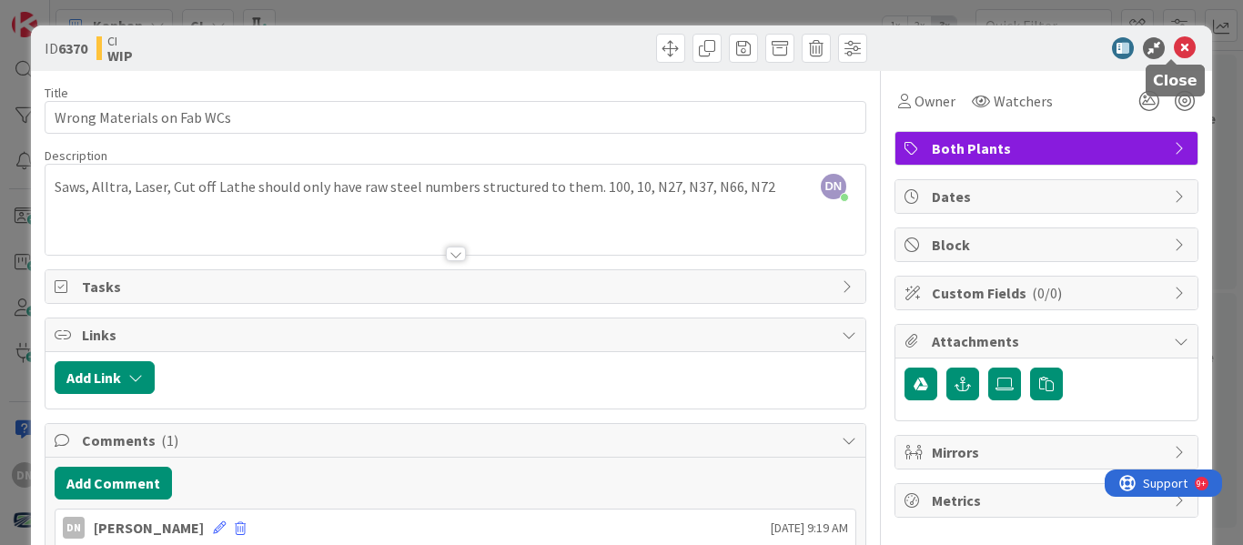
click at [1174, 51] on icon at bounding box center [1185, 48] width 22 height 22
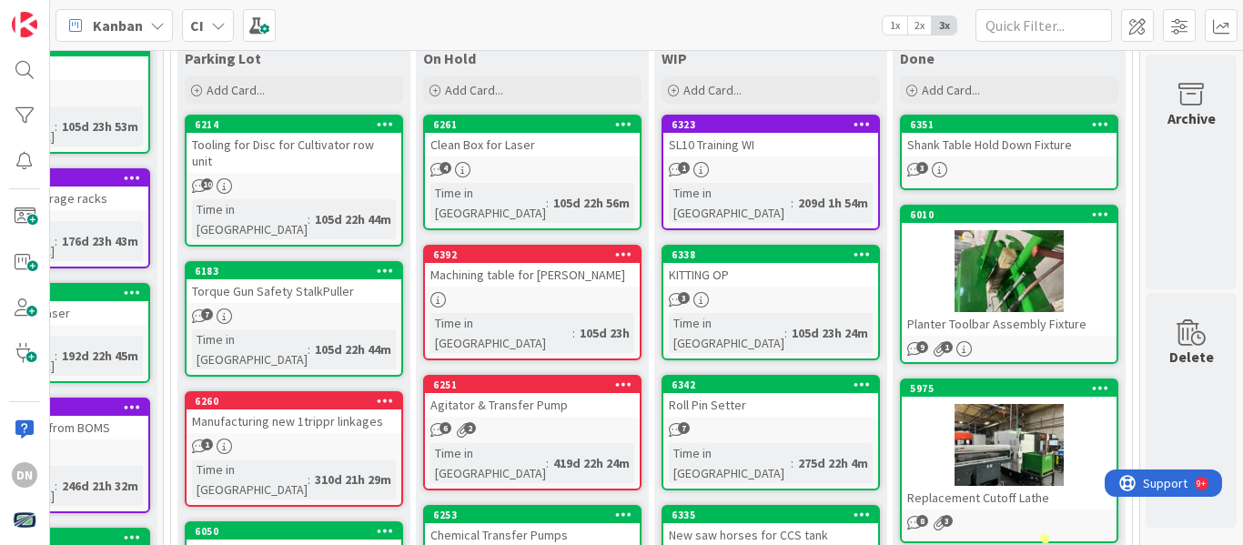
click at [772, 292] on div "3" at bounding box center [771, 299] width 215 height 15
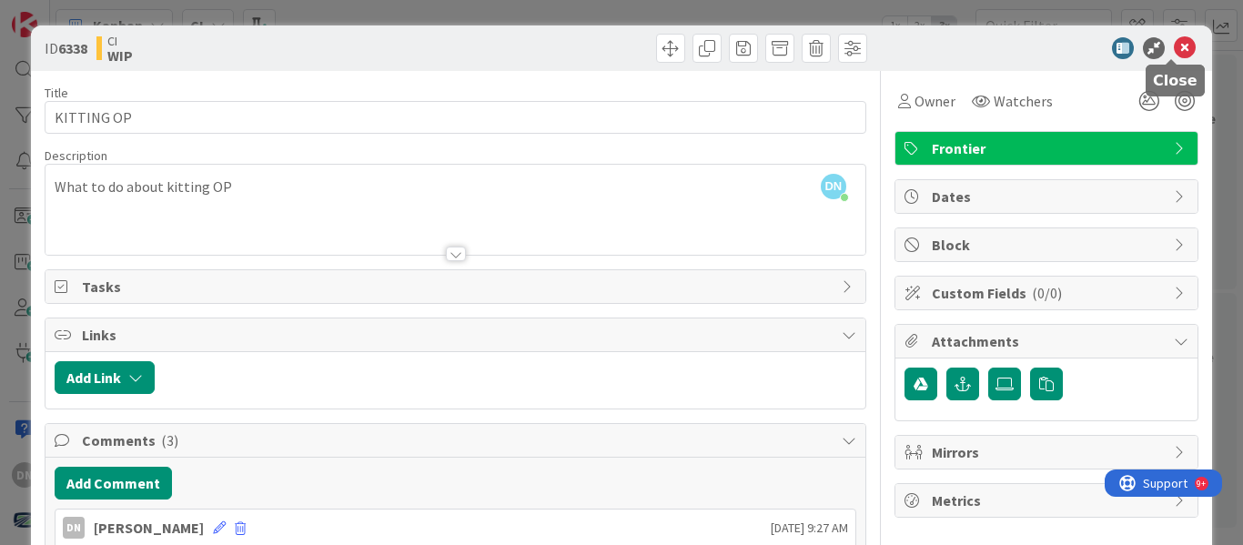
click at [1176, 45] on icon at bounding box center [1185, 48] width 22 height 22
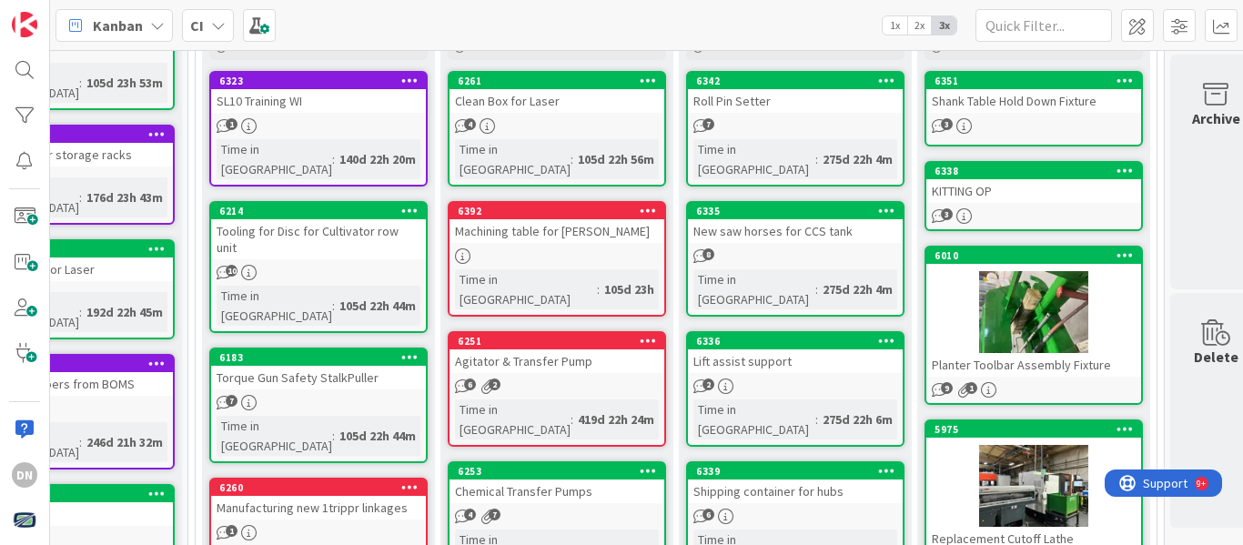
click at [397, 496] on div "Manufacturing new 1trippr linkages" at bounding box center [318, 508] width 215 height 24
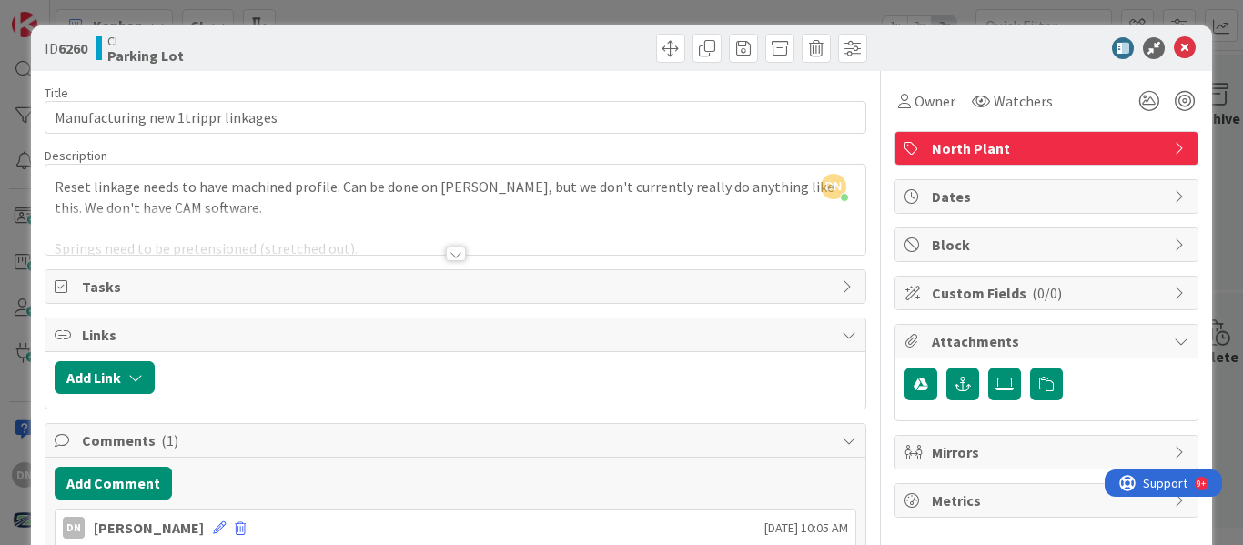
click at [452, 249] on div at bounding box center [456, 254] width 20 height 15
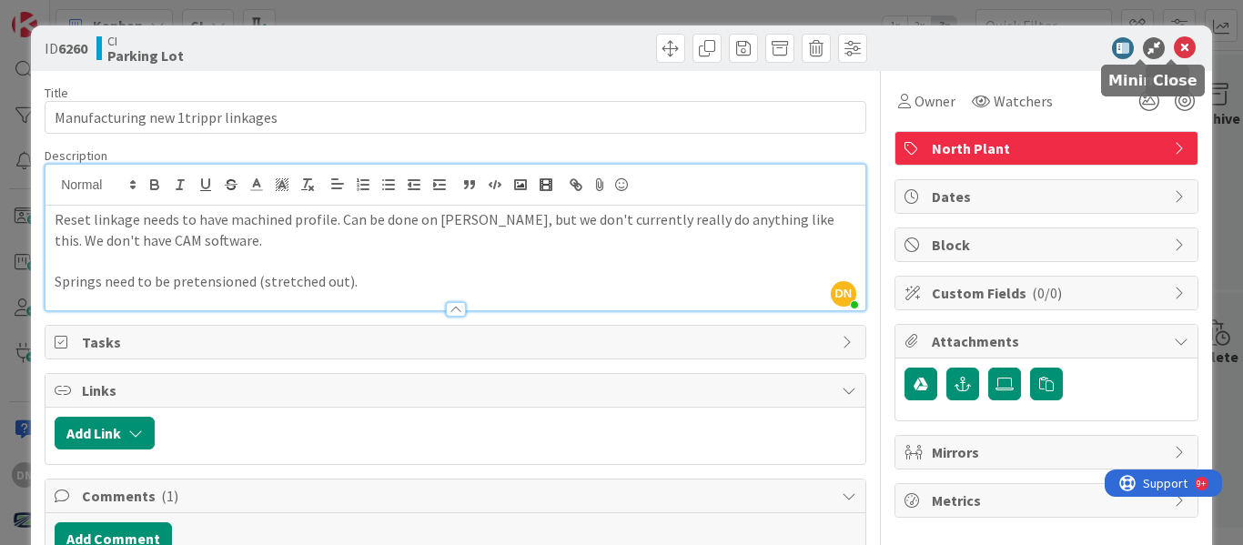
click at [1174, 44] on icon at bounding box center [1185, 48] width 22 height 22
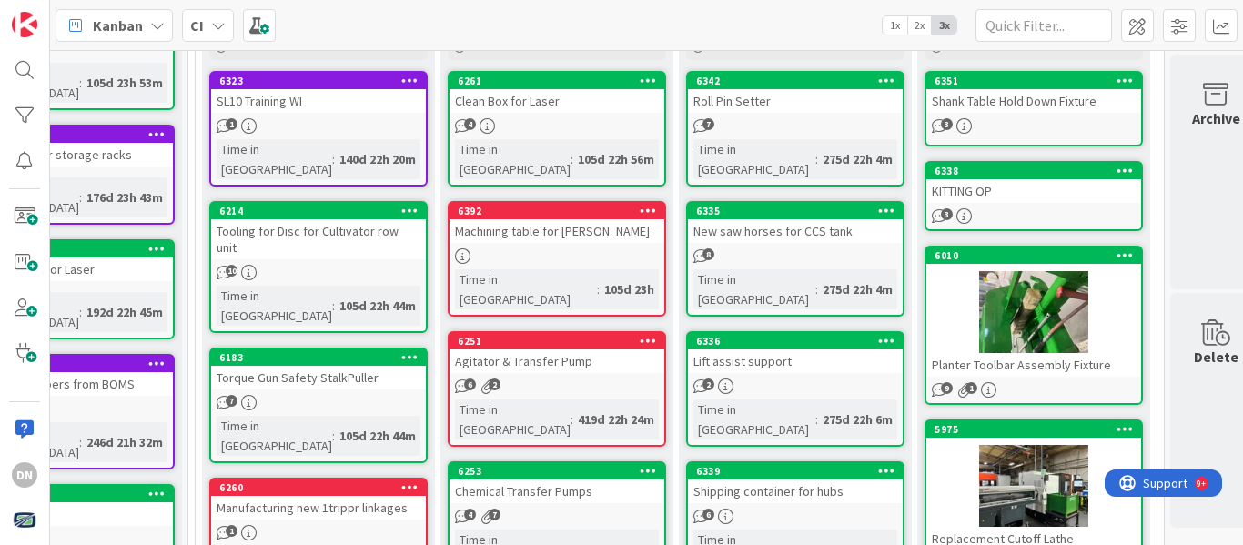
click at [421, 482] on div at bounding box center [409, 488] width 33 height 13
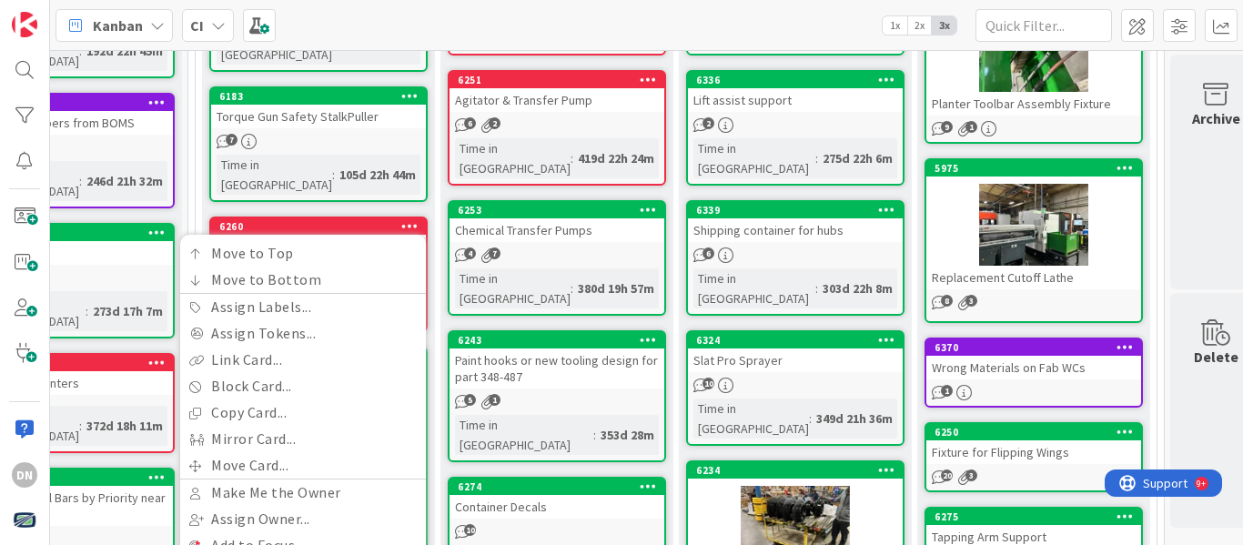
scroll to position [546, 107]
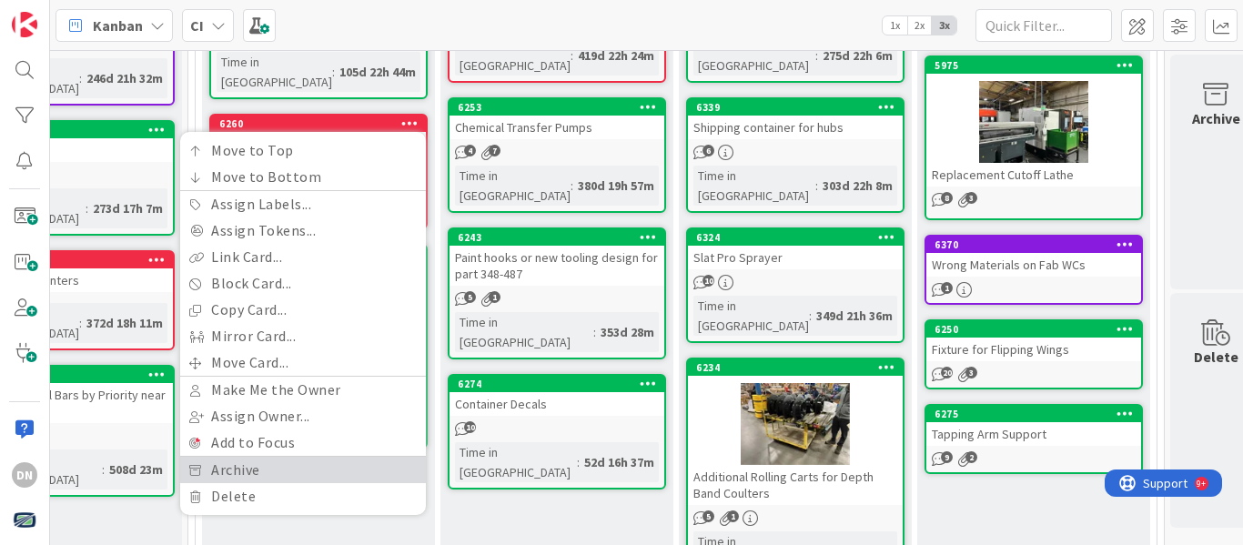
click at [313, 457] on link "Archive" at bounding box center [303, 470] width 246 height 26
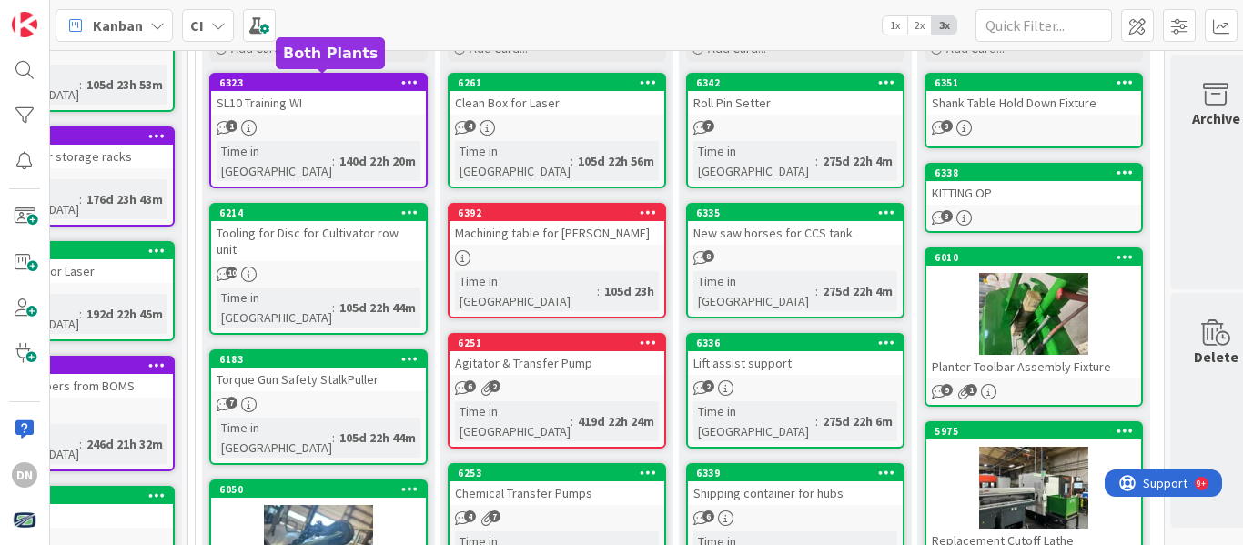
scroll to position [182, 107]
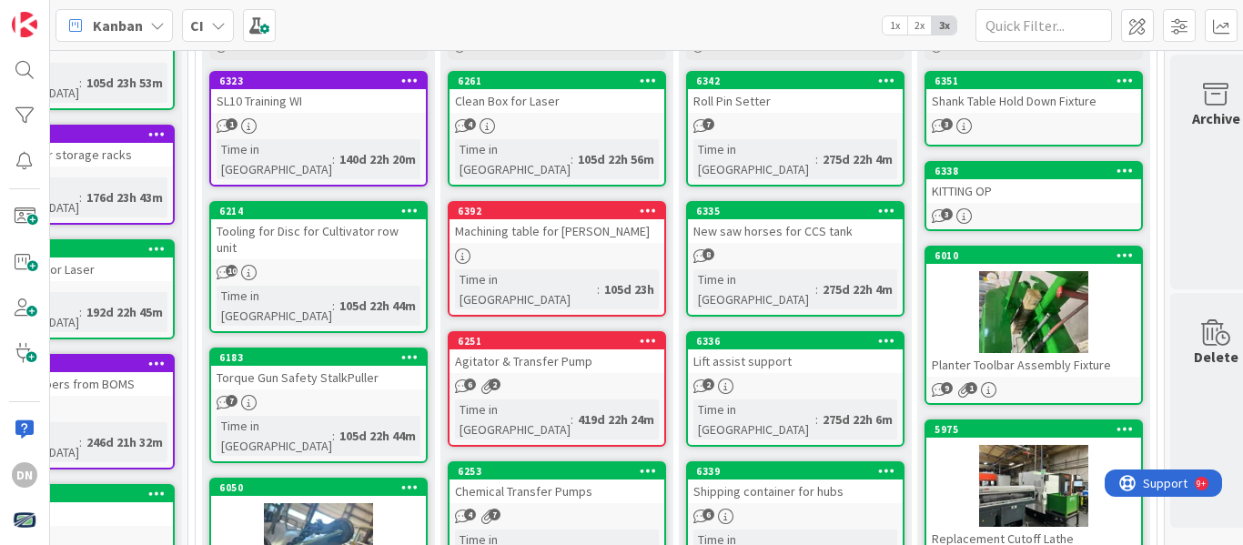
click at [325, 219] on div "Tooling for Disc for Cultivator row unit" at bounding box center [318, 239] width 215 height 40
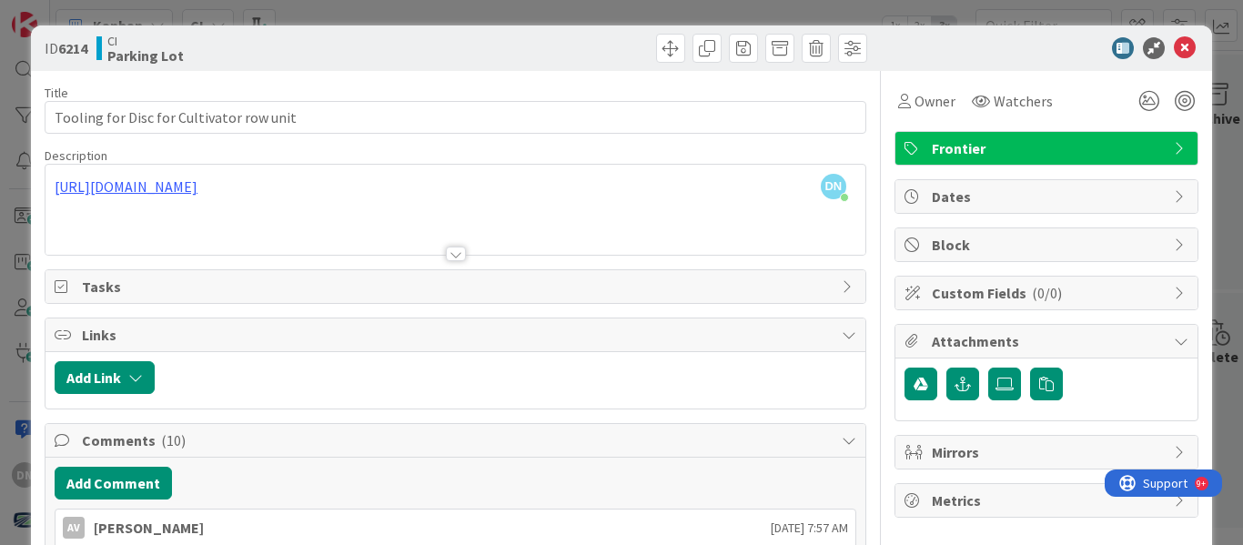
click at [446, 253] on div at bounding box center [456, 254] width 20 height 15
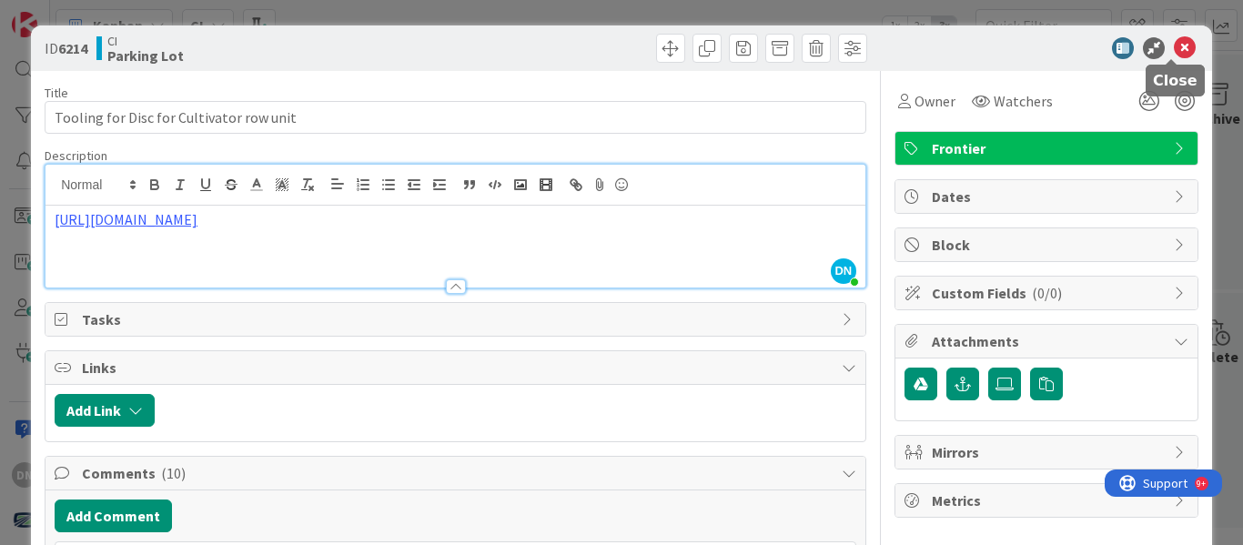
click at [1182, 45] on icon at bounding box center [1185, 48] width 22 height 22
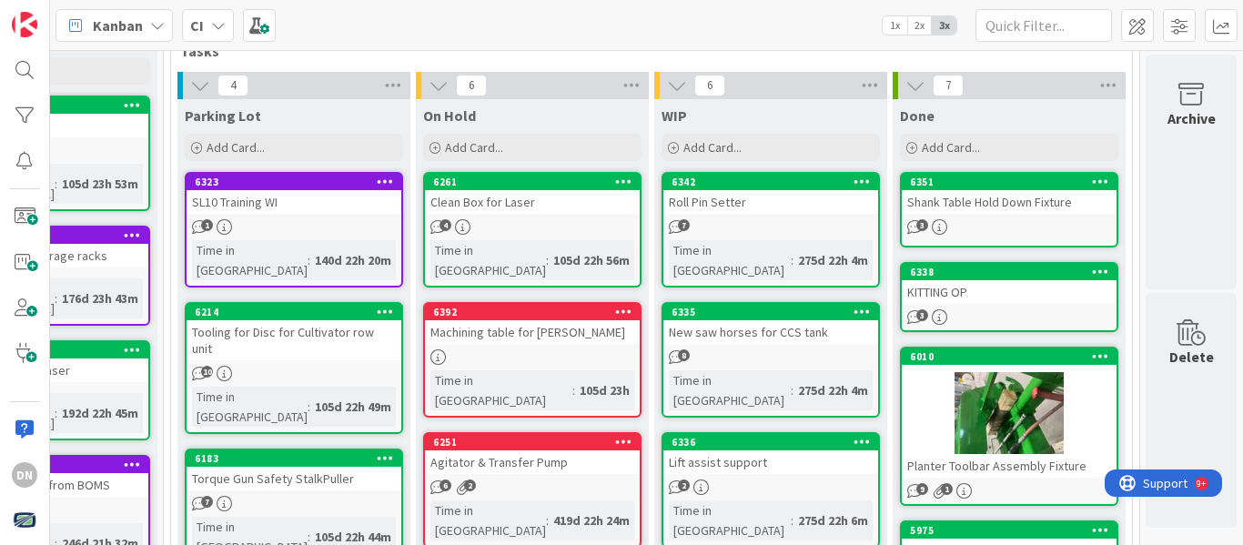
scroll to position [0, 146]
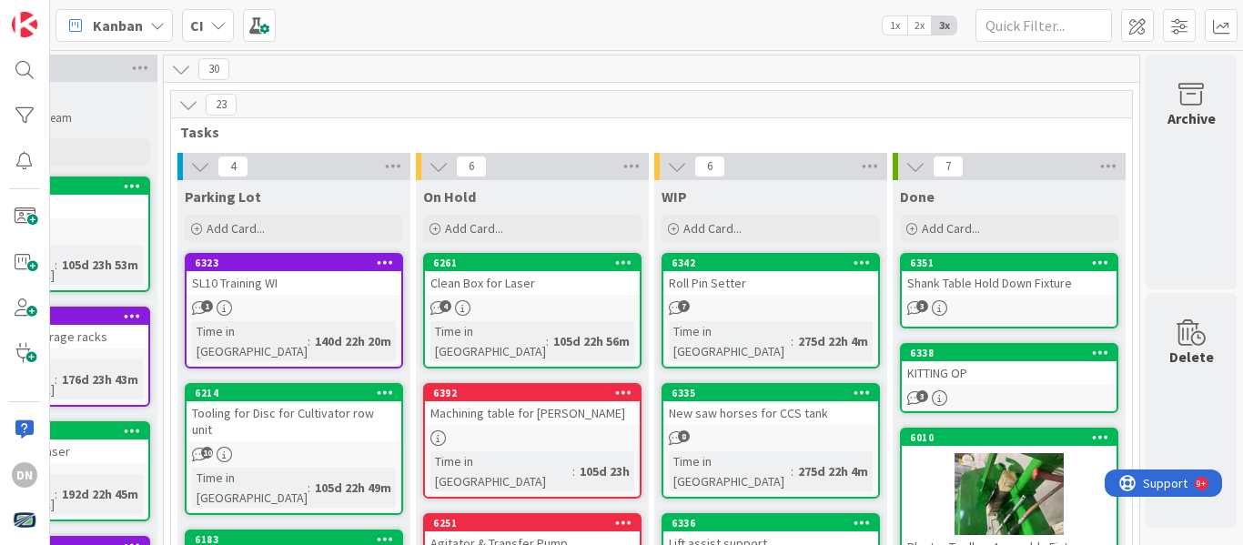
click at [906, 166] on icon at bounding box center [916, 167] width 20 height 20
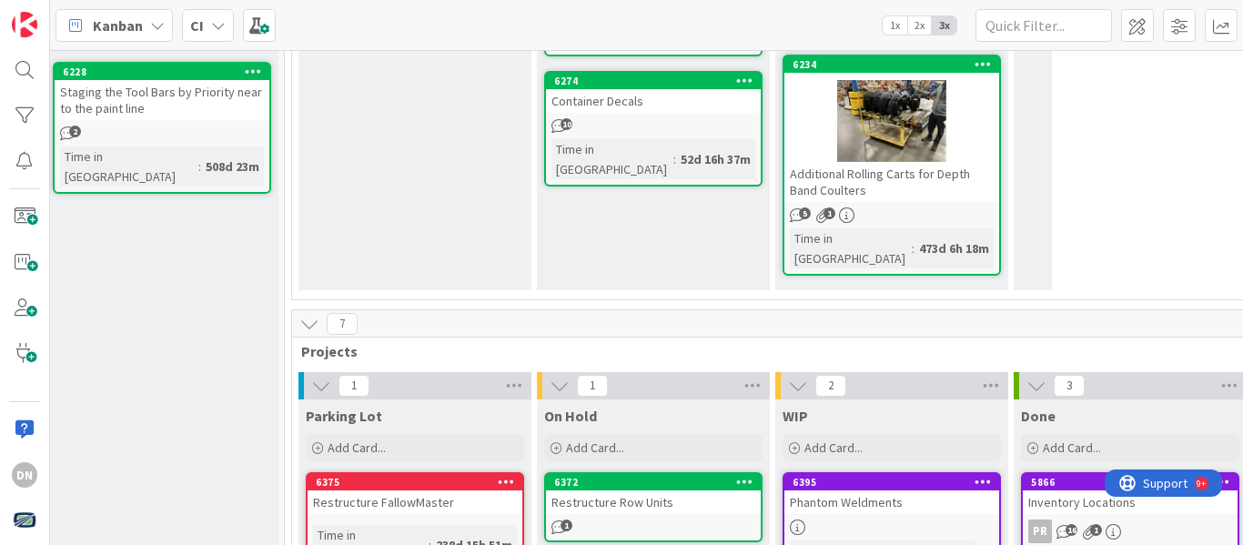
scroll to position [978, 11]
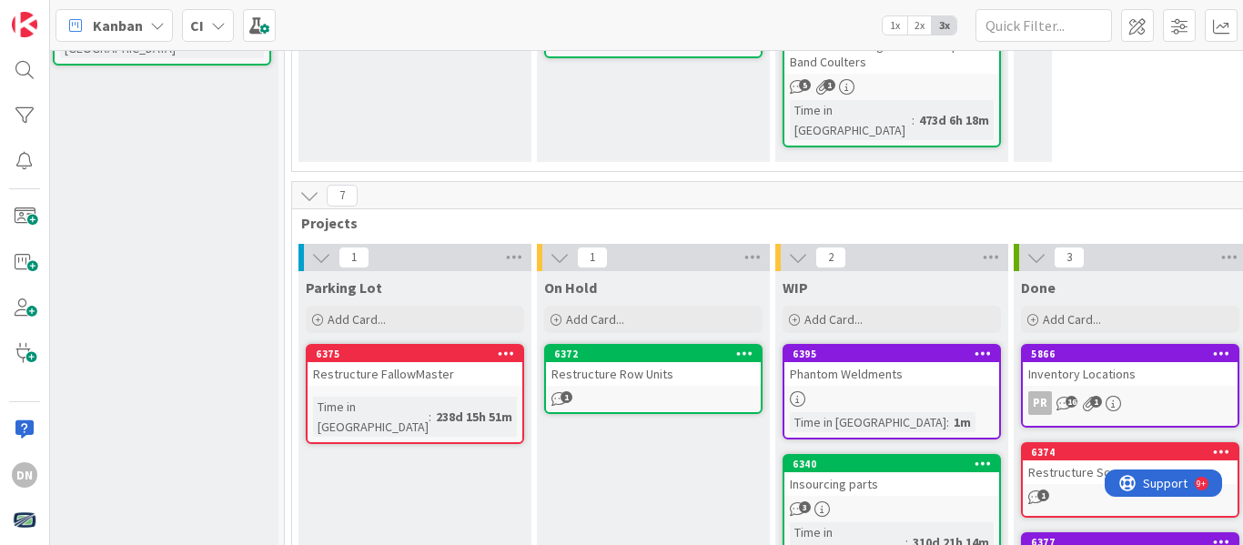
click at [1024, 244] on div "3" at bounding box center [1130, 257] width 233 height 27
click at [1029, 248] on icon at bounding box center [1037, 258] width 20 height 20
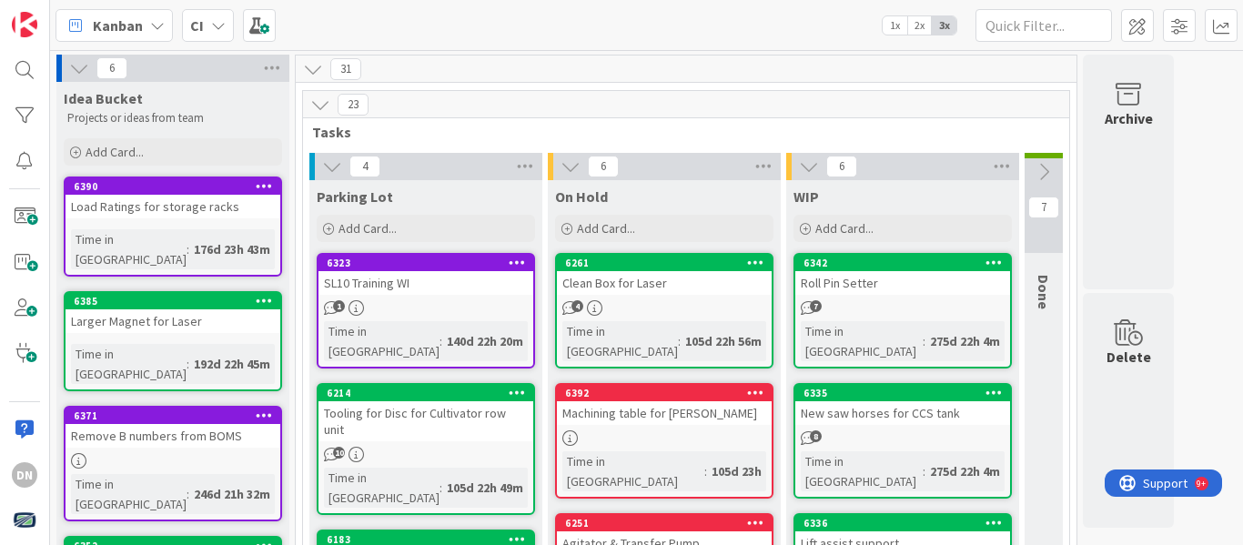
scroll to position [91, 0]
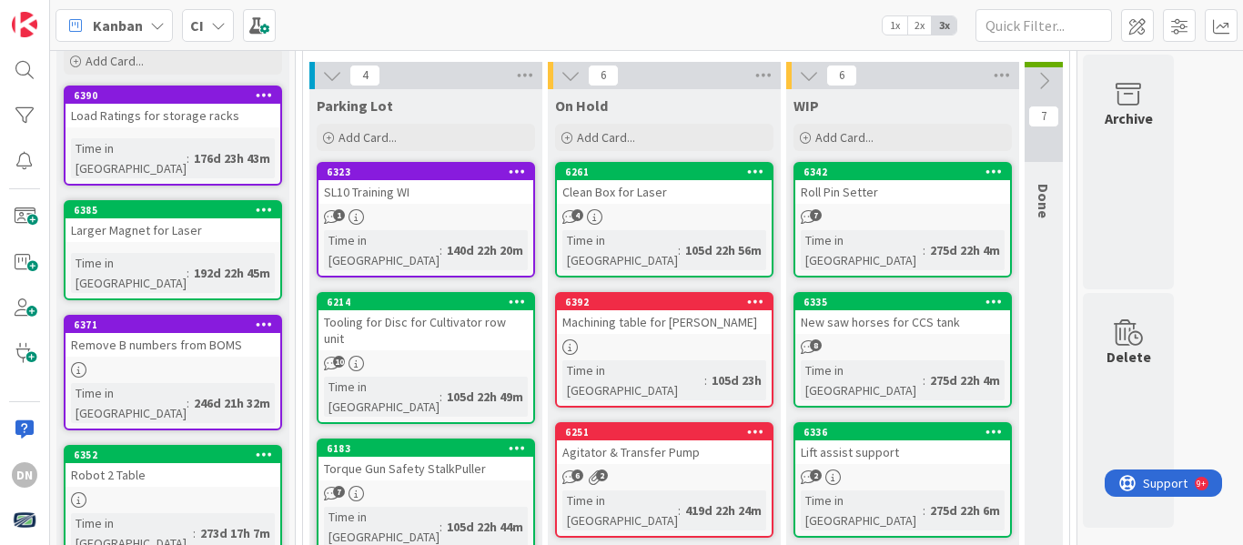
click at [241, 362] on div at bounding box center [173, 369] width 215 height 15
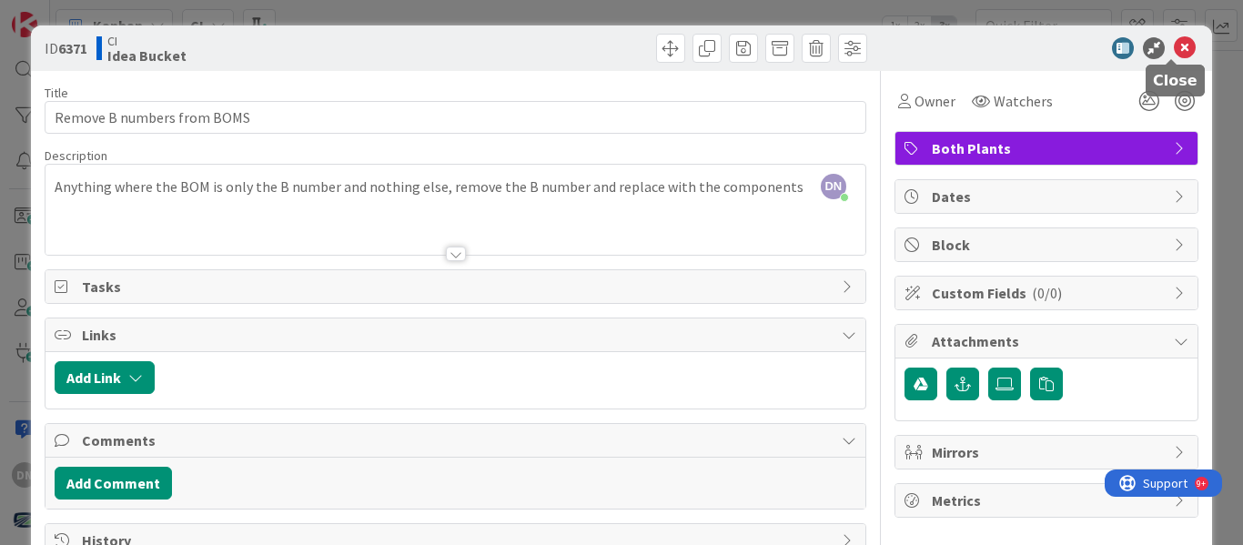
click at [1180, 46] on icon at bounding box center [1185, 48] width 22 height 22
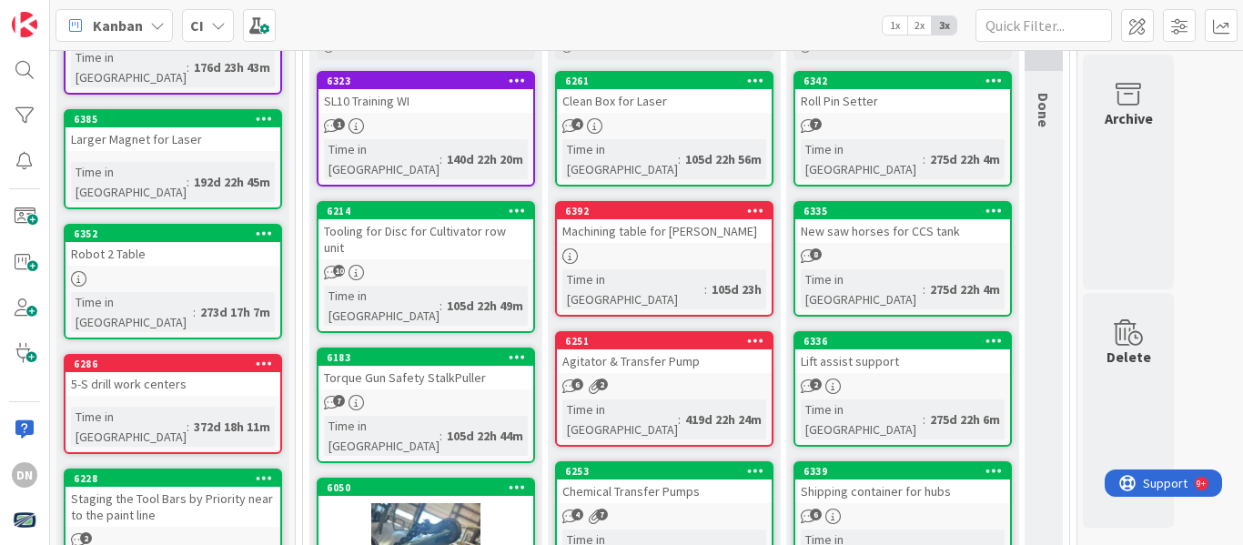
click at [225, 230] on link "6352 Robot 2 Table Time in Column : 273d 17h 7m" at bounding box center [173, 282] width 218 height 116
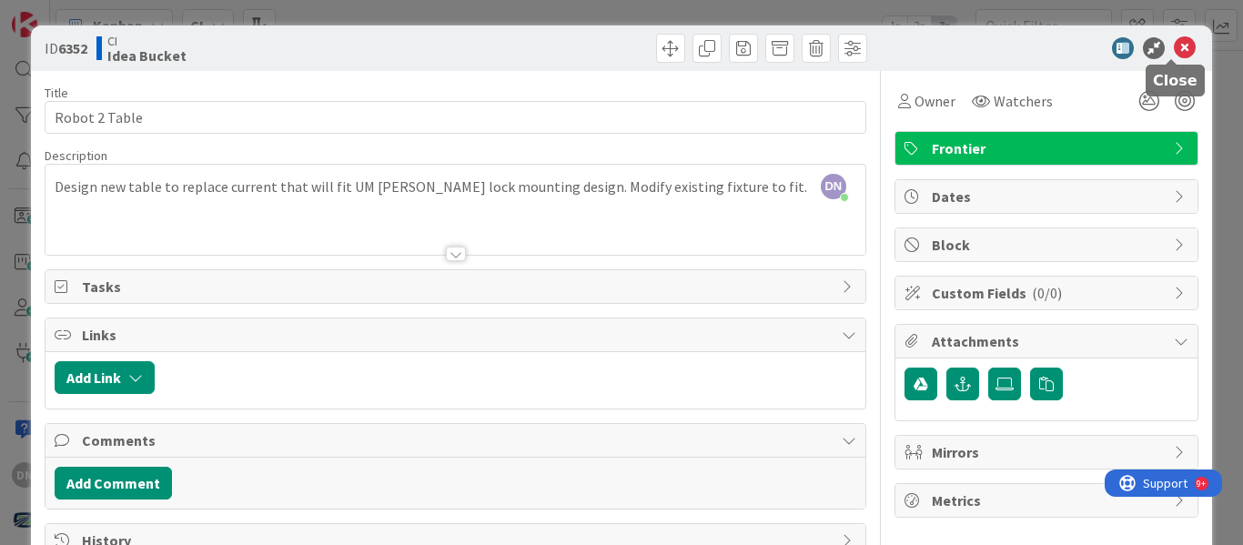
click at [1174, 47] on icon at bounding box center [1185, 48] width 22 height 22
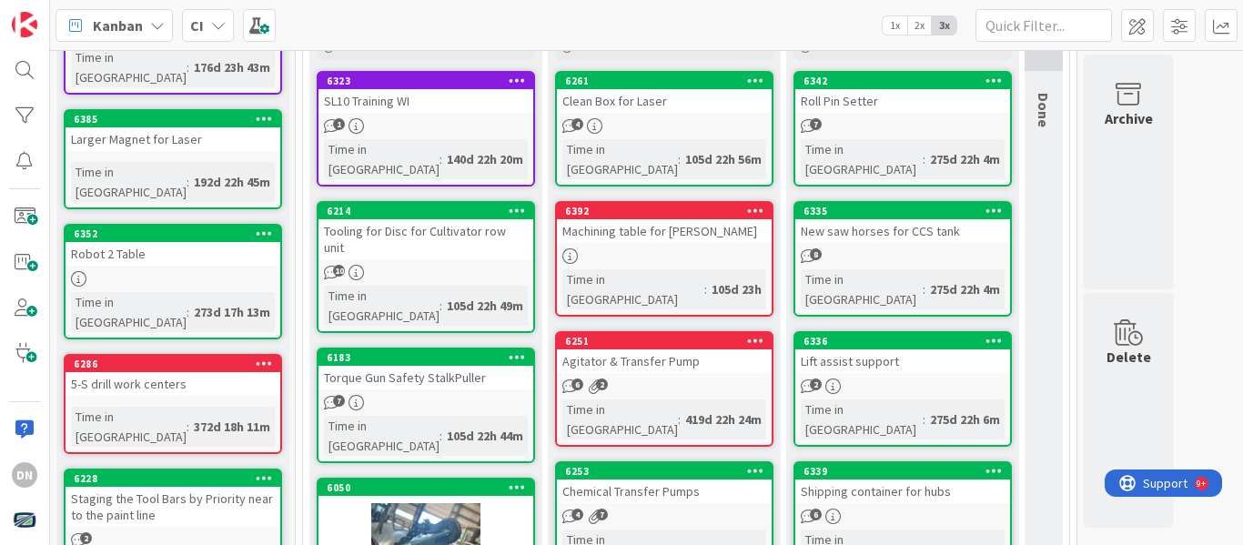
click at [206, 487] on div "Staging the Tool Bars by Priority near to the paint line" at bounding box center [173, 507] width 215 height 40
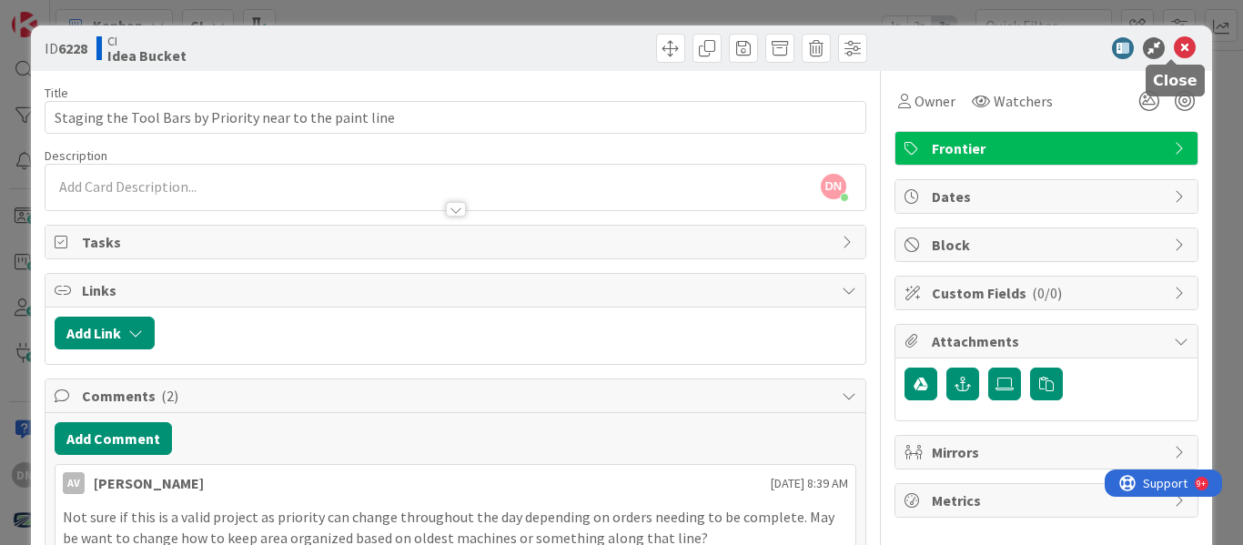
click at [1174, 45] on icon at bounding box center [1185, 48] width 22 height 22
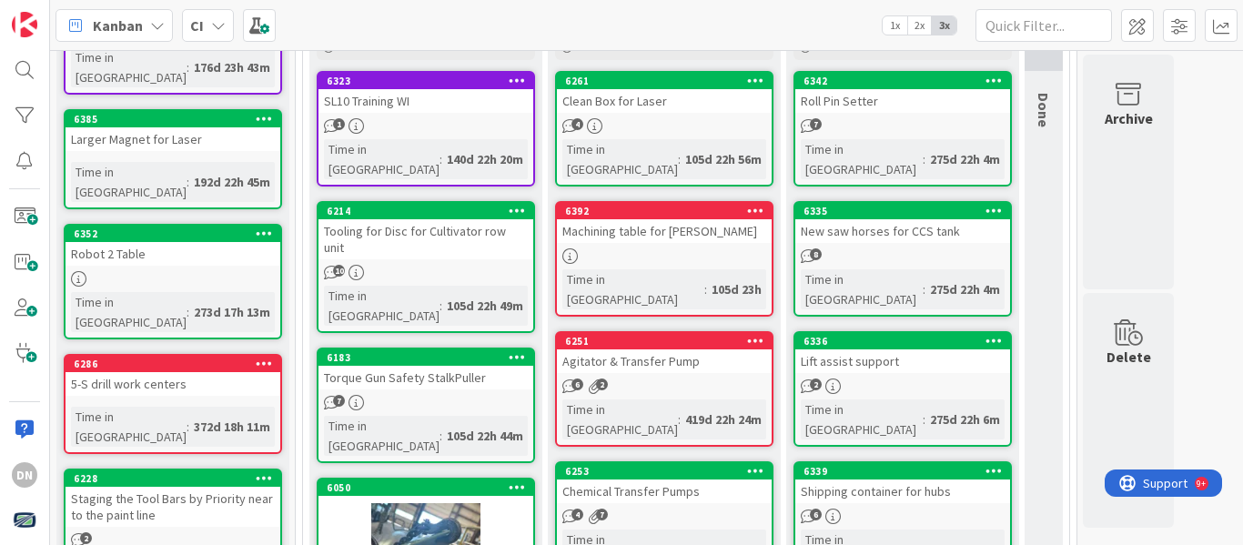
click at [264, 472] on icon at bounding box center [264, 478] width 17 height 13
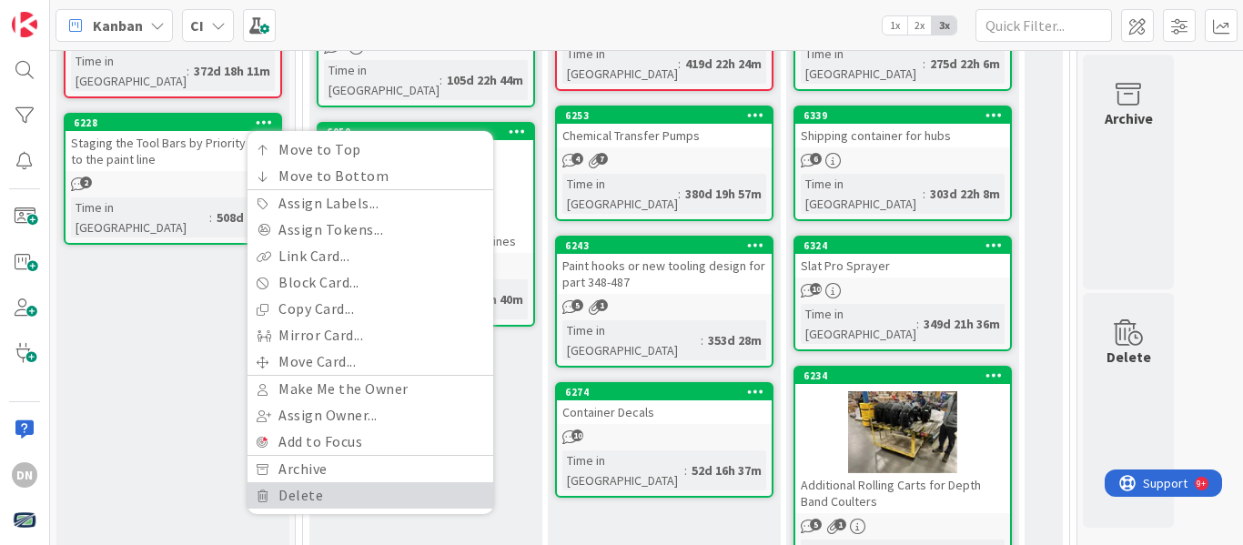
scroll to position [546, 0]
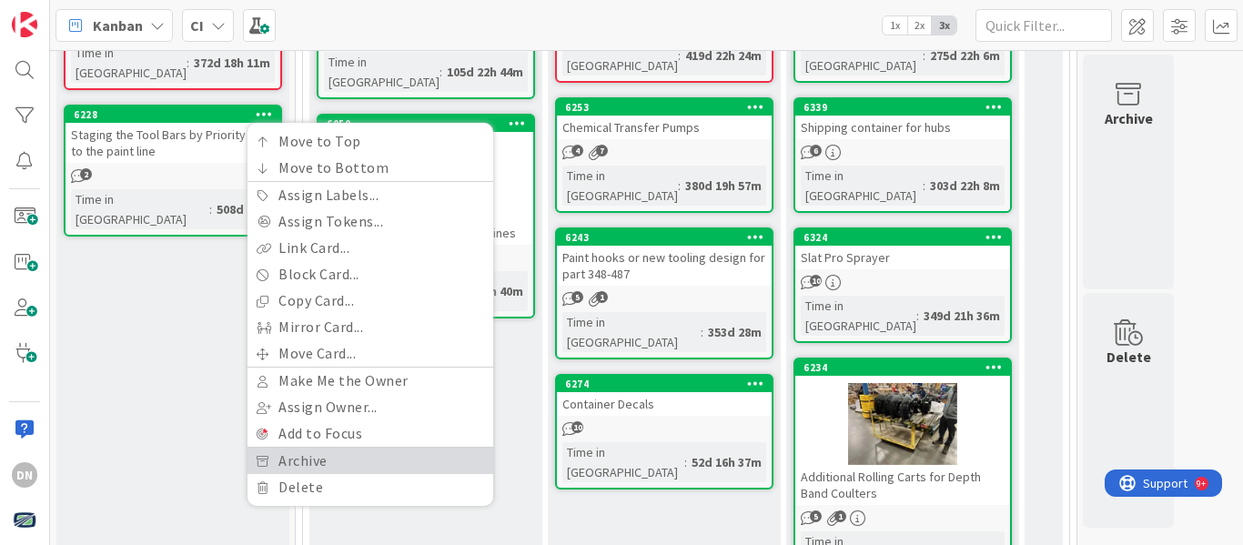
click at [389, 448] on link "Archive" at bounding box center [371, 461] width 246 height 26
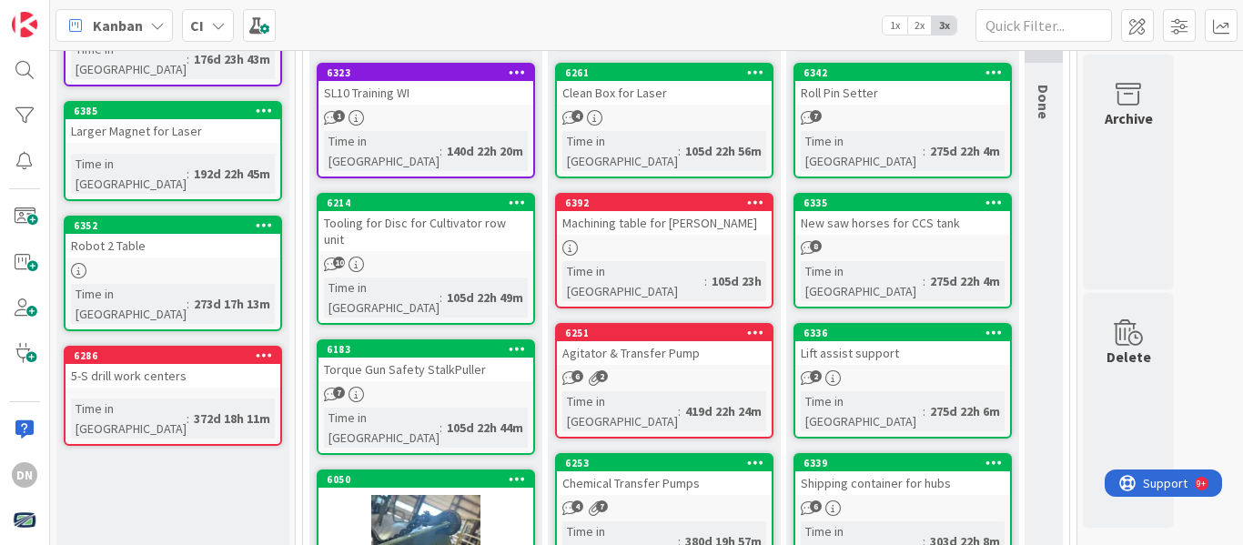
scroll to position [0, 0]
